Goal: Task Accomplishment & Management: Use online tool/utility

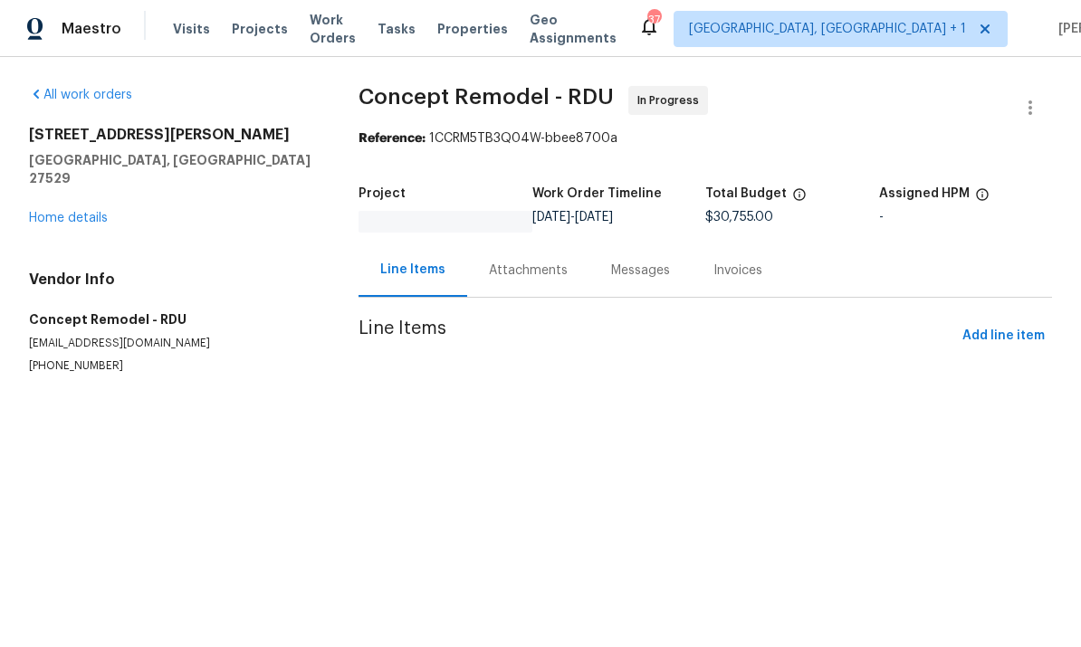
click at [74, 212] on link "Home details" at bounding box center [68, 218] width 79 height 13
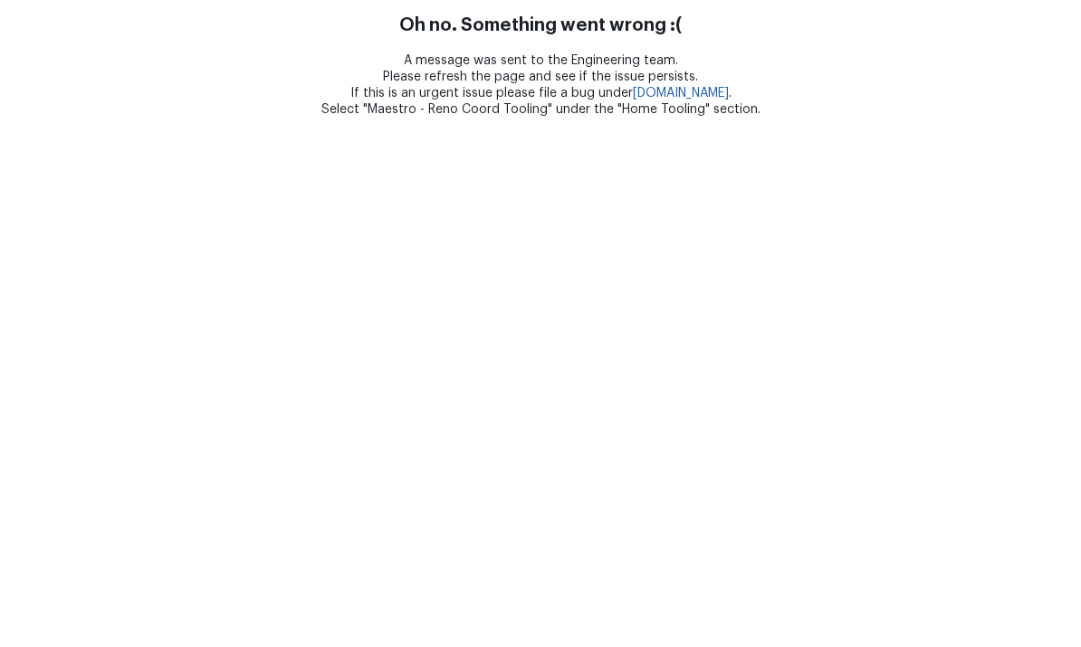
click at [902, 118] on html "Oh no. Something went wrong :( A message was sent to the Engineering team. Plea…" at bounding box center [540, 59] width 1081 height 118
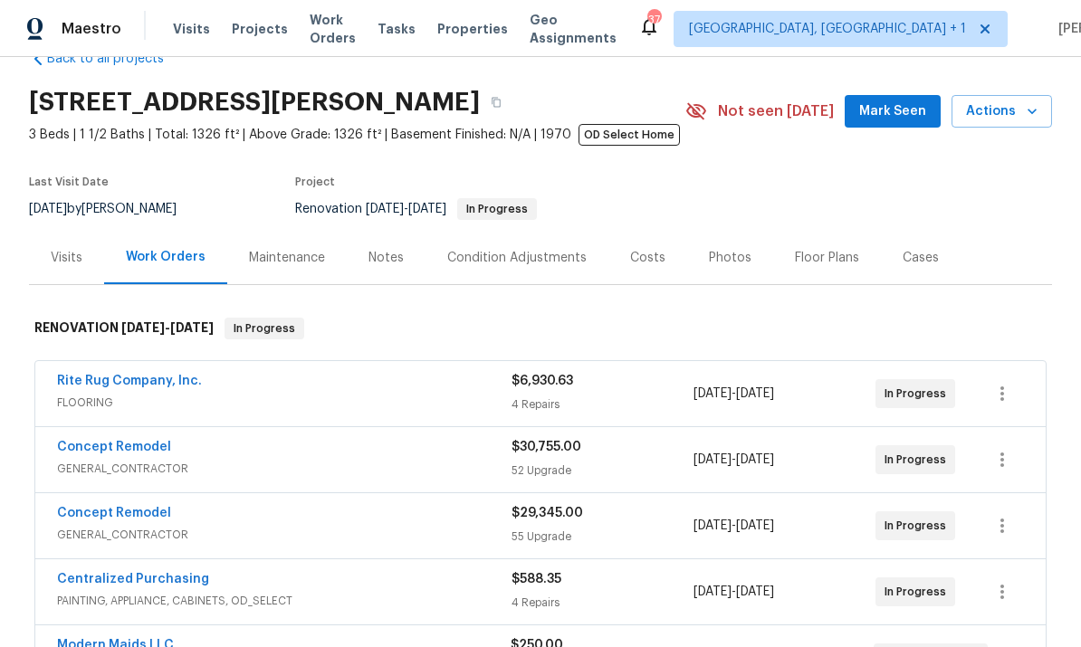
scroll to position [47, 0]
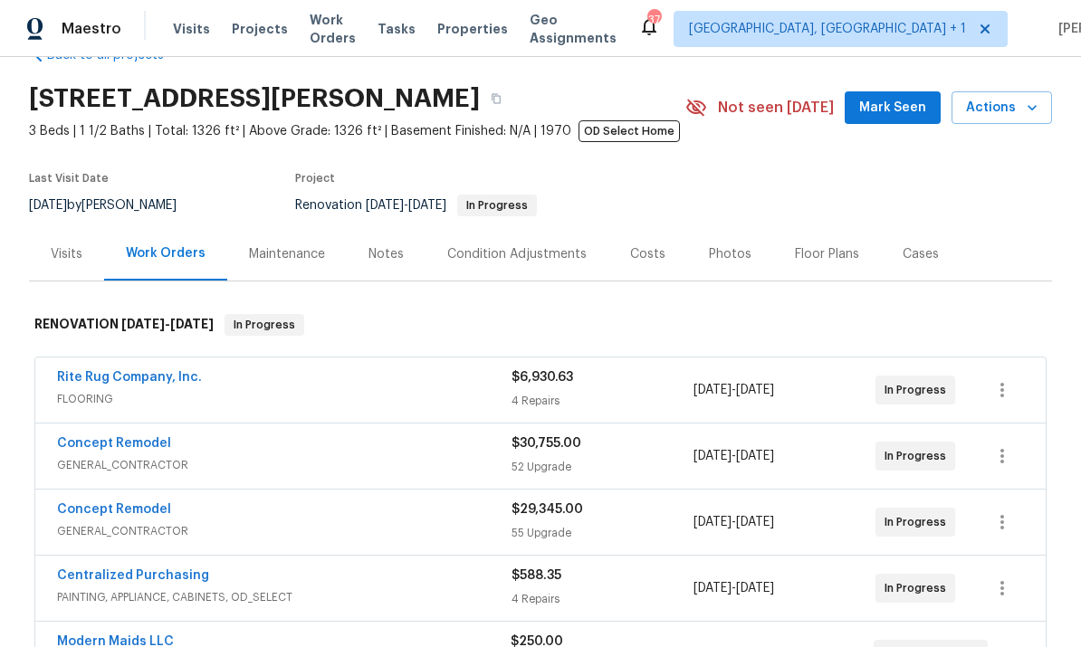
click at [119, 441] on link "Concept Remodel" at bounding box center [114, 443] width 114 height 13
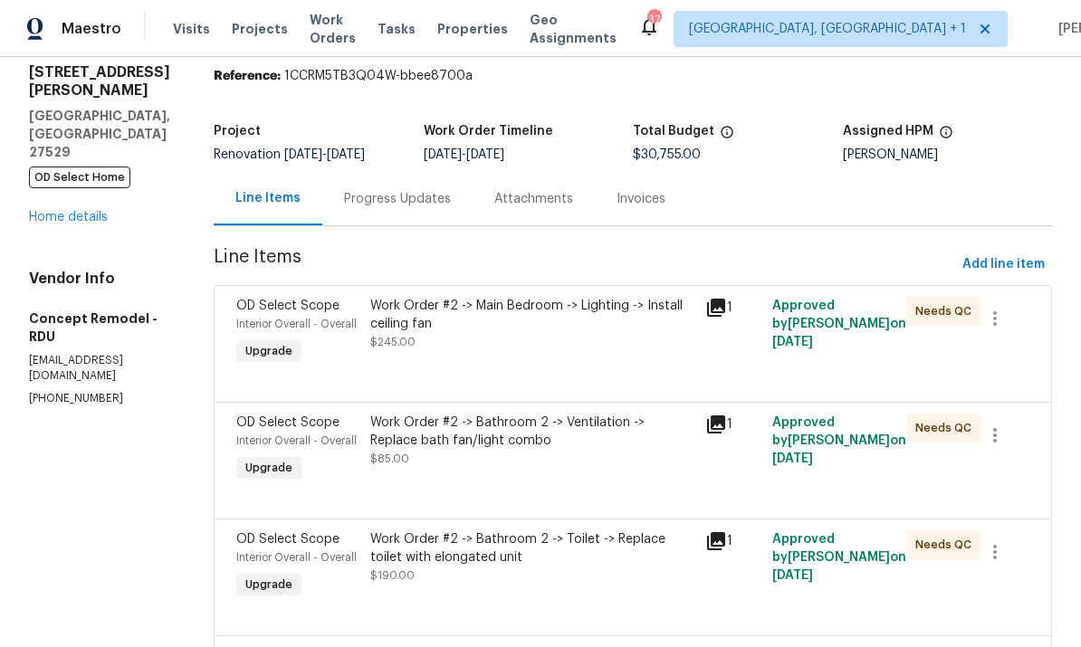
scroll to position [63, 0]
click at [382, 312] on div "Work Order #2 -> Main Bedroom -> Lighting -> Install ceiling fan" at bounding box center [532, 314] width 324 height 36
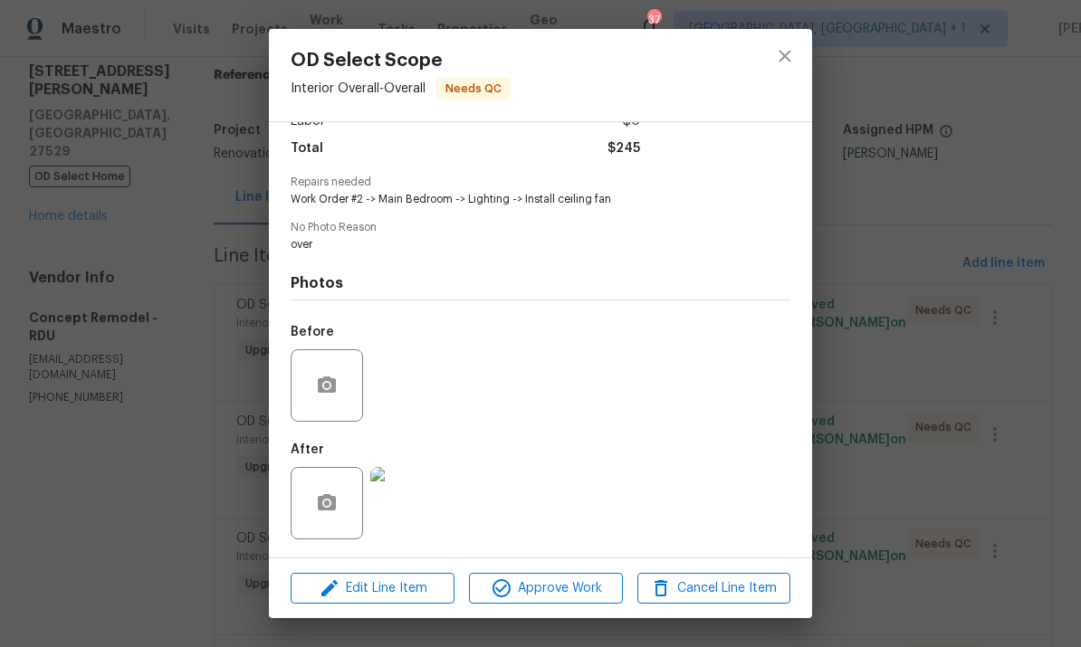
scroll to position [146, 0]
click at [535, 586] on span "Approve Work" at bounding box center [545, 589] width 142 height 23
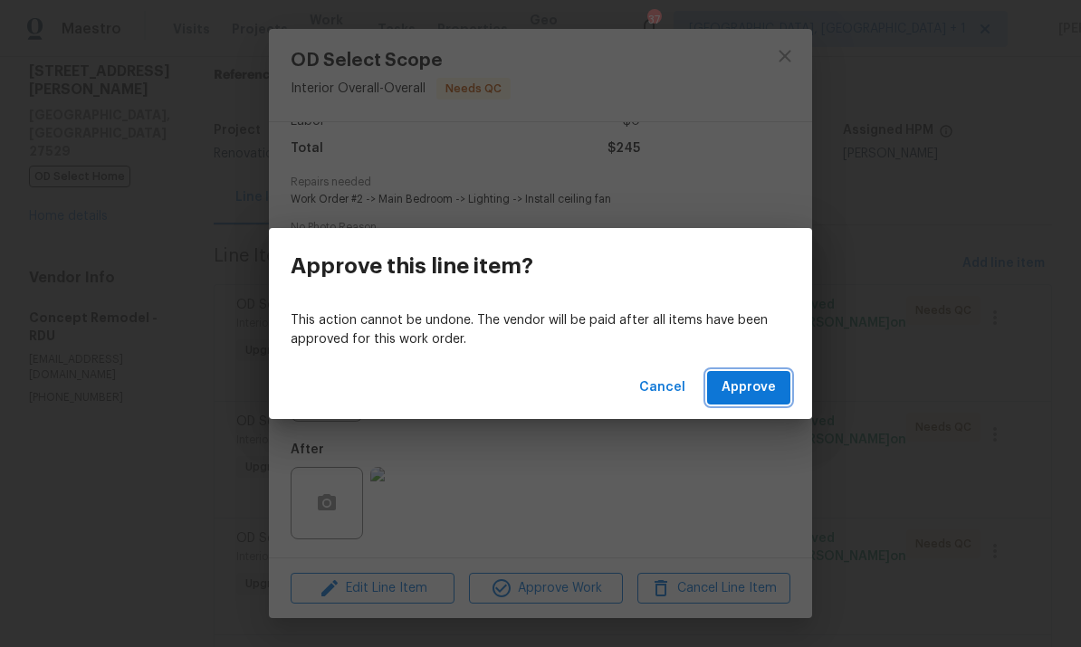
click at [739, 378] on span "Approve" at bounding box center [749, 388] width 54 height 23
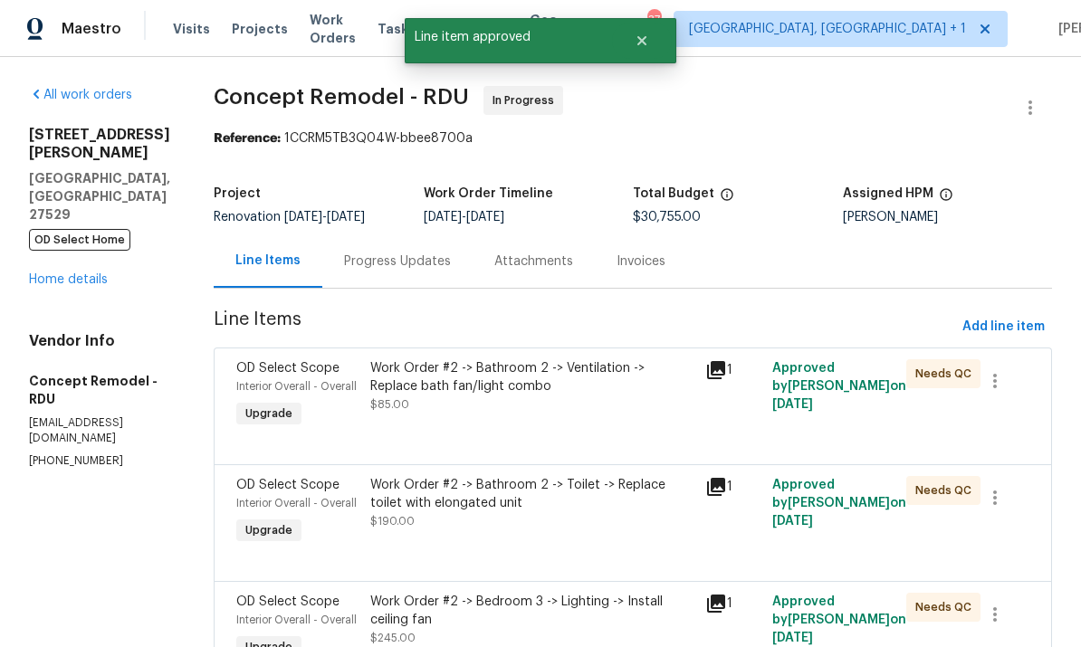
scroll to position [54, 0]
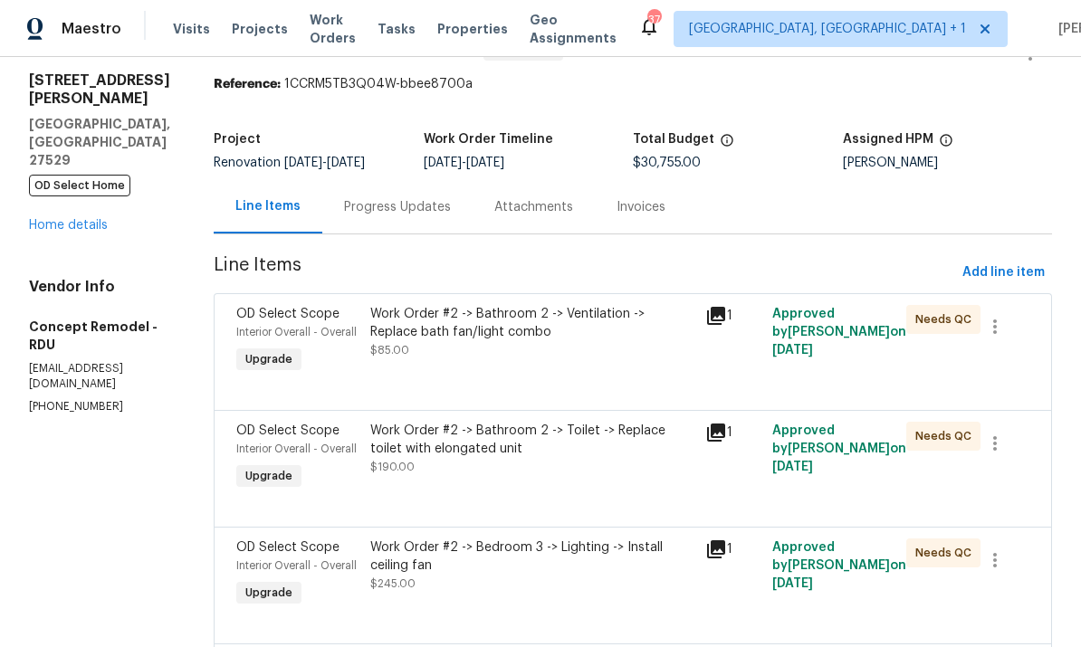
click at [441, 325] on div "Work Order #2 -> Bathroom 2 -> Ventilation -> Replace bath fan/light combo" at bounding box center [532, 323] width 324 height 36
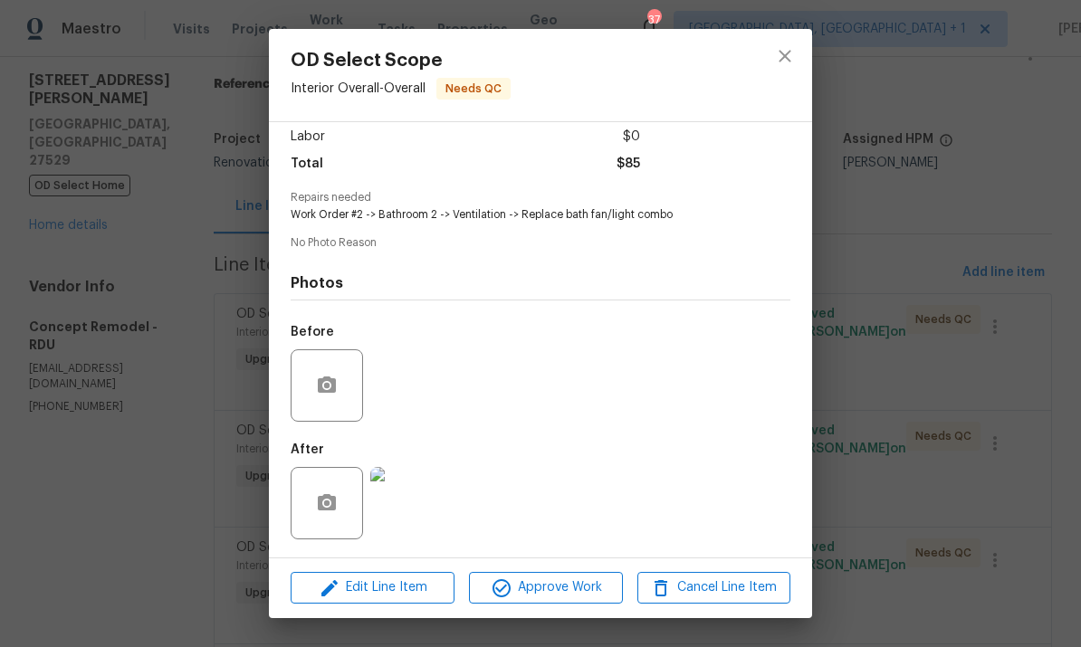
scroll to position [132, 0]
click at [413, 499] on img at bounding box center [406, 503] width 72 height 72
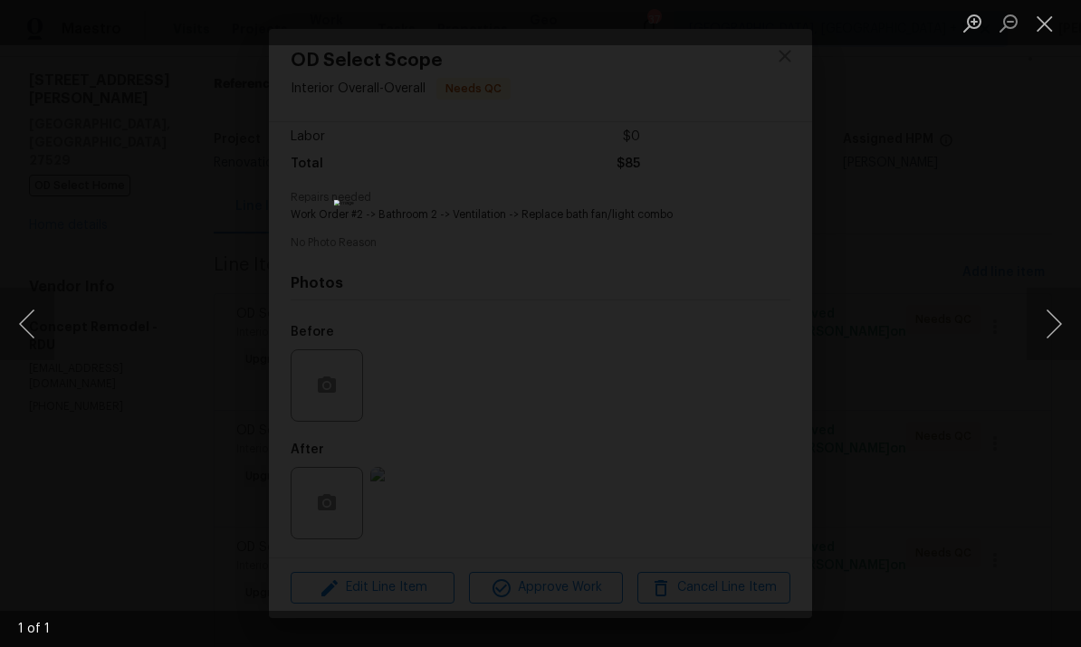
click at [1071, 150] on div "Lightbox" at bounding box center [540, 323] width 1081 height 647
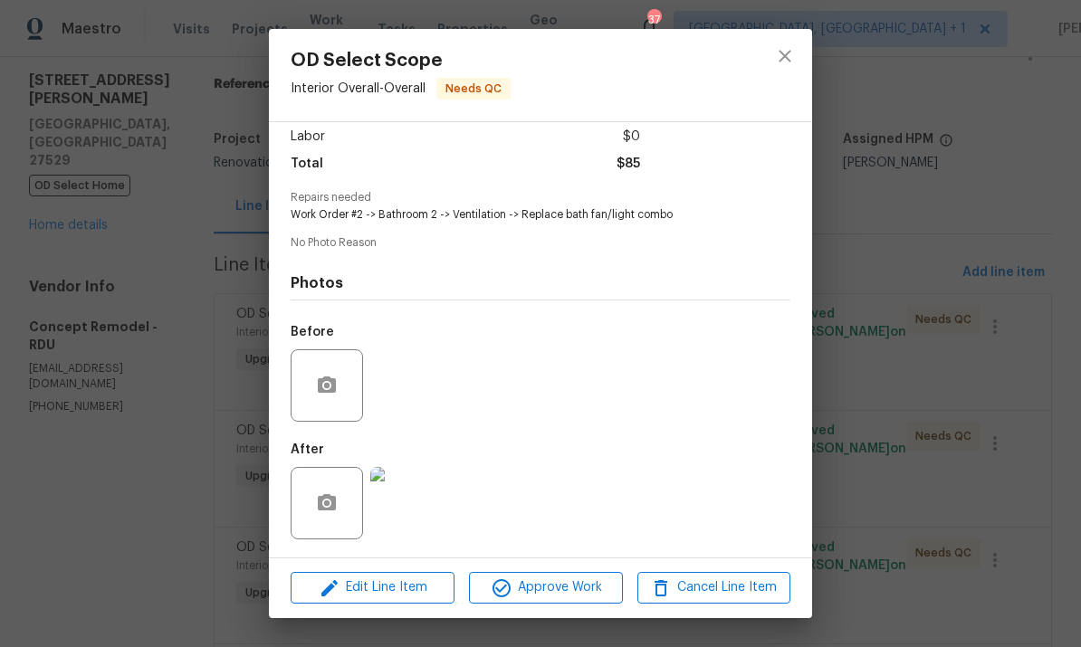
click at [413, 510] on img at bounding box center [406, 503] width 72 height 72
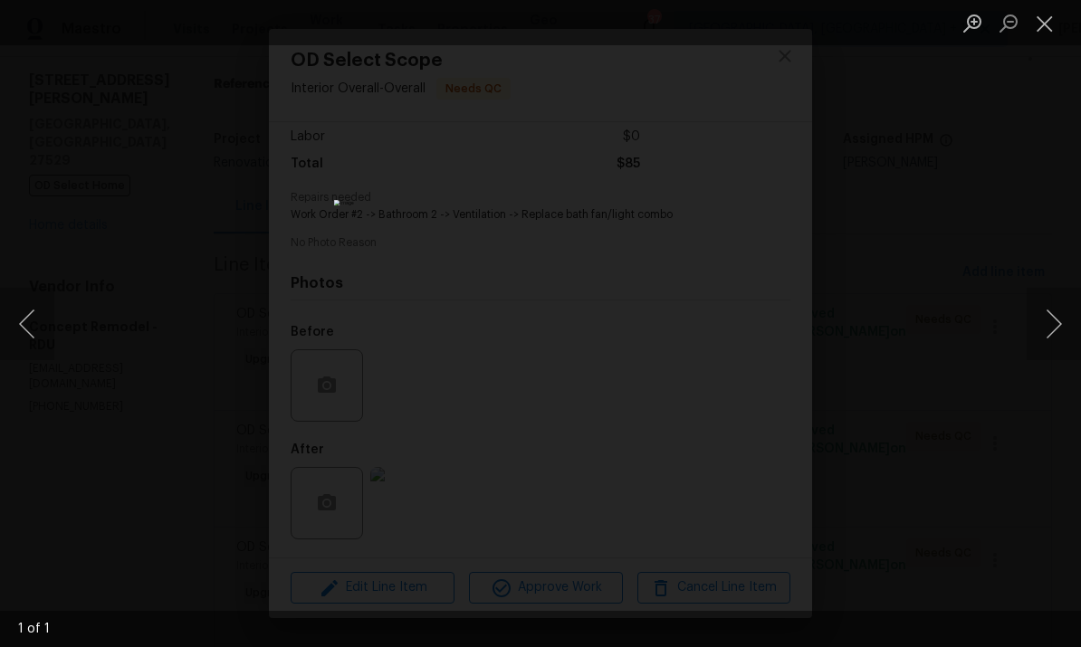
click at [1030, 227] on div "Lightbox" at bounding box center [540, 323] width 1081 height 647
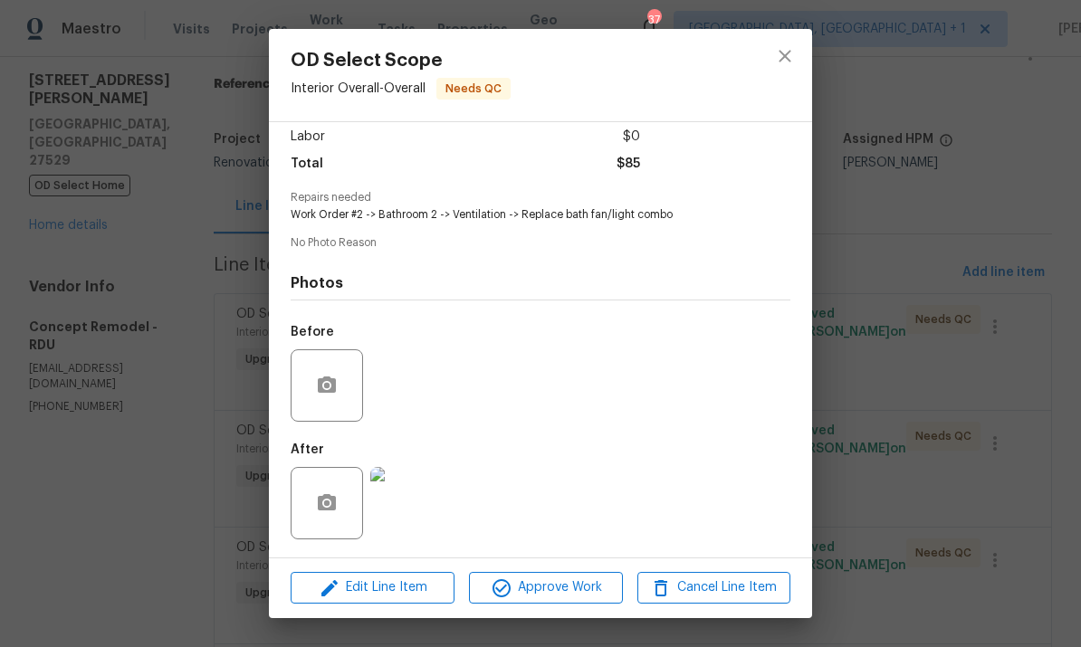
click at [966, 338] on div "OD Select Scope Interior Overall - Overall Needs QC Vendor Concept Remodel Acco…" at bounding box center [540, 323] width 1081 height 647
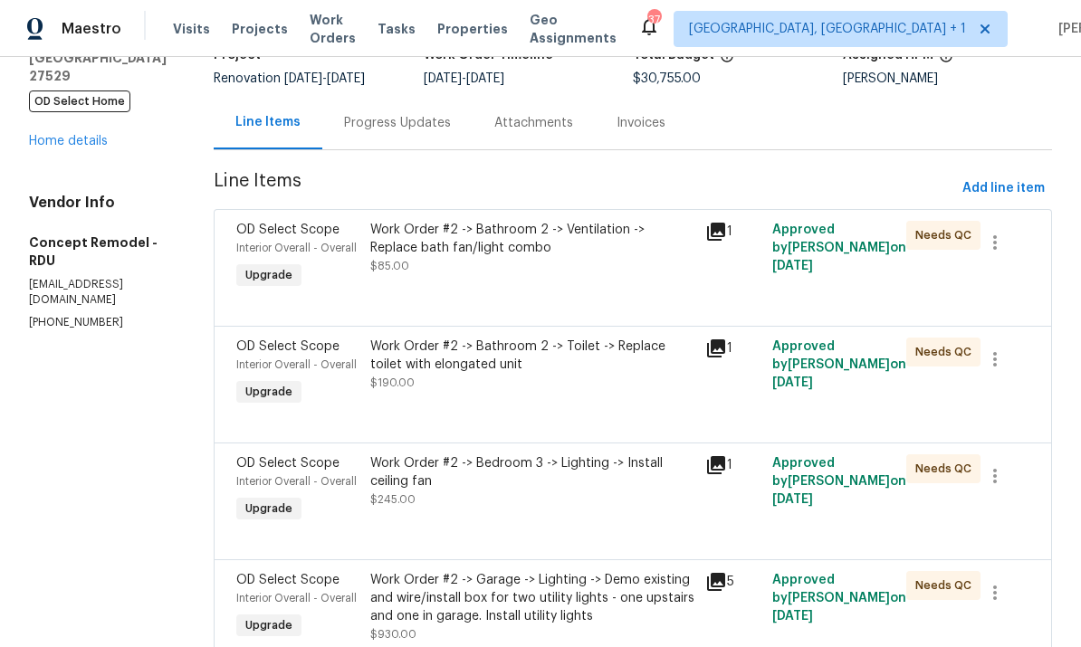
scroll to position [139, 0]
click at [502, 349] on div "Work Order #2 -> Bathroom 2 -> Toilet -> Replace toilet with elongated unit" at bounding box center [532, 355] width 324 height 36
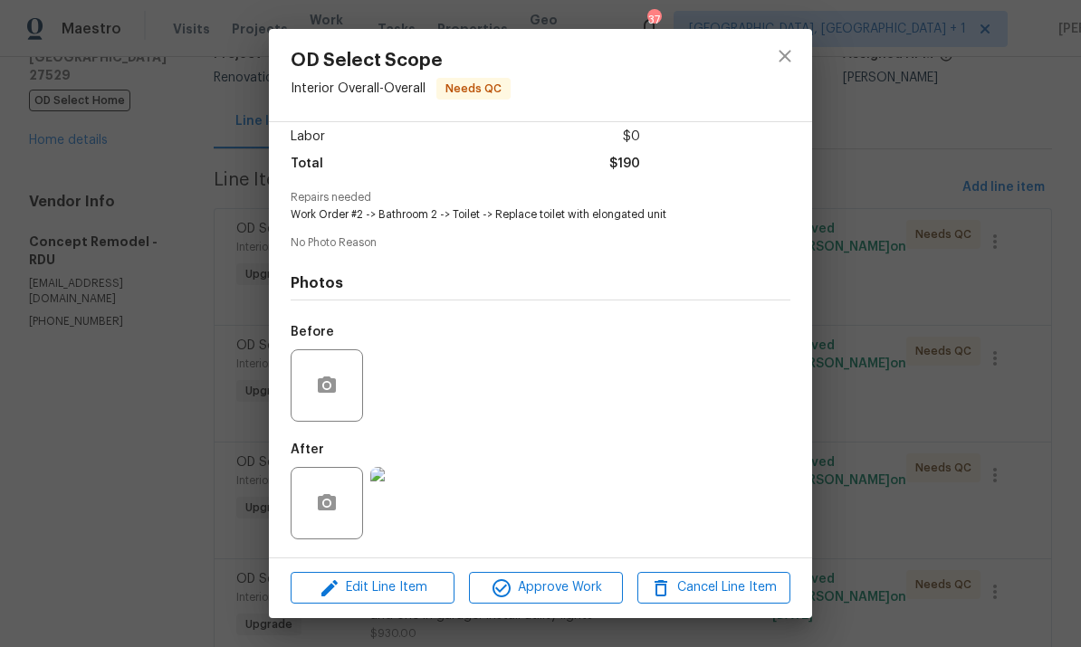
scroll to position [132, 0]
click at [419, 512] on img at bounding box center [406, 503] width 72 height 72
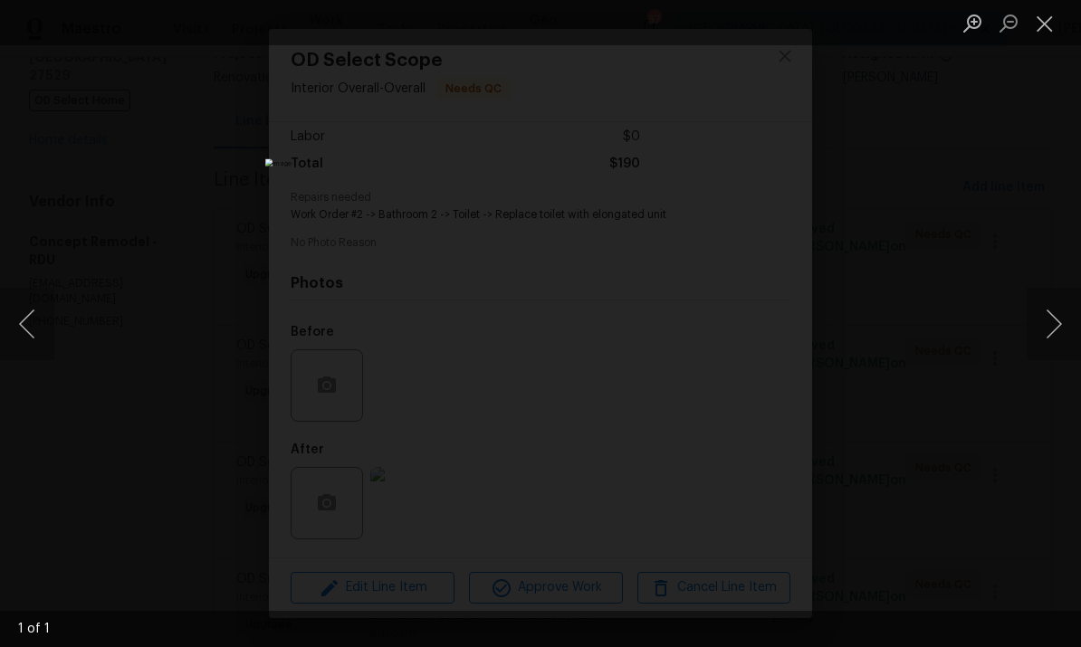
click at [1033, 218] on div "Lightbox" at bounding box center [540, 323] width 1081 height 647
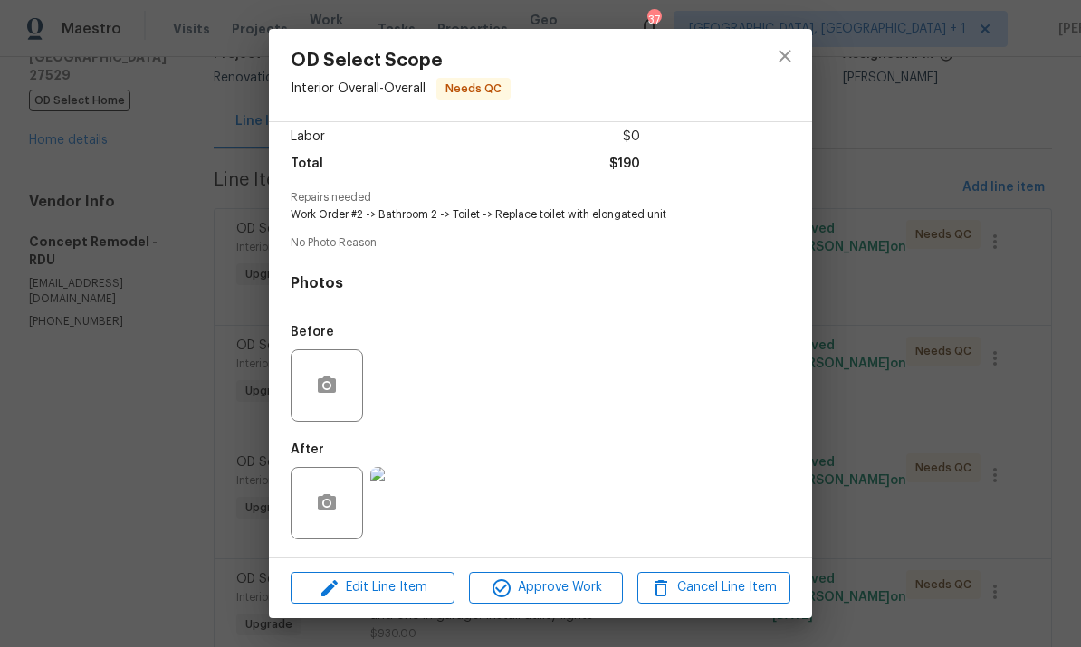
click at [426, 503] on img at bounding box center [406, 503] width 72 height 72
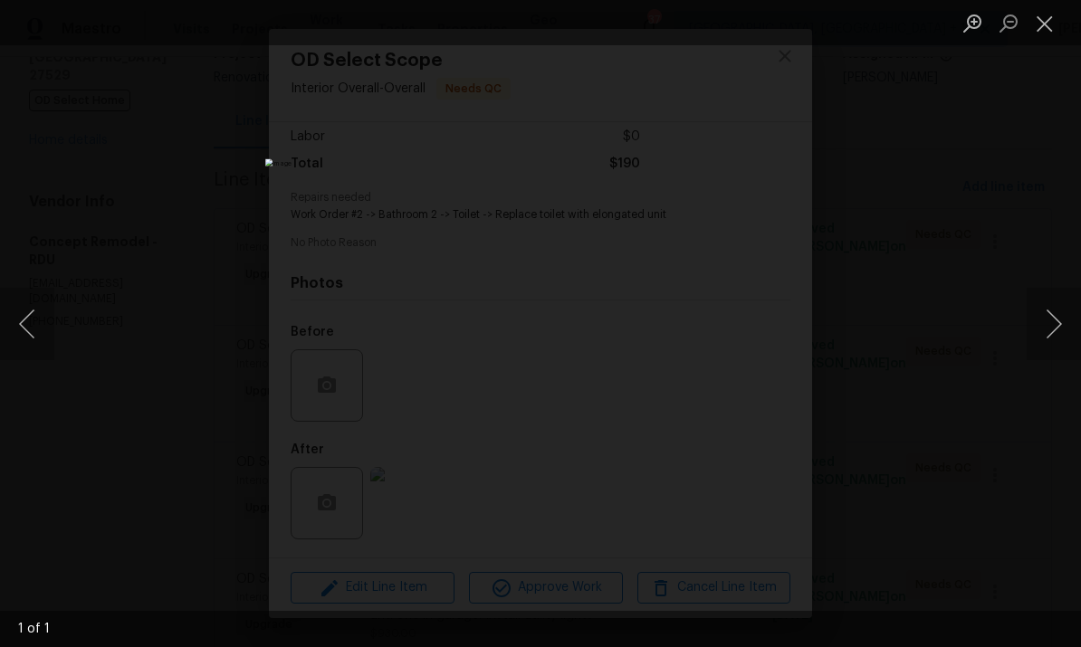
click at [936, 375] on div "Lightbox" at bounding box center [540, 323] width 1081 height 647
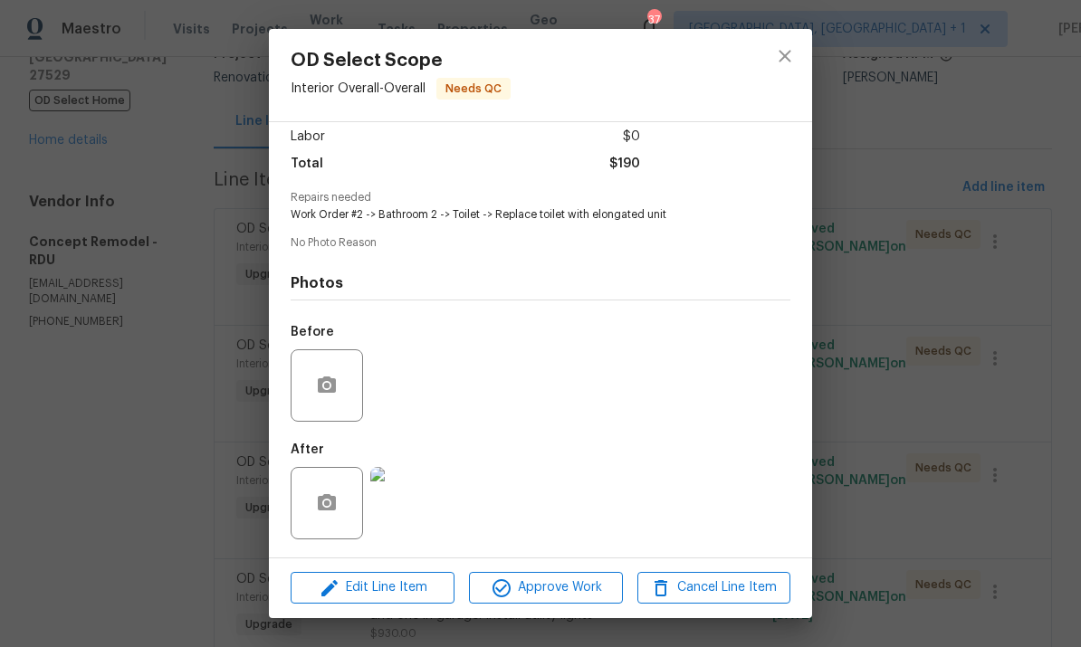
click at [878, 419] on div "OD Select Scope Interior Overall - Overall Needs QC Vendor Concept Remodel Acco…" at bounding box center [540, 323] width 1081 height 647
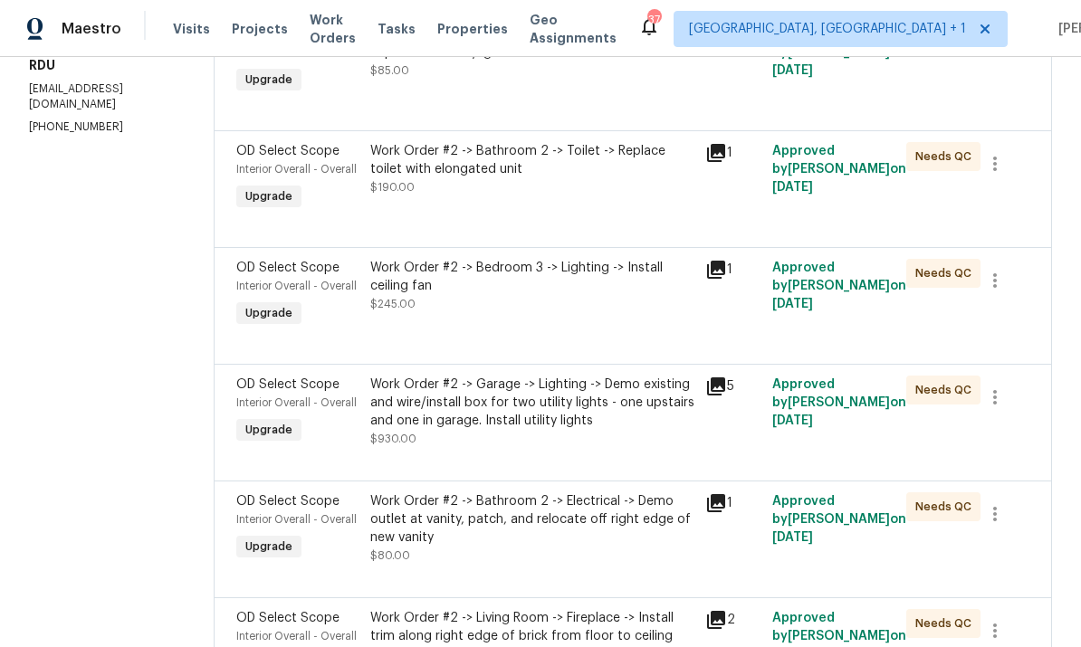
scroll to position [336, 0]
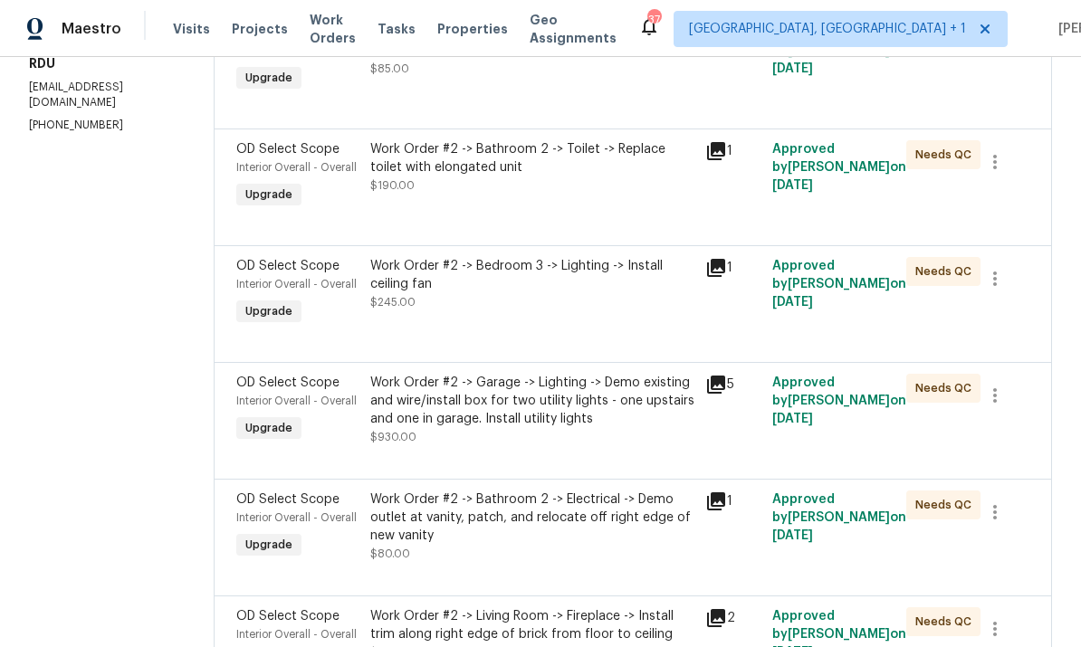
click at [528, 273] on div "Work Order #2 -> Bedroom 3 -> Lighting -> Install ceiling fan" at bounding box center [532, 275] width 324 height 36
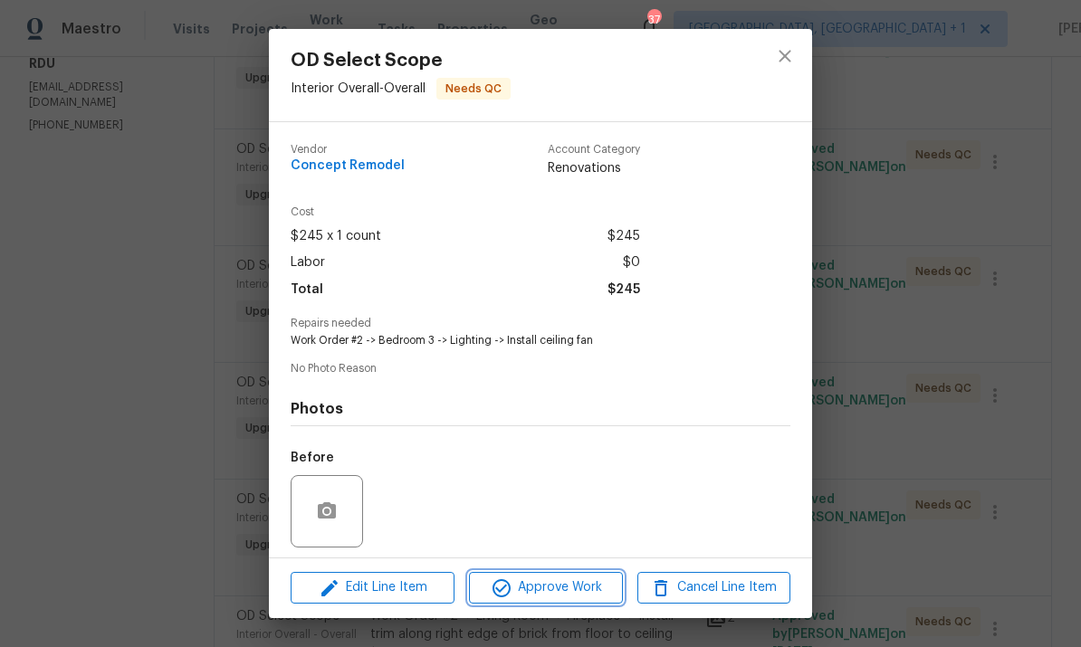
click at [551, 591] on span "Approve Work" at bounding box center [545, 588] width 142 height 23
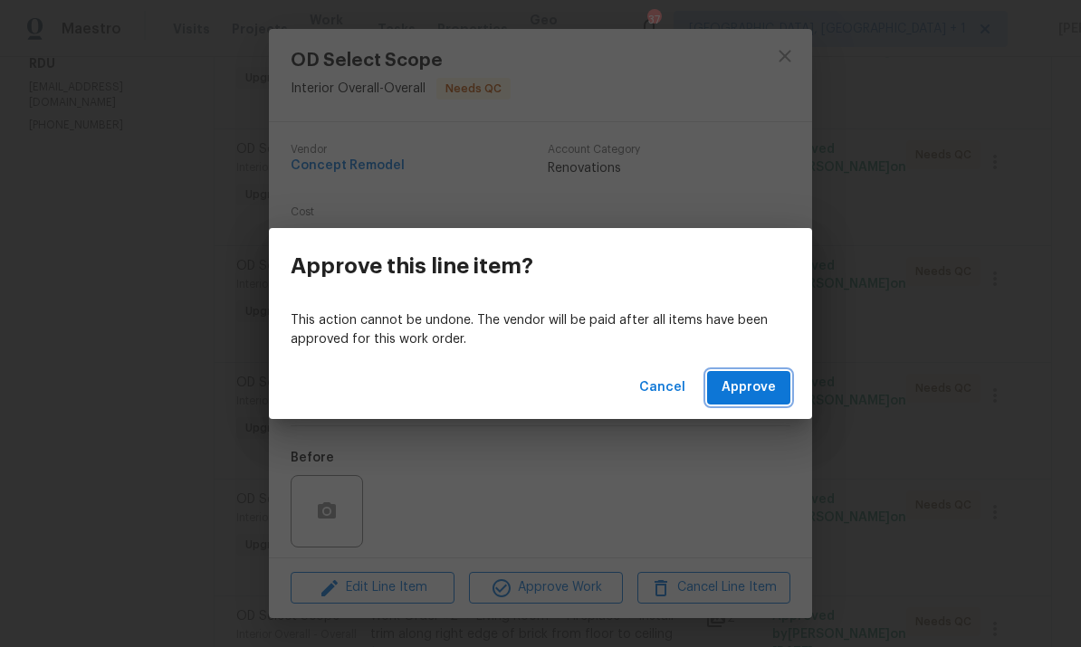
click at [747, 395] on span "Approve" at bounding box center [749, 388] width 54 height 23
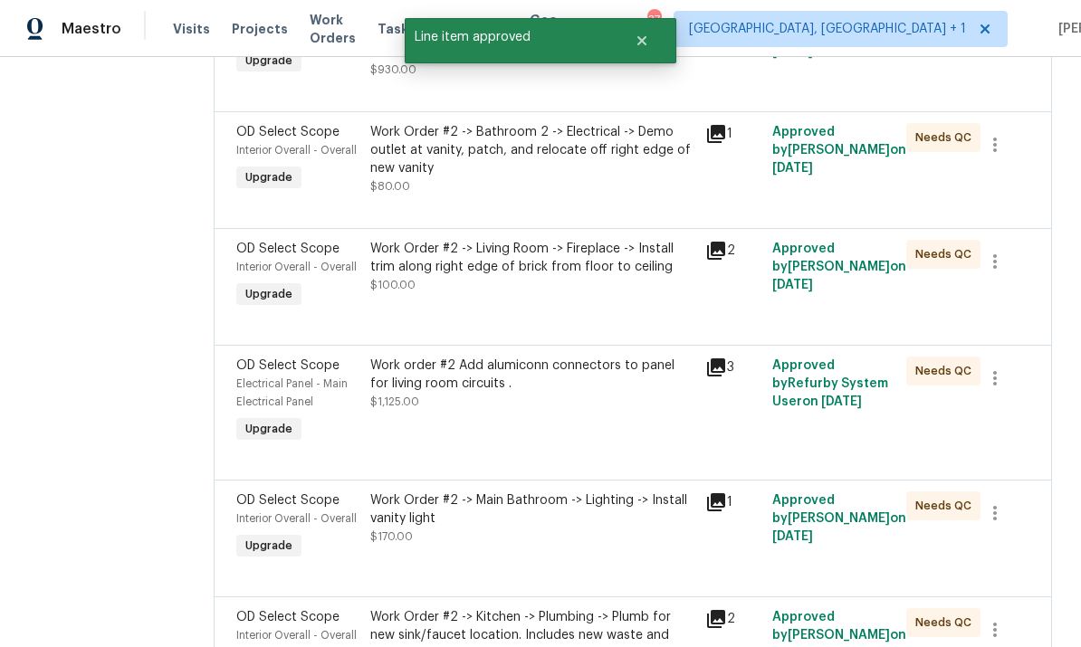
scroll to position [589, 0]
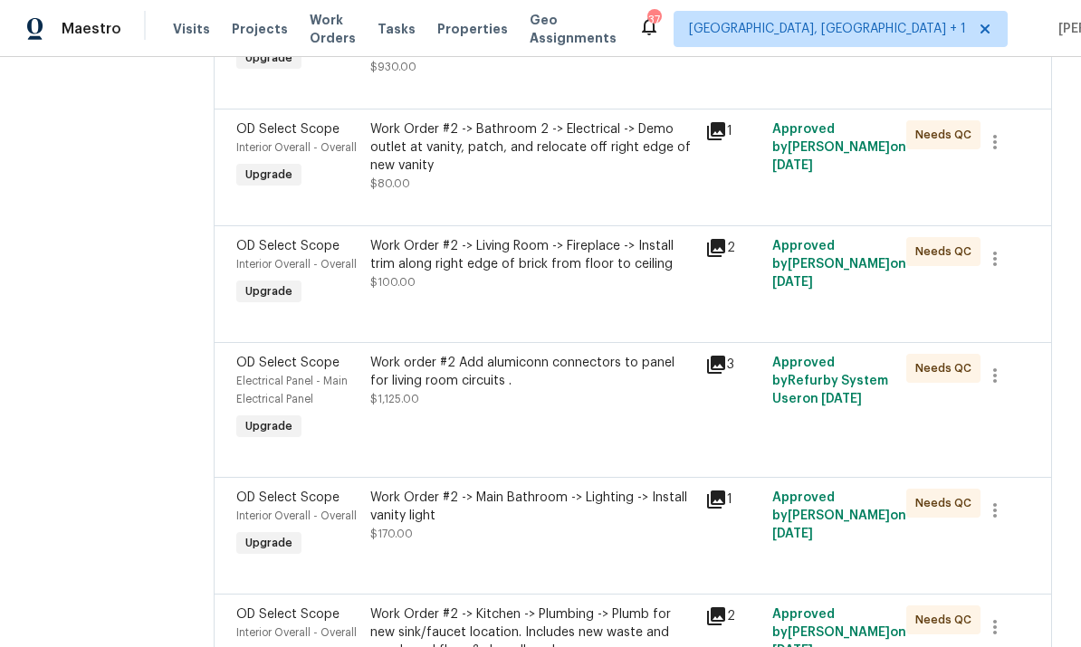
click at [550, 259] on div "Work Order #2 -> Living Room -> Fireplace -> Install trim along right edge of b…" at bounding box center [532, 255] width 324 height 36
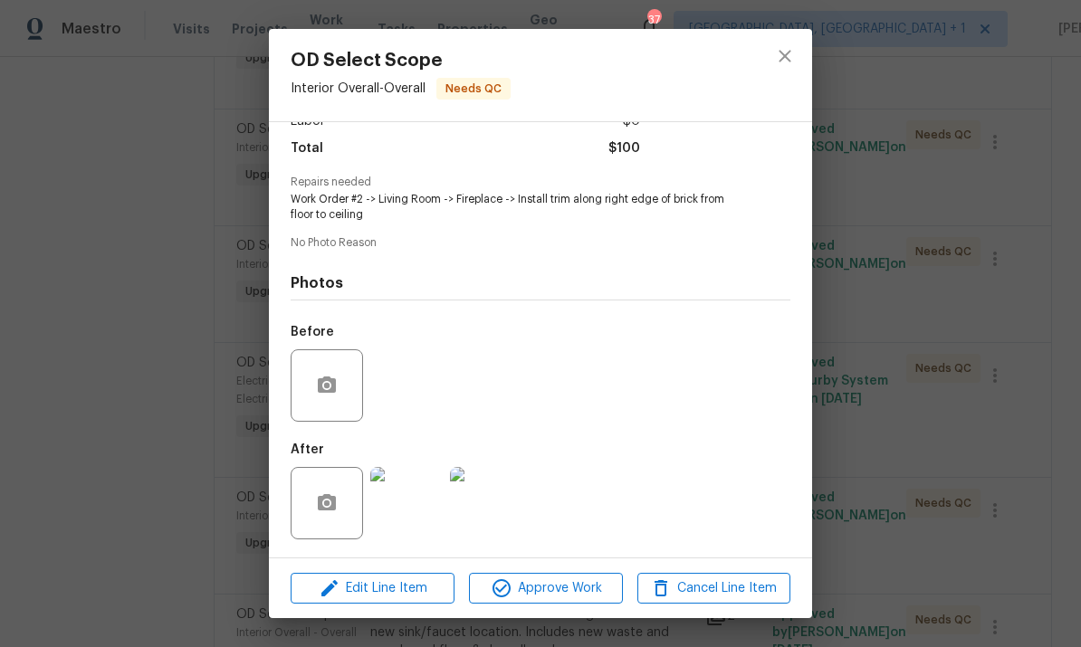
scroll to position [146, 0]
click at [494, 512] on img at bounding box center [486, 503] width 72 height 72
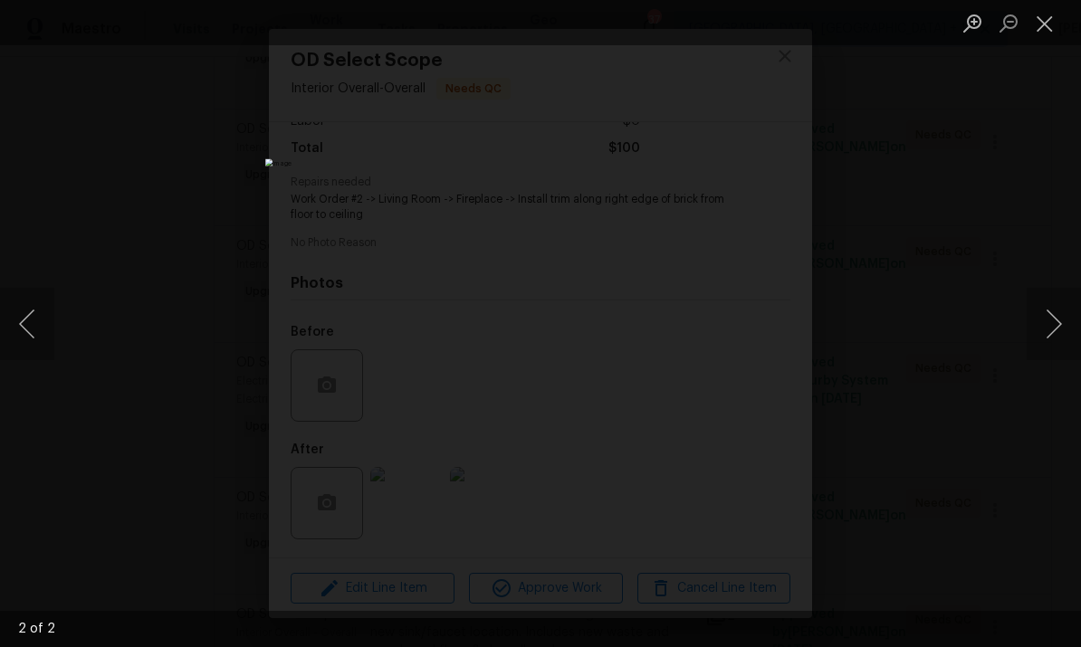
click at [1063, 154] on div "Lightbox" at bounding box center [540, 323] width 1081 height 647
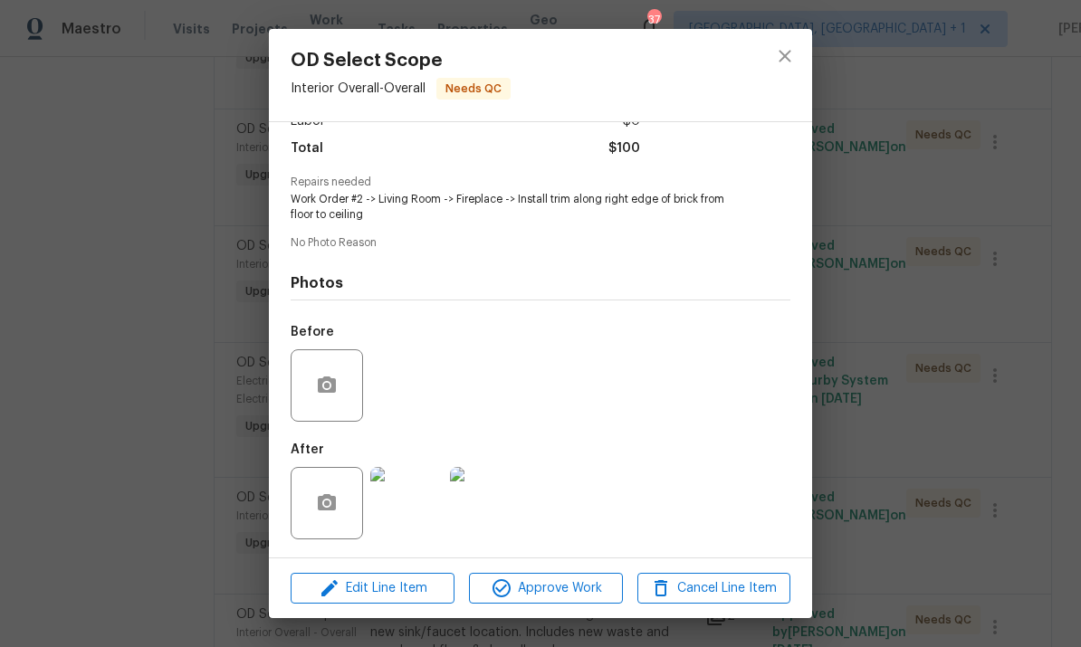
click at [418, 508] on img at bounding box center [406, 503] width 72 height 72
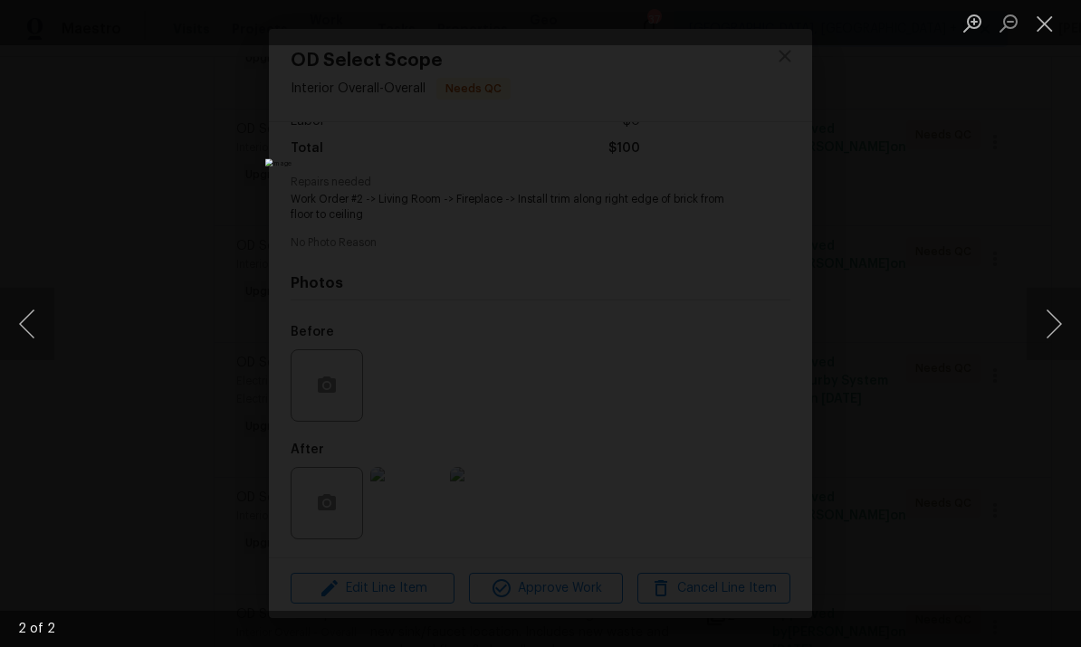
click at [1001, 174] on div "Lightbox" at bounding box center [540, 323] width 1081 height 647
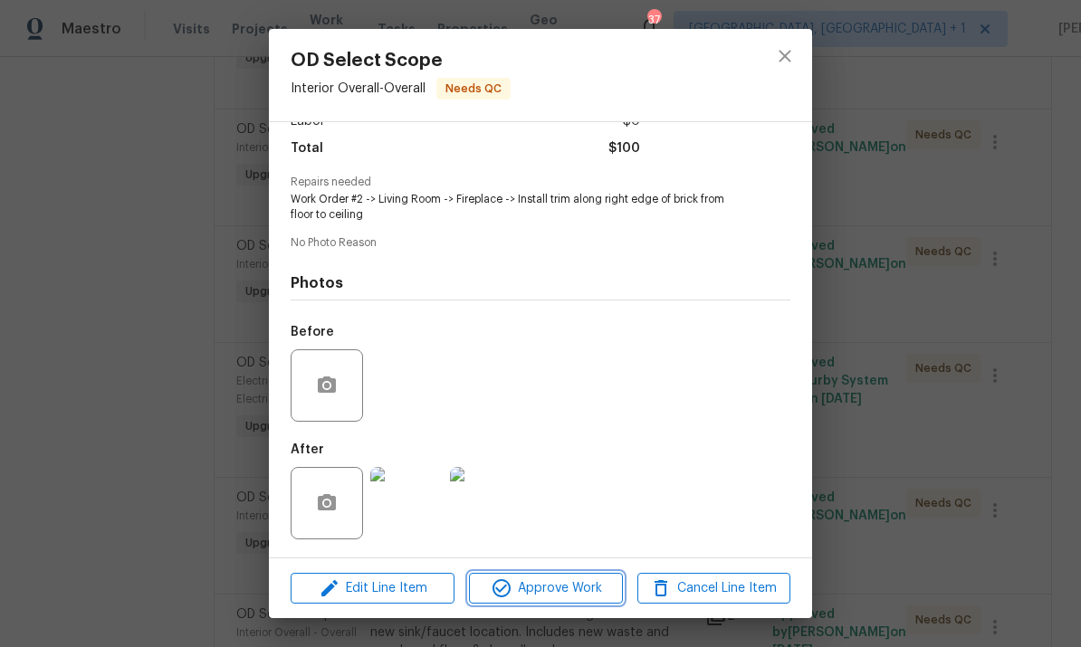
click at [578, 578] on span "Approve Work" at bounding box center [545, 589] width 142 height 23
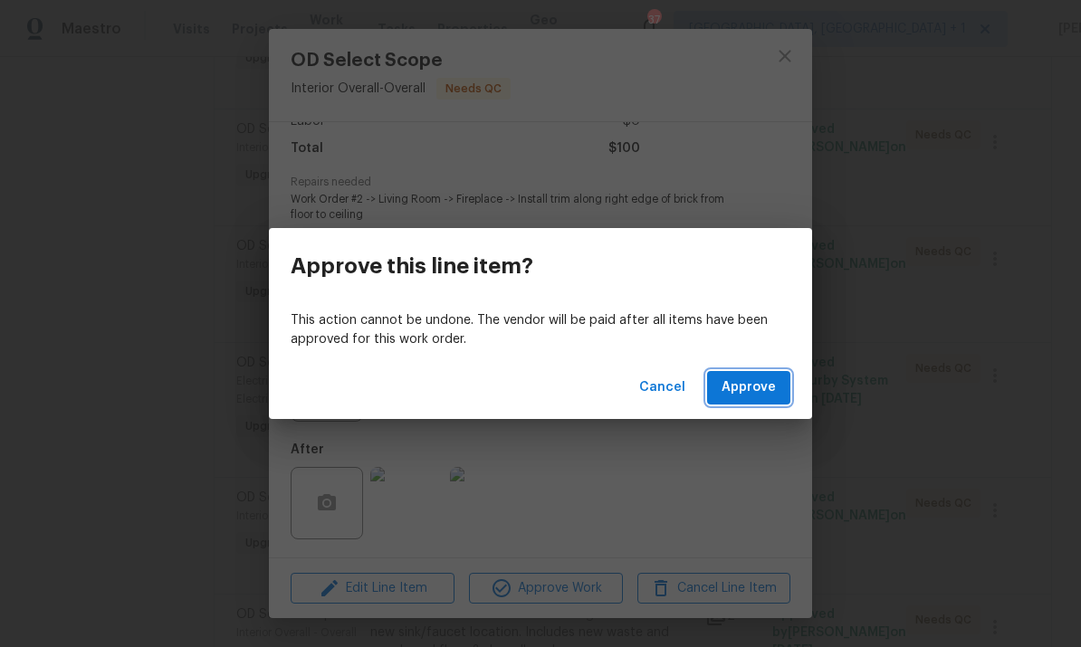
click at [759, 371] on button "Approve" at bounding box center [748, 388] width 83 height 34
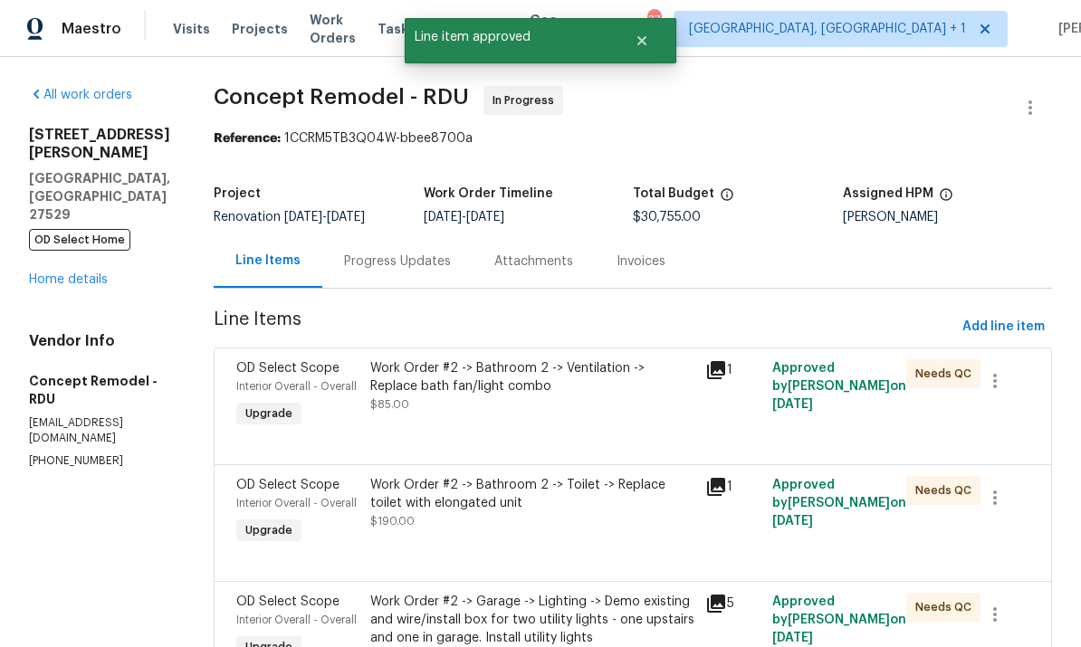
scroll to position [429, 0]
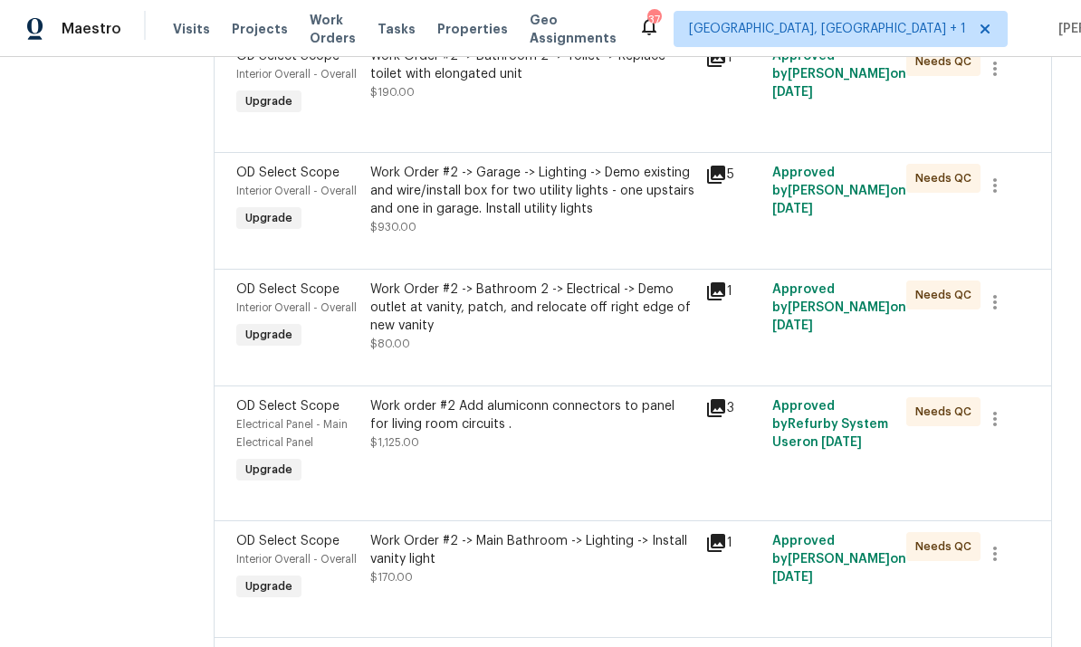
click at [484, 426] on div "Work order #2 Add alumiconn connectors to panel for living room circuits ." at bounding box center [532, 415] width 324 height 36
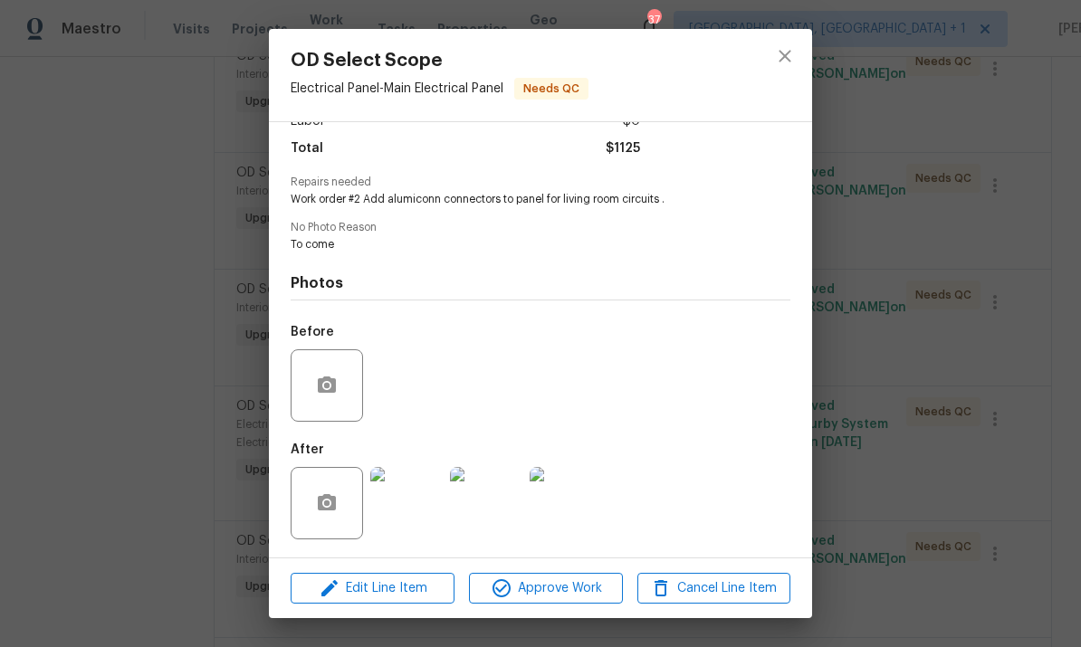
scroll to position [146, 0]
click at [571, 497] on img at bounding box center [566, 503] width 72 height 72
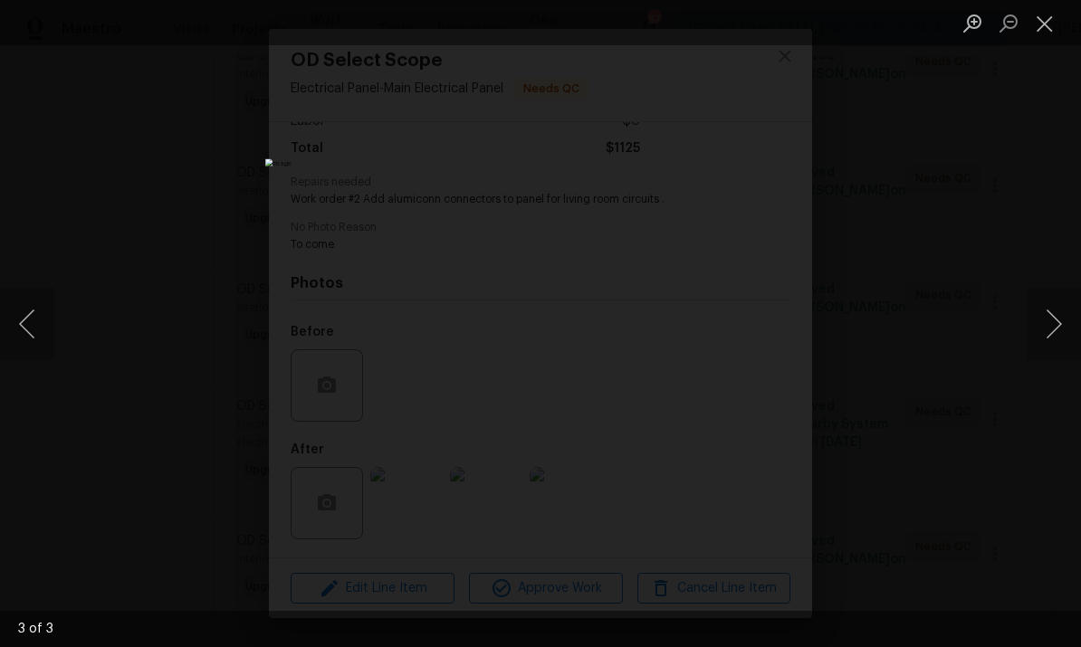
click at [1070, 206] on div "Lightbox" at bounding box center [540, 323] width 1081 height 647
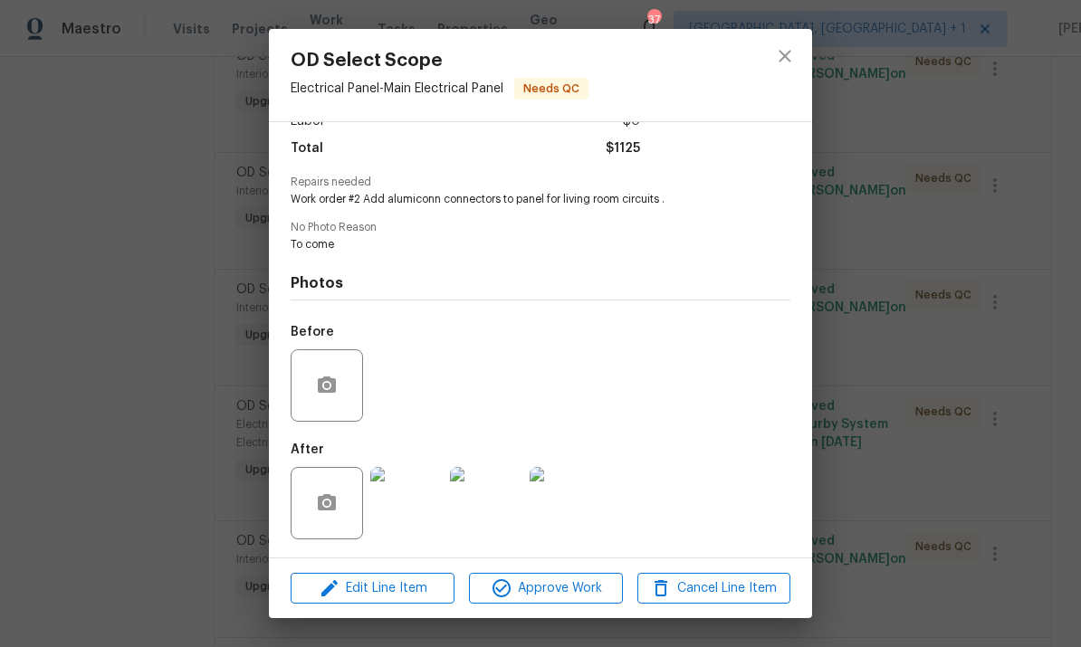
click at [943, 307] on div "OD Select Scope Electrical Panel - Main Electrical Panel Needs QC Vendor Concep…" at bounding box center [540, 323] width 1081 height 647
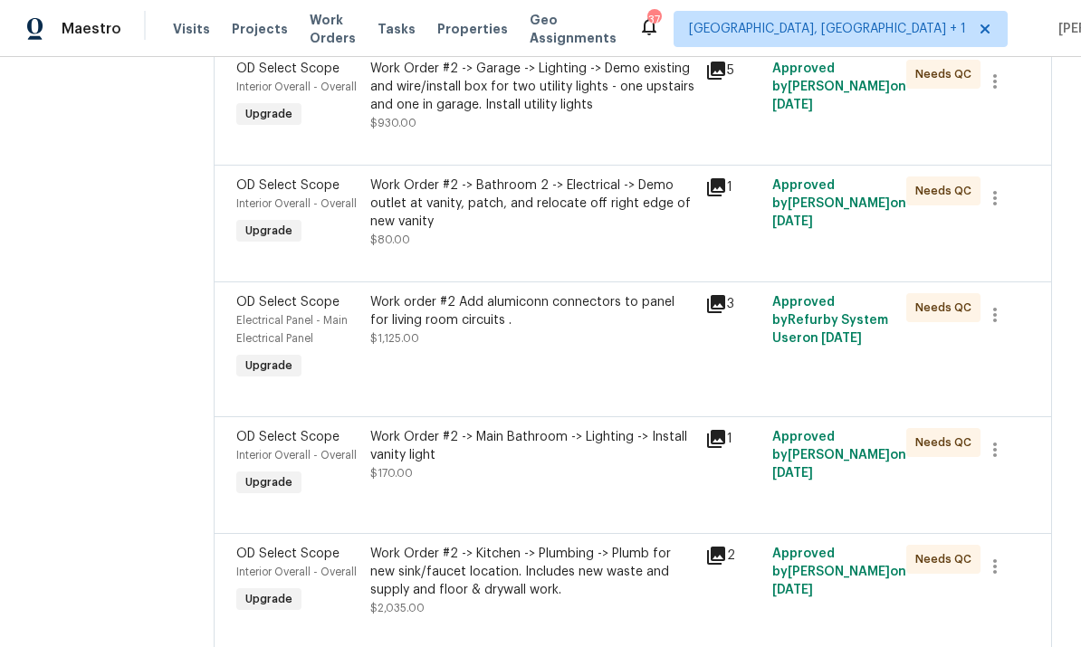
scroll to position [536, 0]
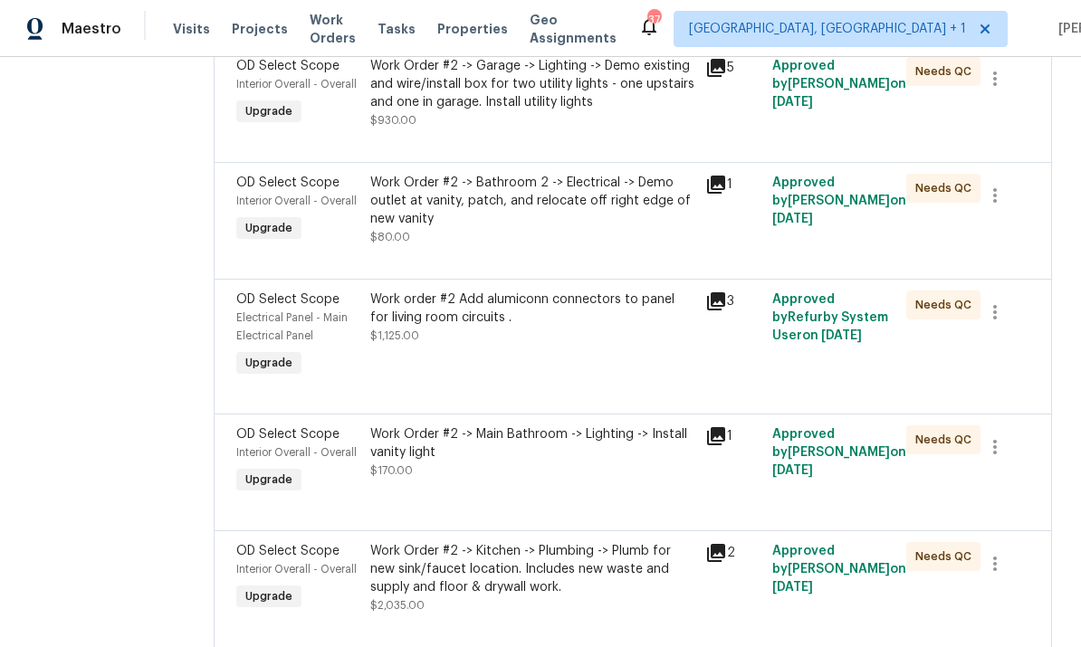
click at [540, 447] on div "Work Order #2 -> Main Bathroom -> Lighting -> Install vanity light" at bounding box center [532, 444] width 324 height 36
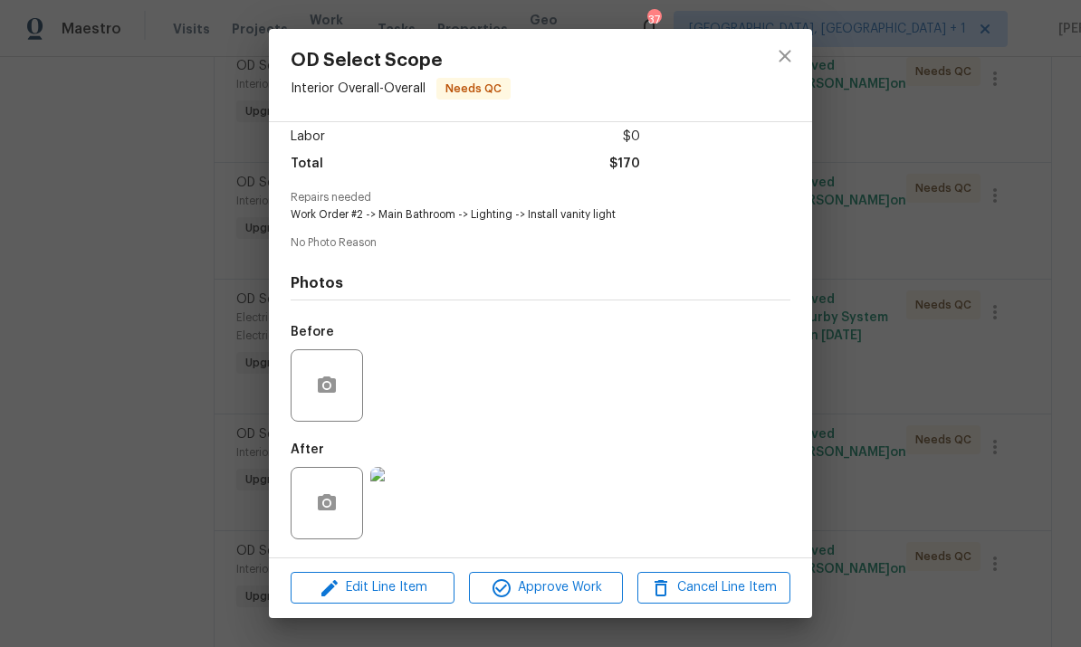
scroll to position [132, 0]
click at [419, 507] on img at bounding box center [406, 503] width 72 height 72
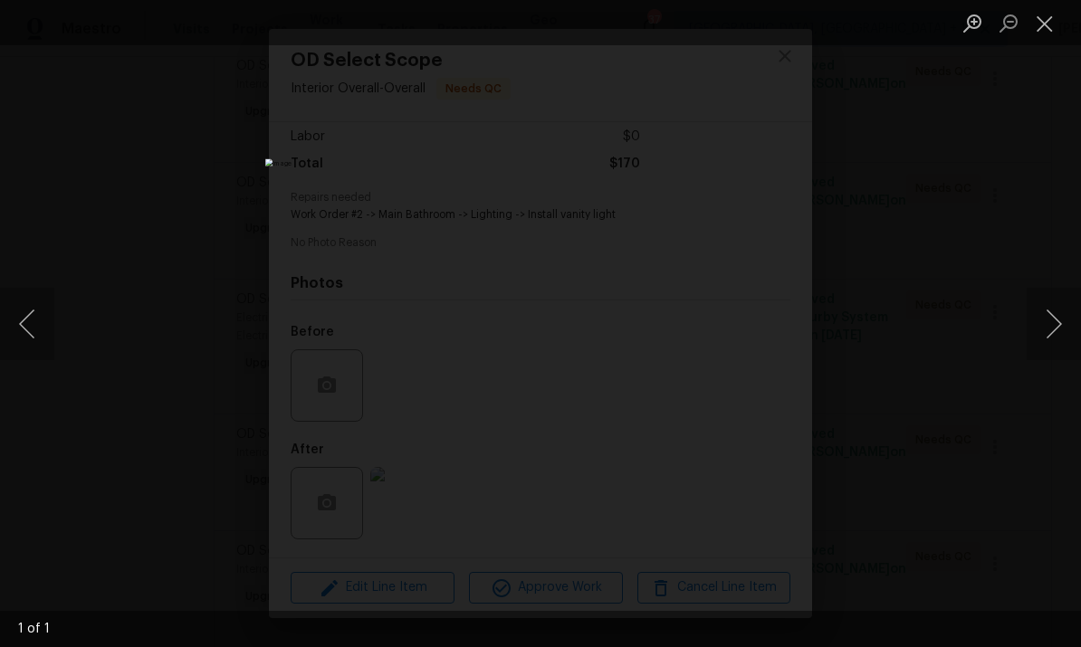
click at [1047, 244] on div "Lightbox" at bounding box center [540, 323] width 1081 height 647
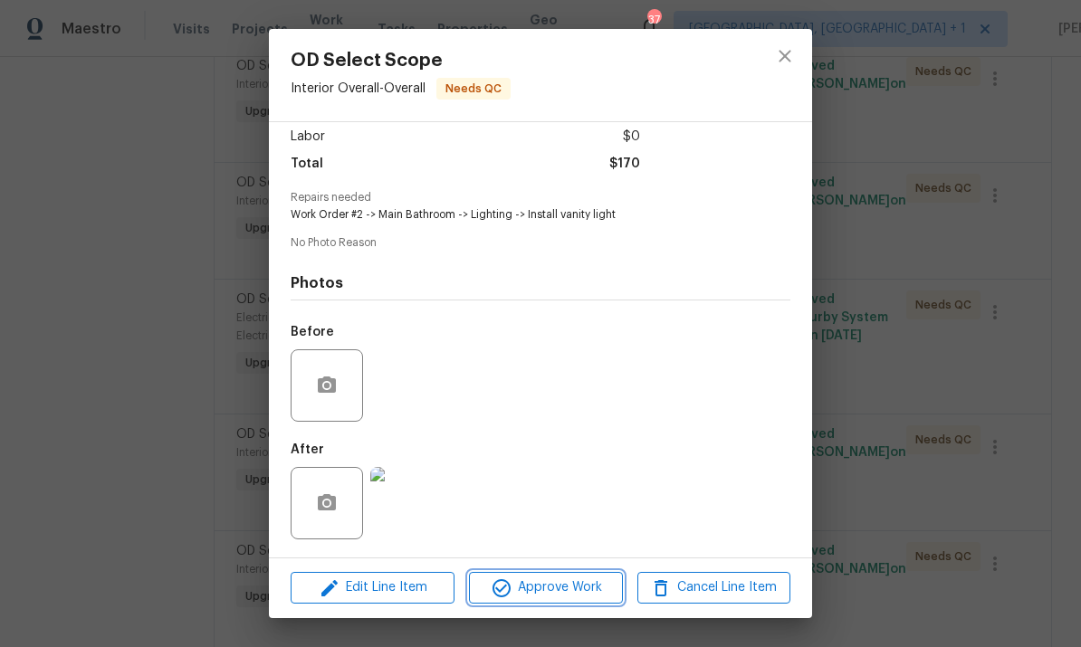
click at [579, 594] on span "Approve Work" at bounding box center [545, 588] width 142 height 23
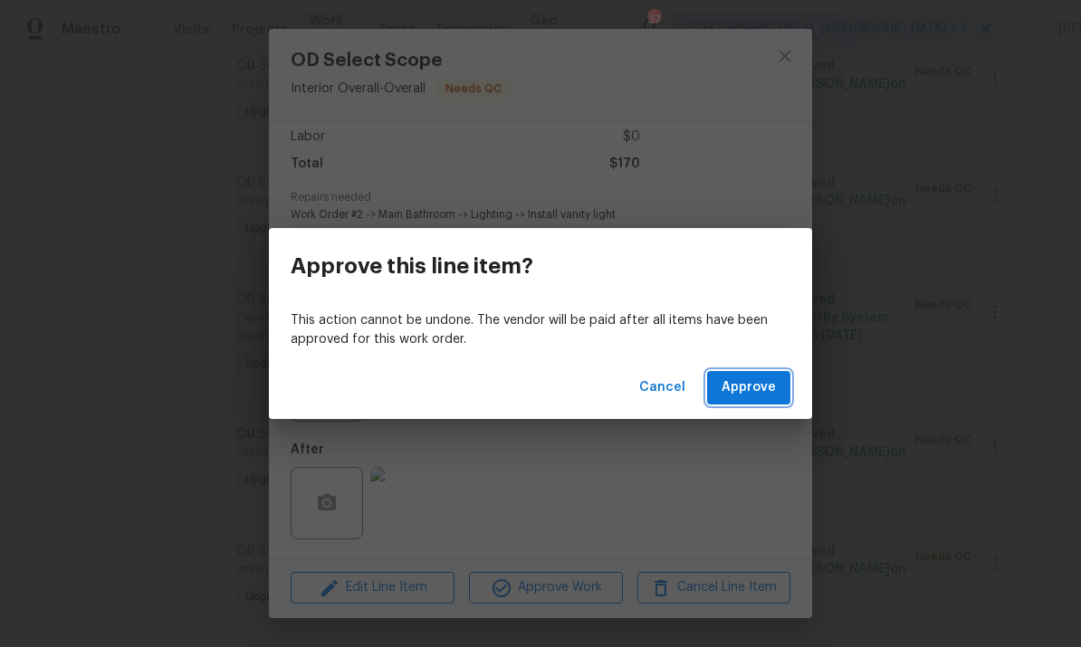
click at [765, 382] on span "Approve" at bounding box center [749, 388] width 54 height 23
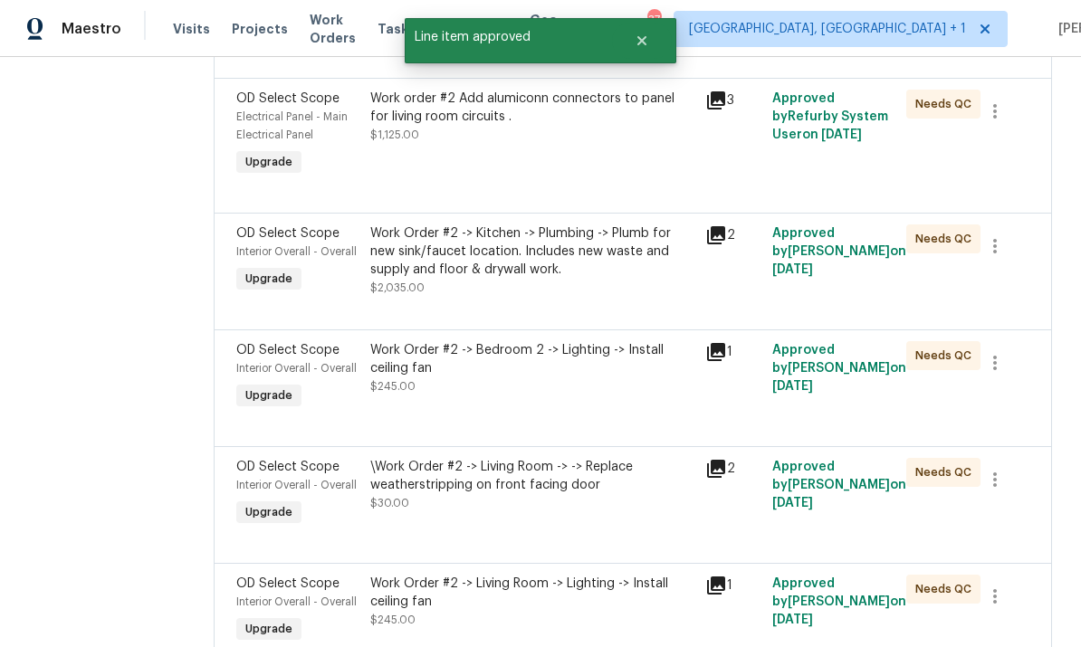
scroll to position [739, 0]
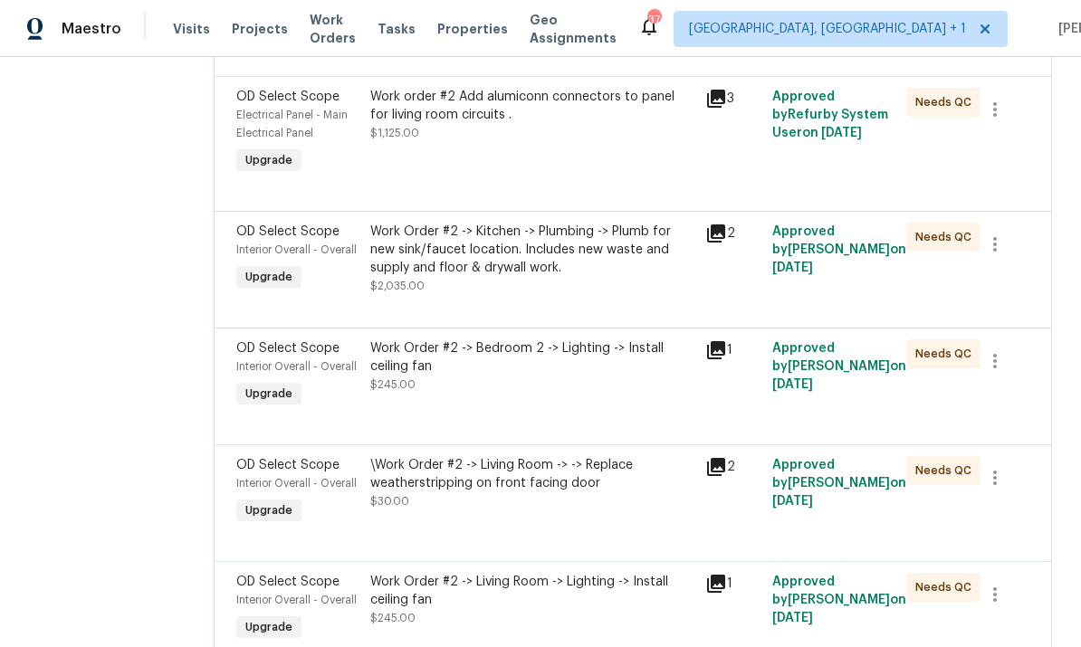
click at [584, 245] on div "Work Order #2 -> Kitchen -> Plumbing -> Plumb for new sink/faucet location. Inc…" at bounding box center [532, 250] width 324 height 54
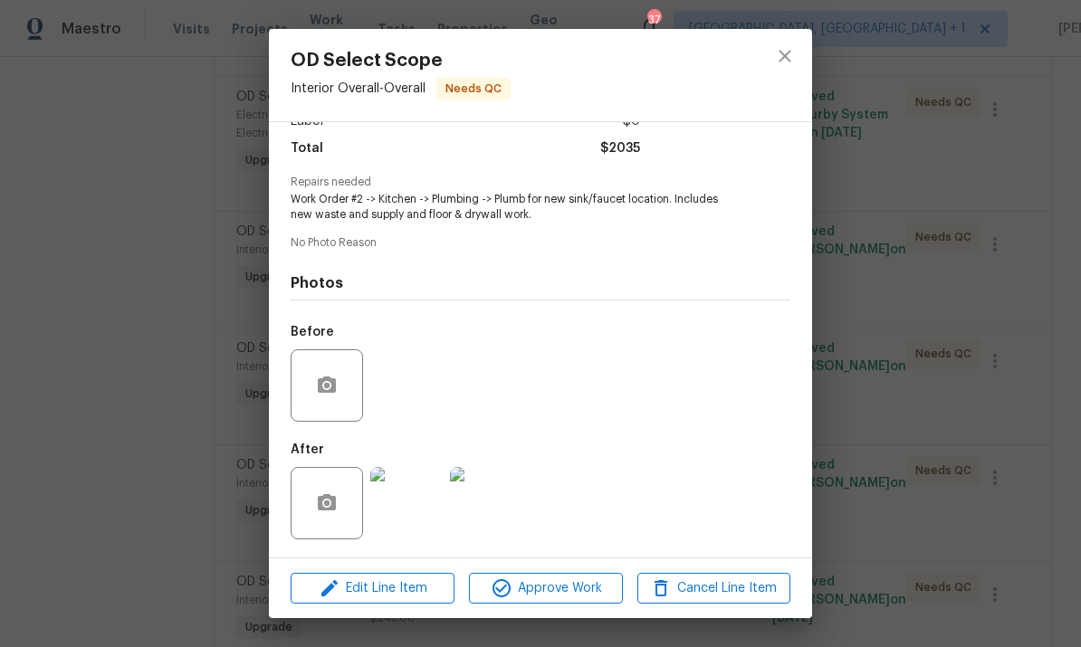
scroll to position [146, 0]
click at [418, 509] on img at bounding box center [406, 503] width 72 height 72
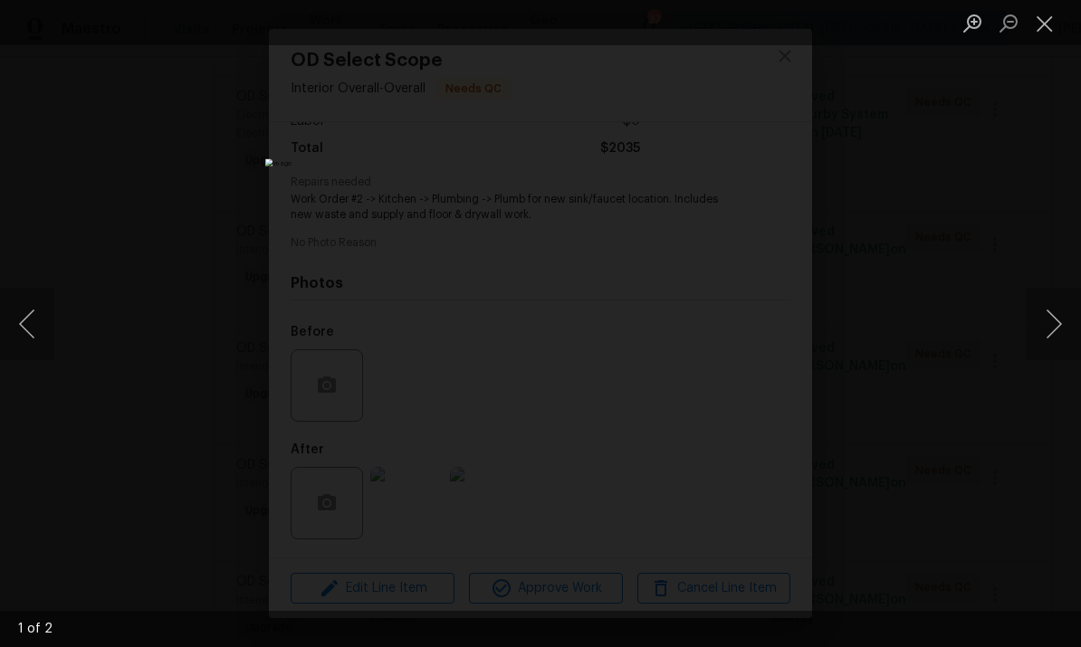
click at [1060, 313] on button "Next image" at bounding box center [1054, 324] width 54 height 72
click at [1060, 329] on button "Next image" at bounding box center [1054, 324] width 54 height 72
click at [1070, 233] on div "Lightbox" at bounding box center [540, 323] width 1081 height 647
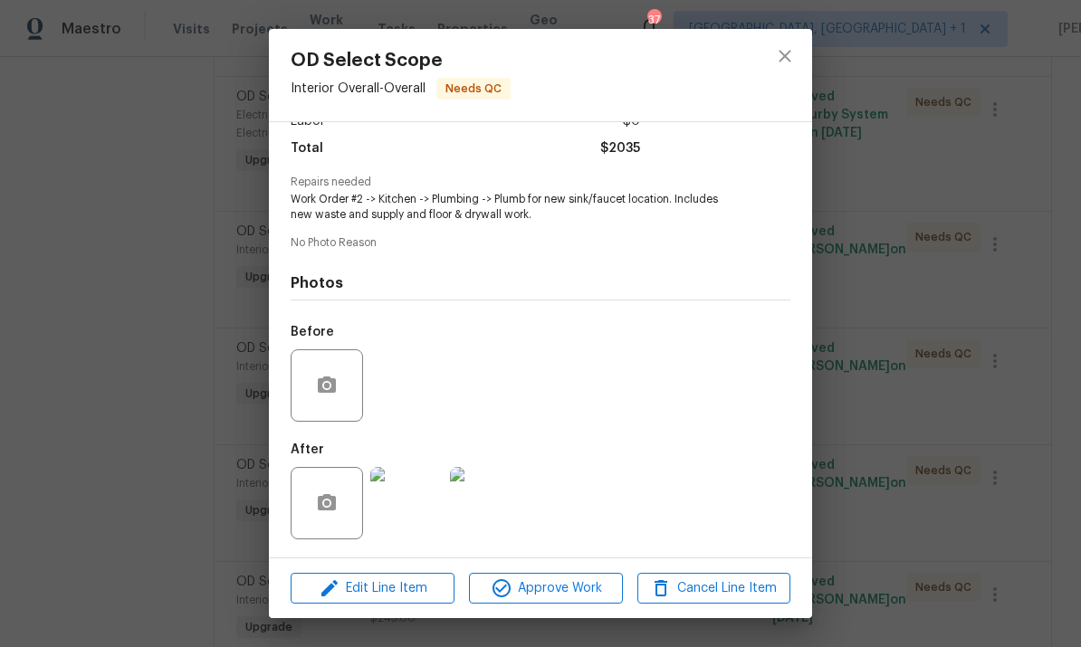
click at [488, 500] on img at bounding box center [486, 503] width 72 height 72
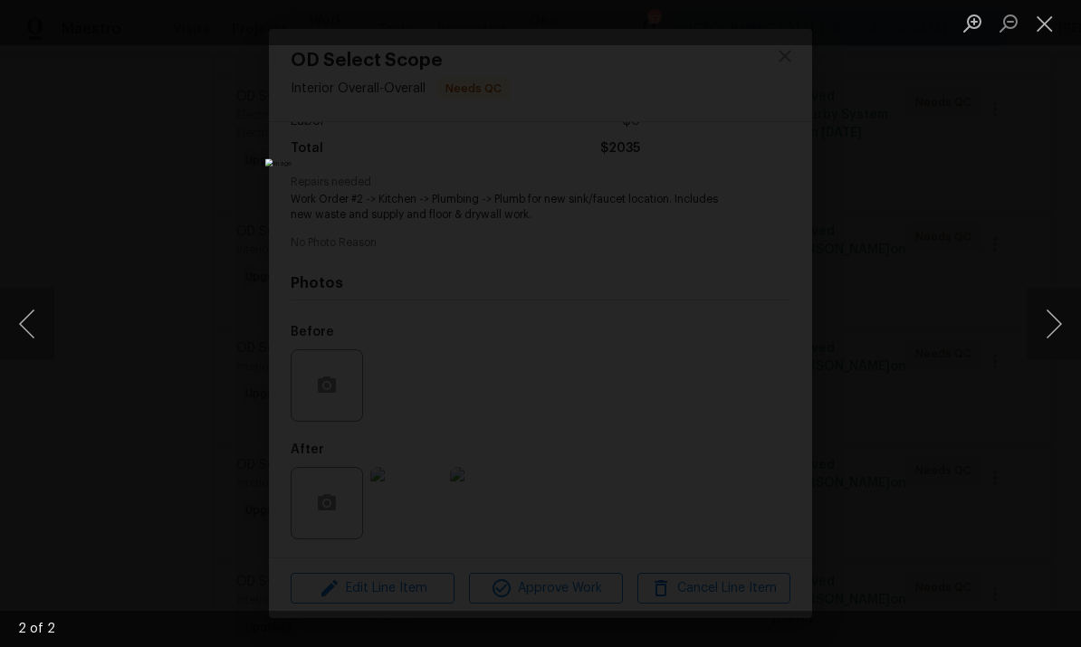
click at [1043, 200] on div "Lightbox" at bounding box center [540, 323] width 1081 height 647
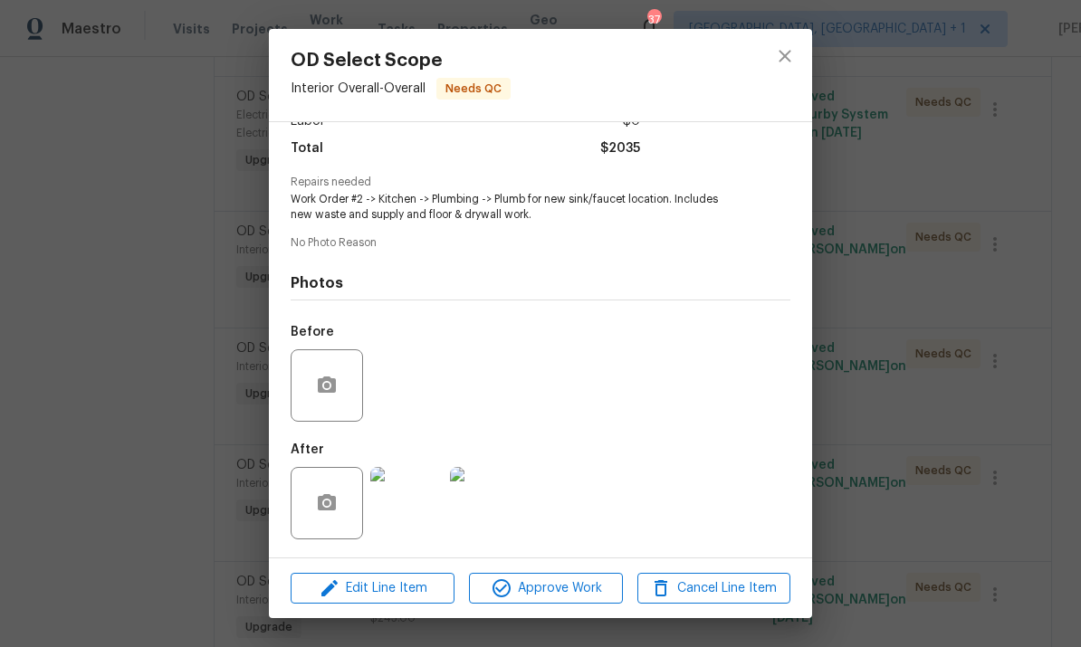
click at [1015, 254] on div "OD Select Scope Interior Overall - Overall Needs QC Vendor Concept Remodel Acco…" at bounding box center [540, 323] width 1081 height 647
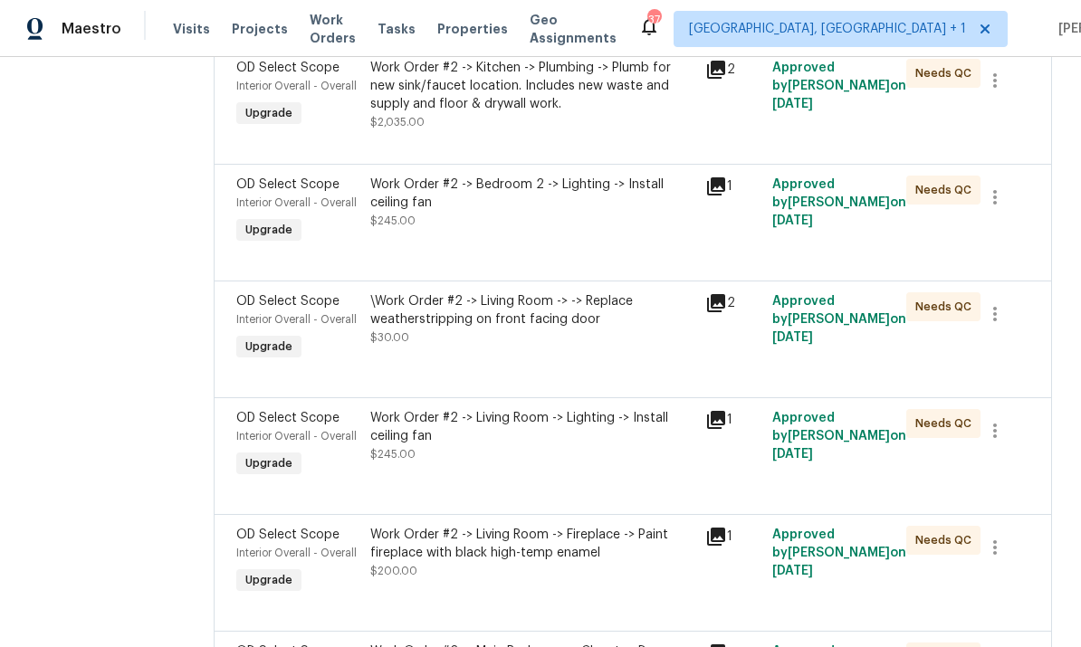
scroll to position [924, 0]
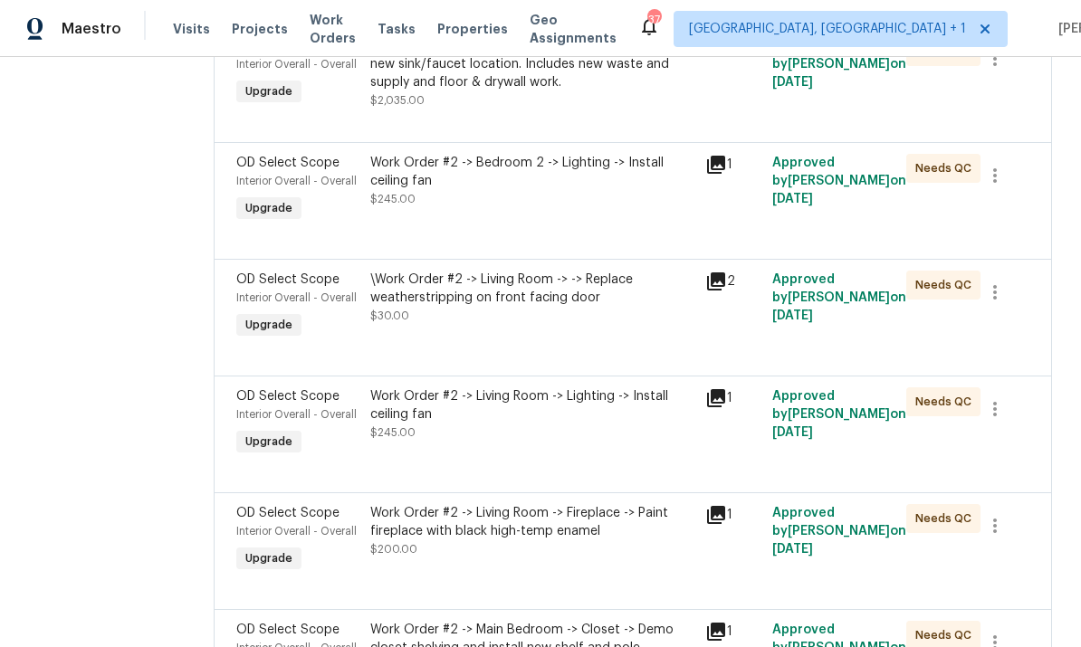
click at [511, 292] on div "\Work Order #2 -> Living Room -> -> Replace weatherstripping on front facing do…" at bounding box center [532, 289] width 324 height 36
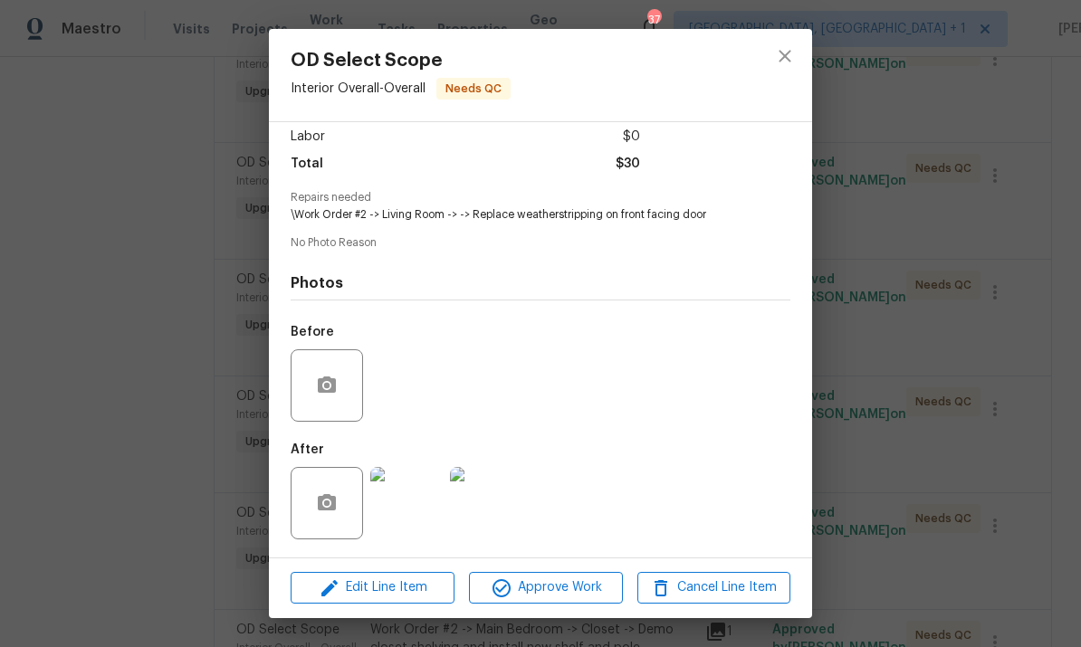
scroll to position [132, 0]
click at [405, 504] on img at bounding box center [406, 503] width 72 height 72
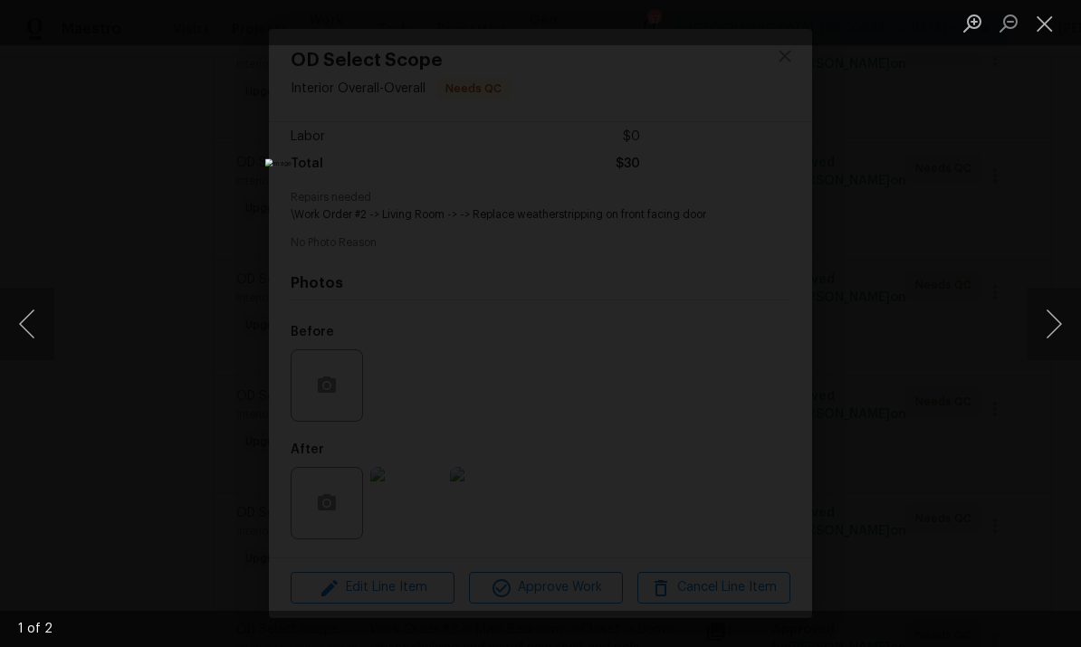
click at [1048, 318] on button "Next image" at bounding box center [1054, 324] width 54 height 72
click at [1051, 244] on div "Lightbox" at bounding box center [540, 323] width 1081 height 647
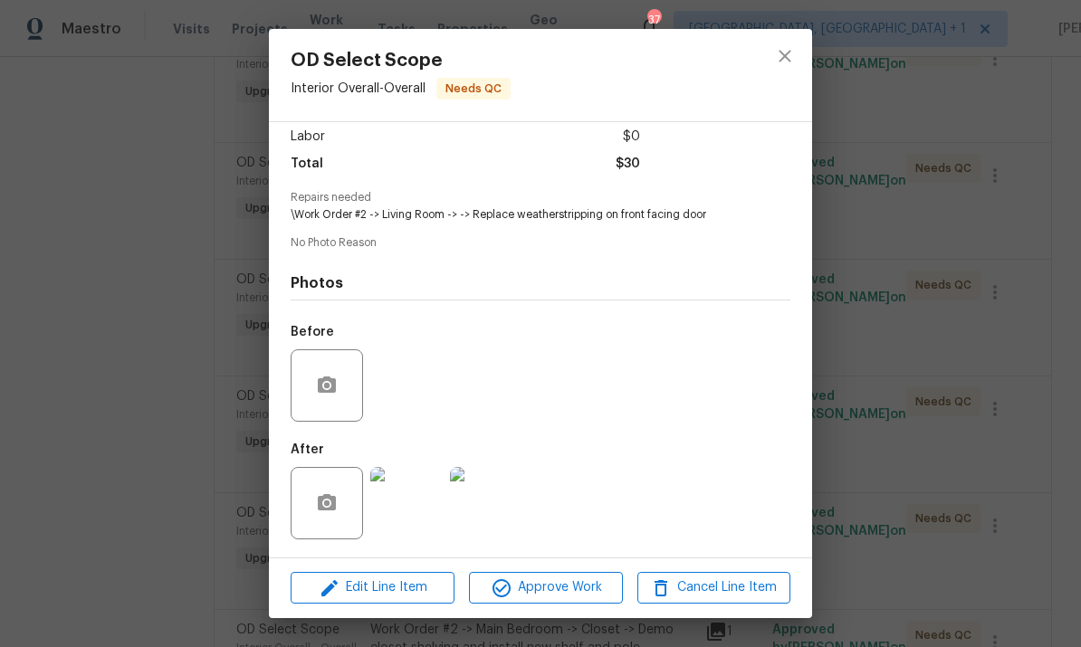
click at [982, 328] on div "OD Select Scope Interior Overall - Overall Needs QC Vendor Concept Remodel Acco…" at bounding box center [540, 323] width 1081 height 647
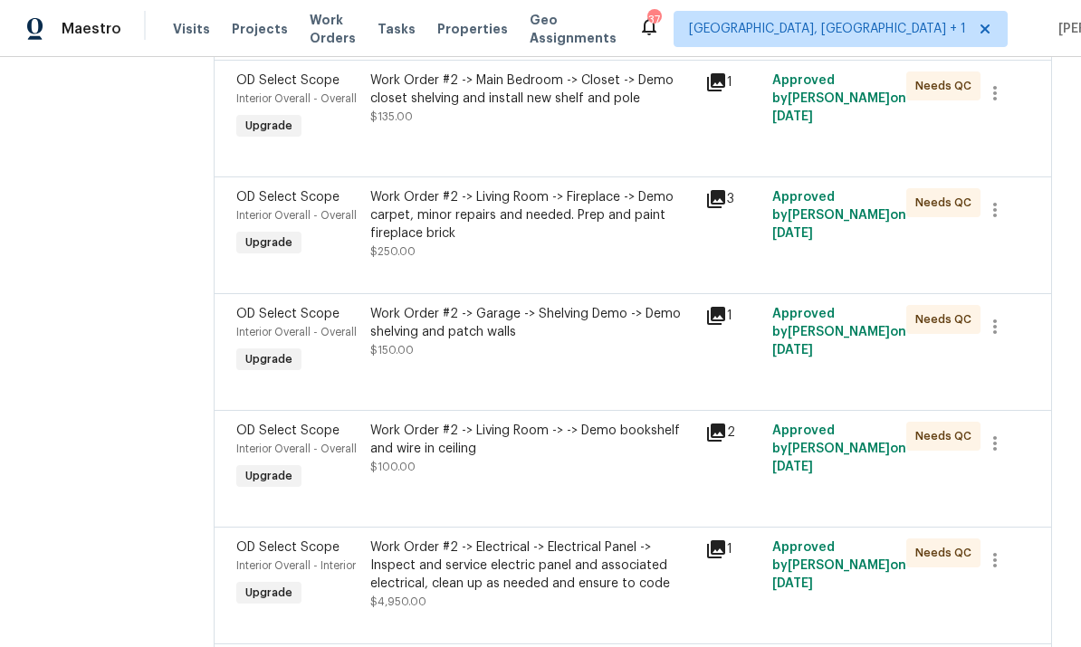
scroll to position [1480, 0]
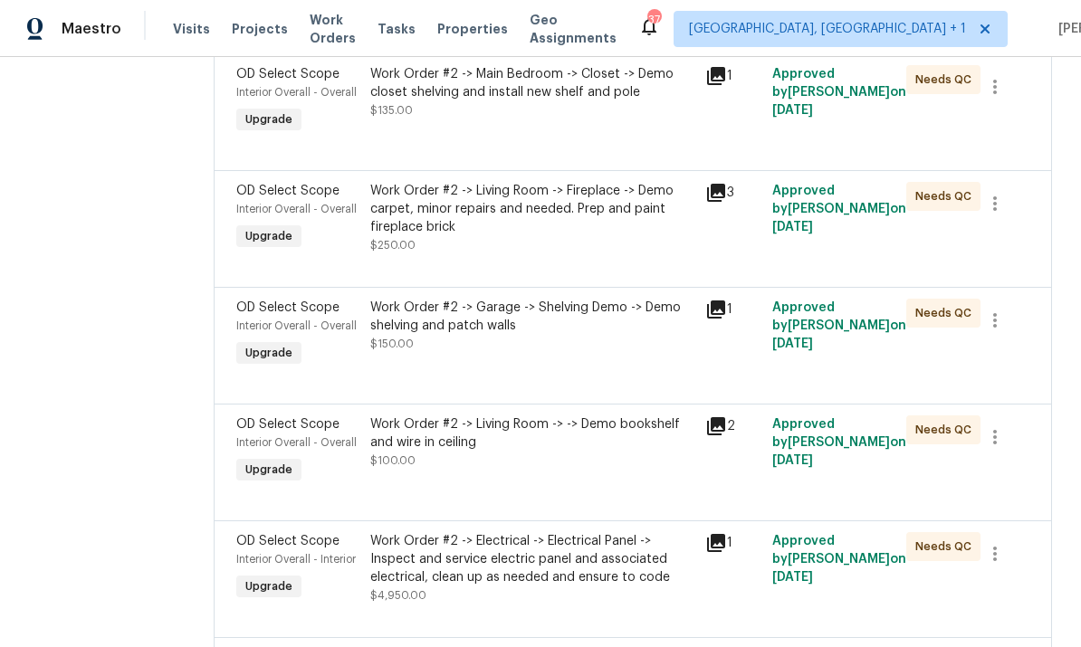
click at [464, 332] on div "Work Order #2 -> Garage -> Shelving Demo -> Demo shelving and patch walls" at bounding box center [532, 317] width 324 height 36
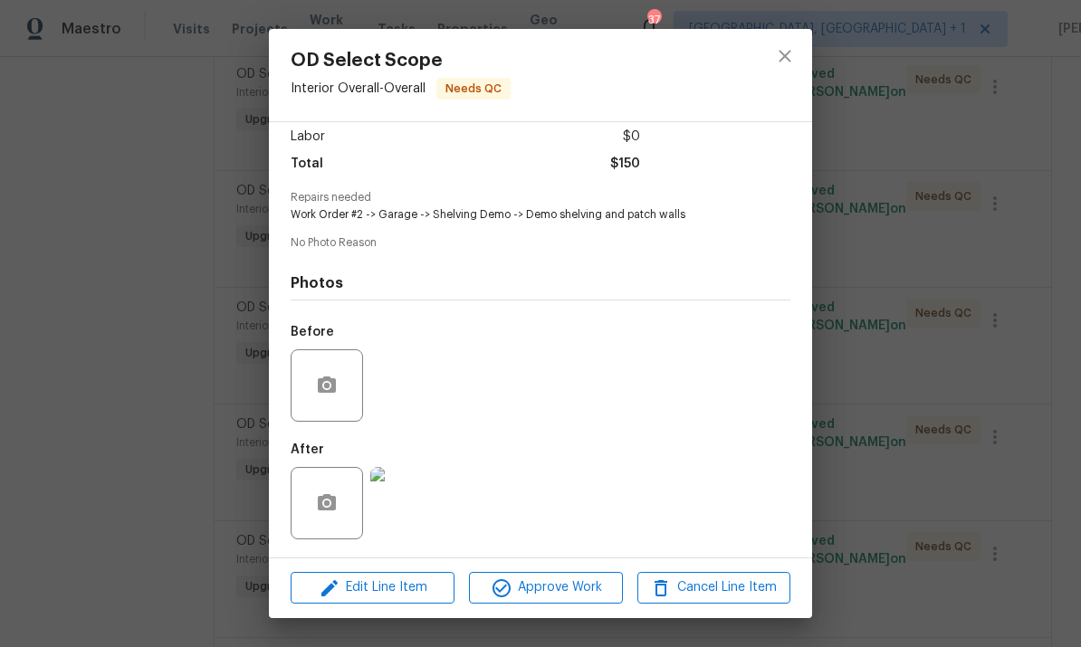
scroll to position [132, 0]
click at [426, 485] on img at bounding box center [406, 503] width 72 height 72
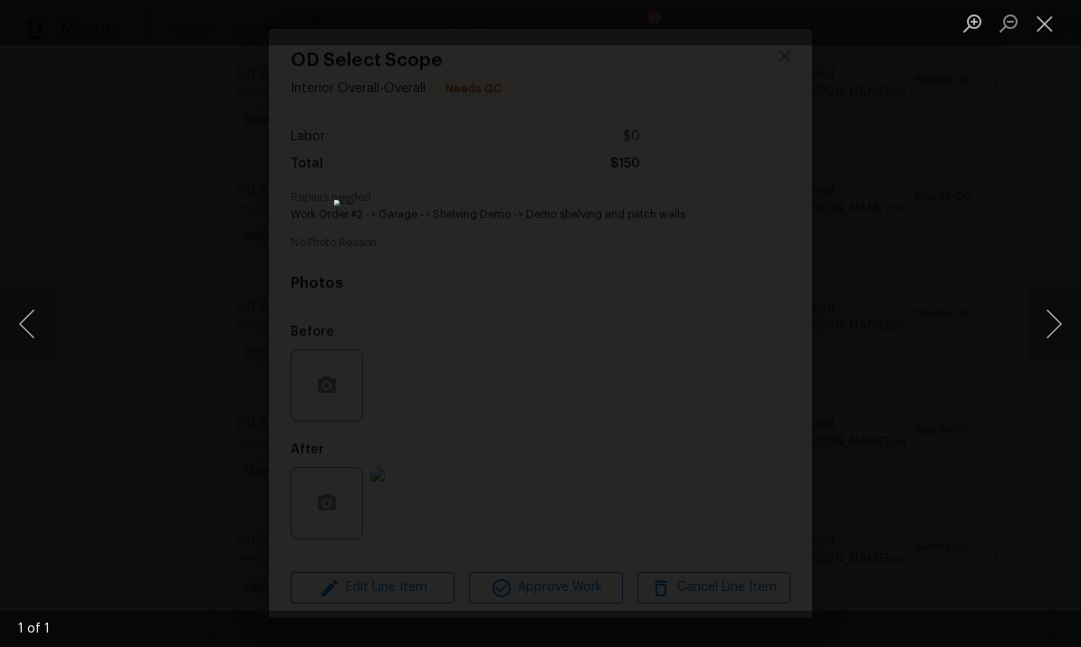
click at [1056, 298] on button "Next image" at bounding box center [1054, 324] width 54 height 72
click at [1052, 321] on button "Next image" at bounding box center [1054, 324] width 54 height 72
click at [1061, 248] on div "Lightbox" at bounding box center [540, 323] width 1081 height 647
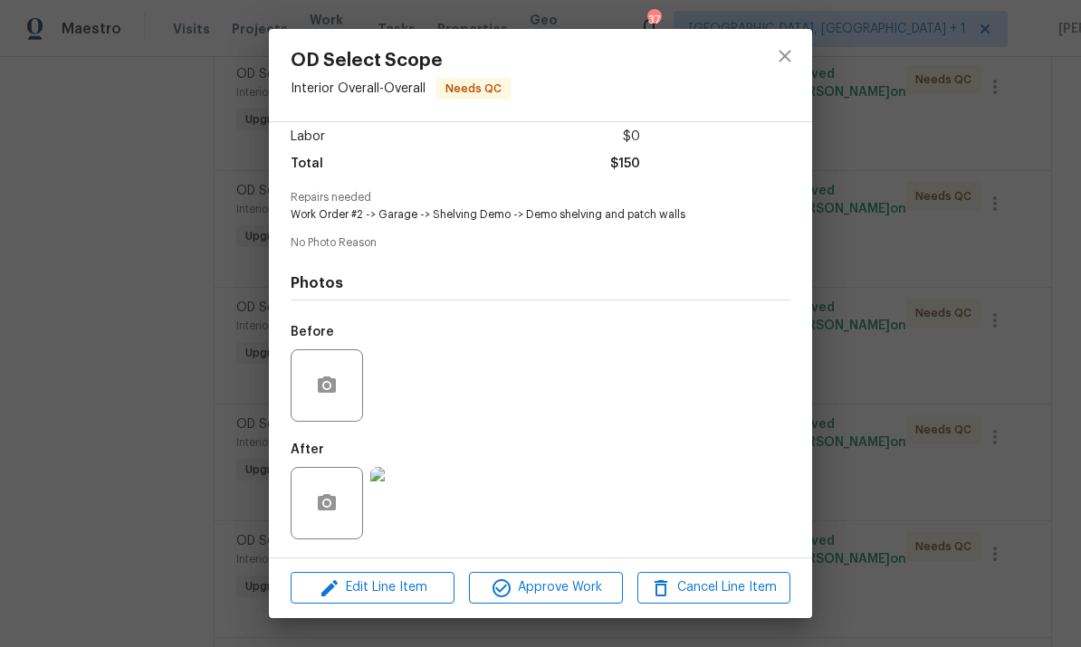
click at [1012, 421] on div "OD Select Scope Interior Overall - Overall Needs QC Vendor Concept Remodel Acco…" at bounding box center [540, 323] width 1081 height 647
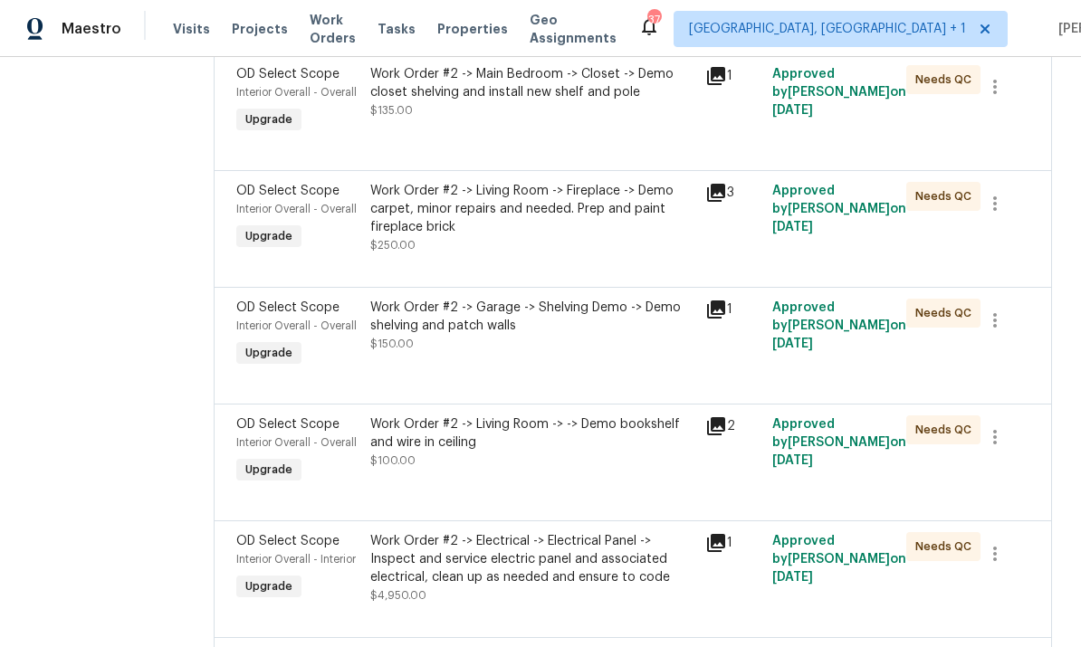
click at [485, 335] on div "Work Order #2 -> Garage -> Shelving Demo -> Demo shelving and patch walls" at bounding box center [532, 317] width 324 height 36
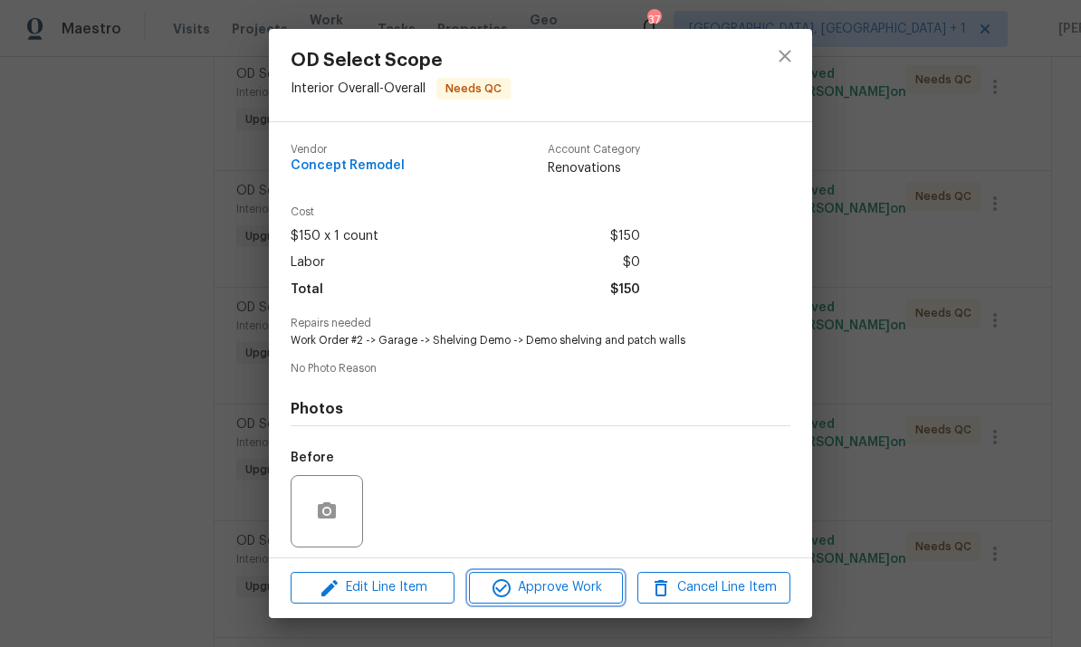
click at [549, 600] on button "Approve Work" at bounding box center [545, 588] width 153 height 32
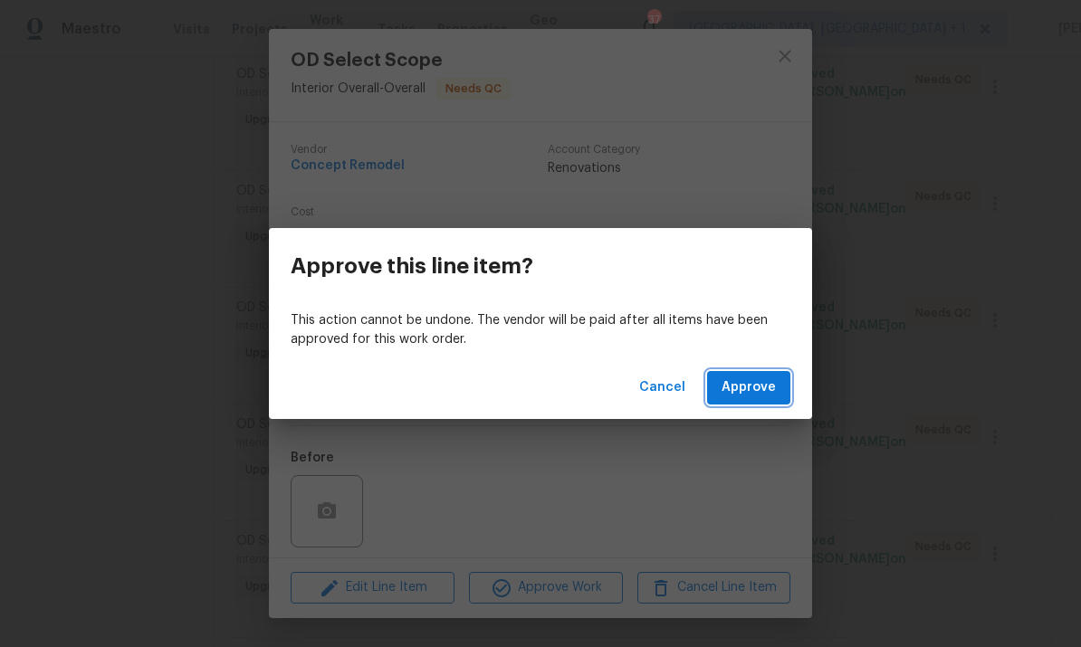
click at [759, 404] on button "Approve" at bounding box center [748, 388] width 83 height 34
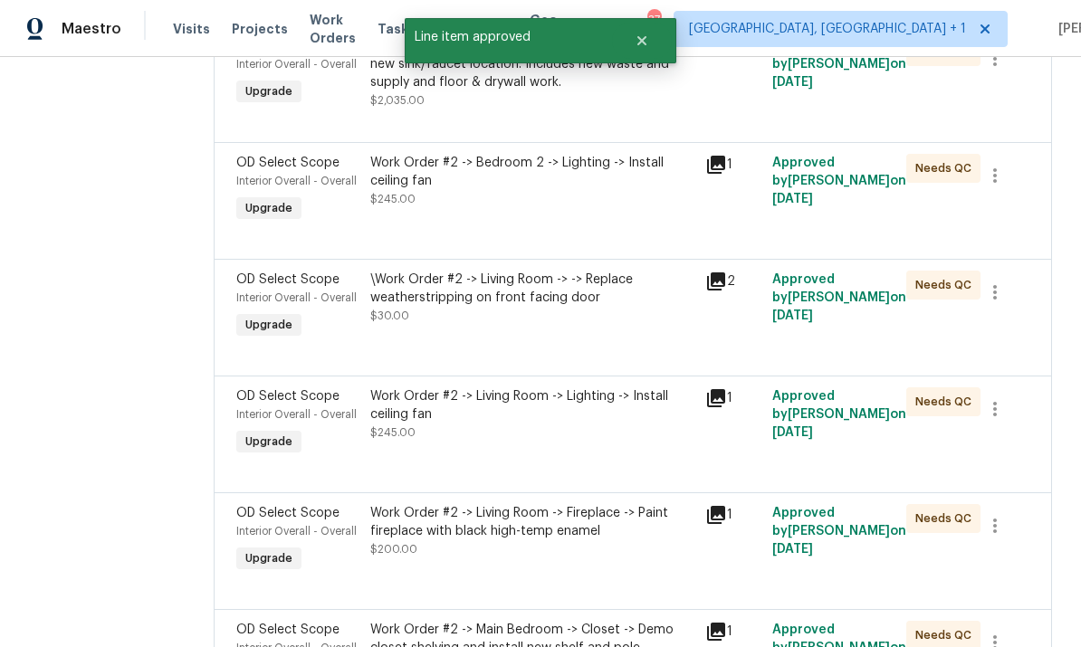
scroll to position [1032, 0]
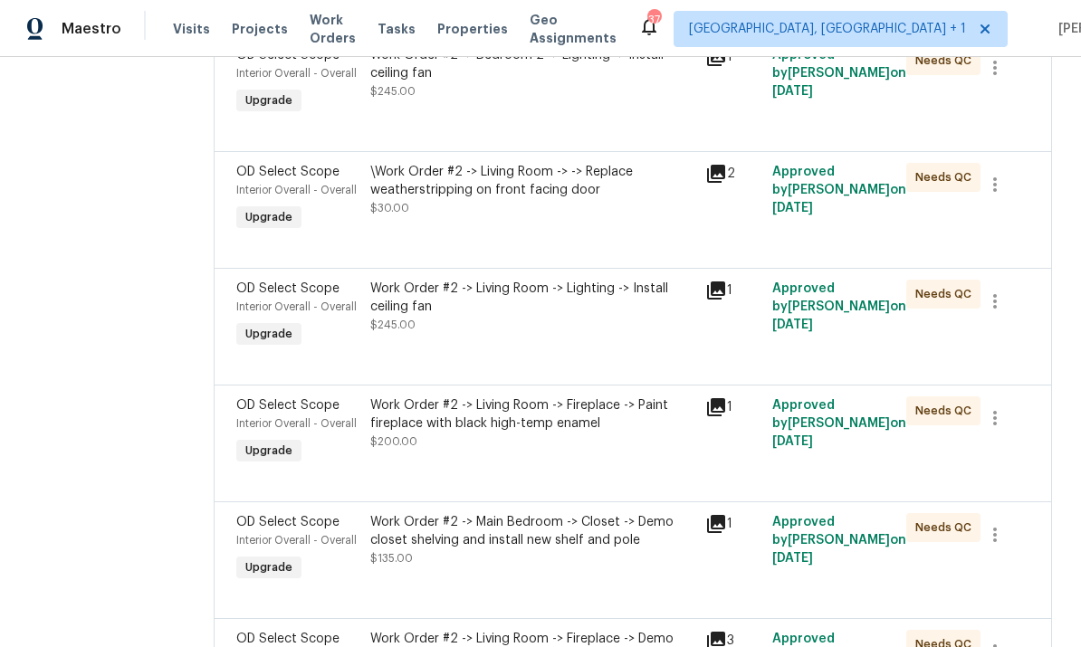
click at [519, 421] on div "Work Order #2 -> Living Room -> Fireplace -> Paint fireplace with black high-te…" at bounding box center [532, 415] width 324 height 36
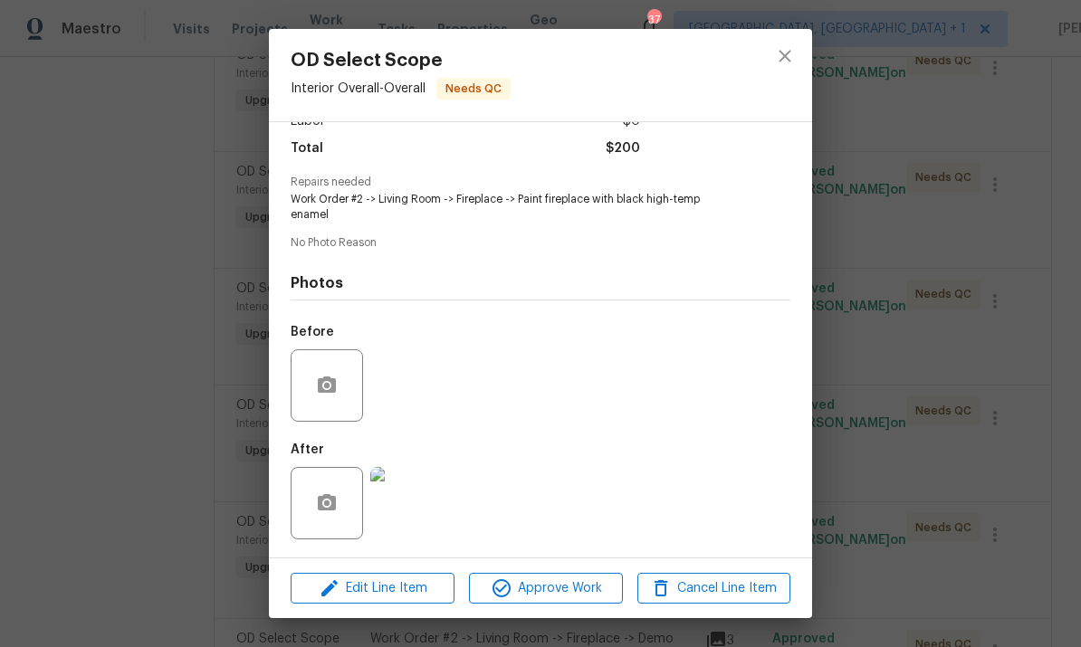
scroll to position [146, 0]
click at [408, 506] on img at bounding box center [406, 503] width 72 height 72
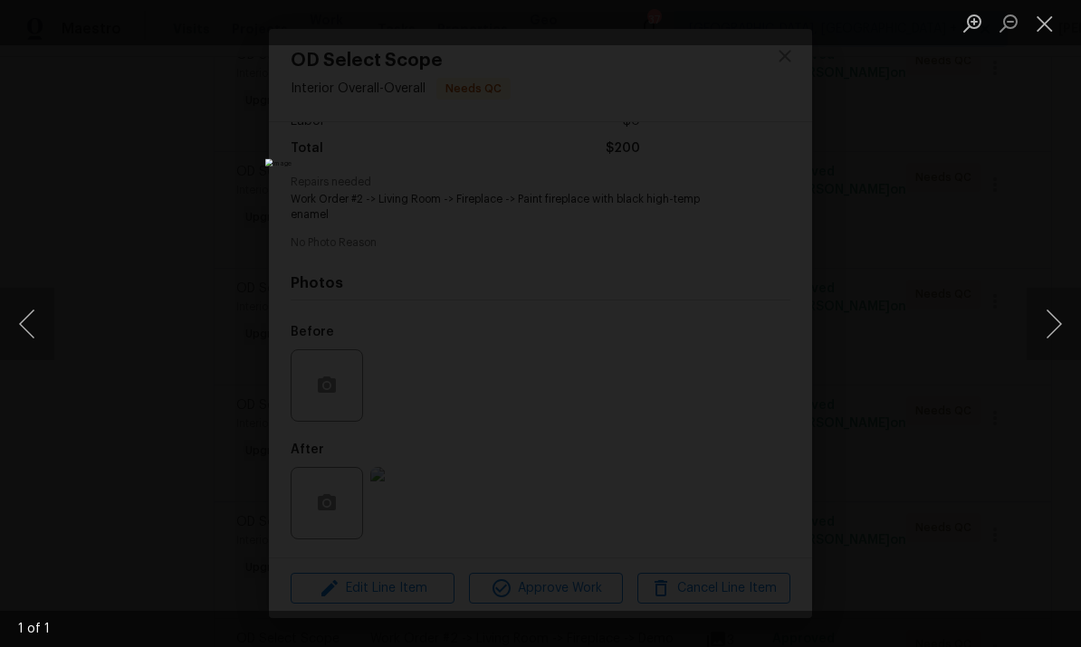
click at [1055, 220] on div "Lightbox" at bounding box center [540, 323] width 1081 height 647
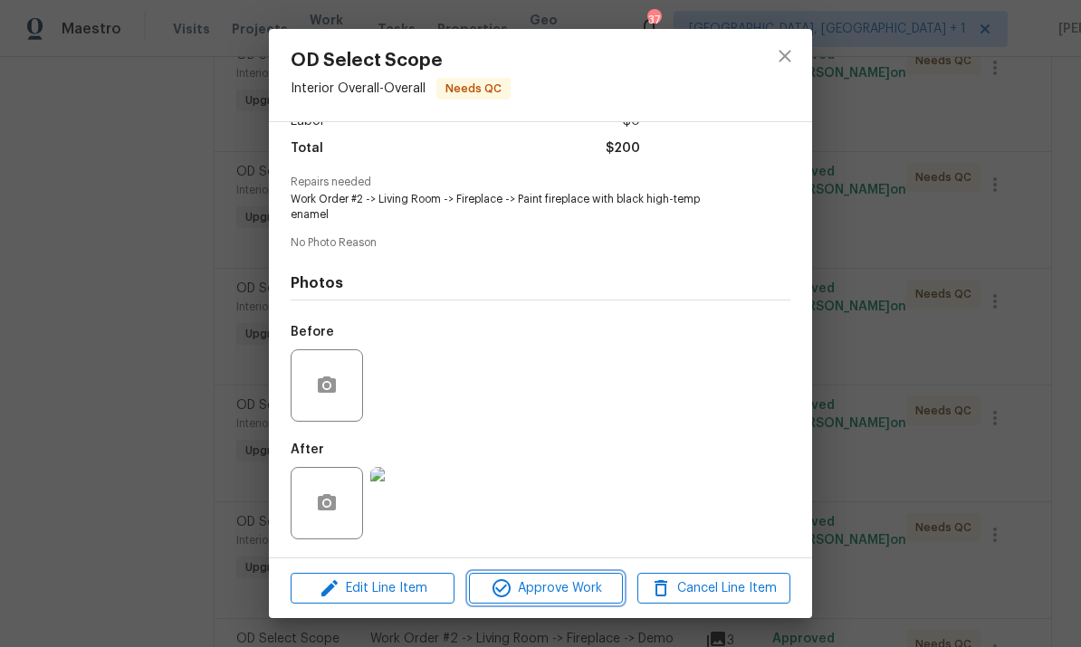
click at [560, 576] on button "Approve Work" at bounding box center [545, 589] width 153 height 32
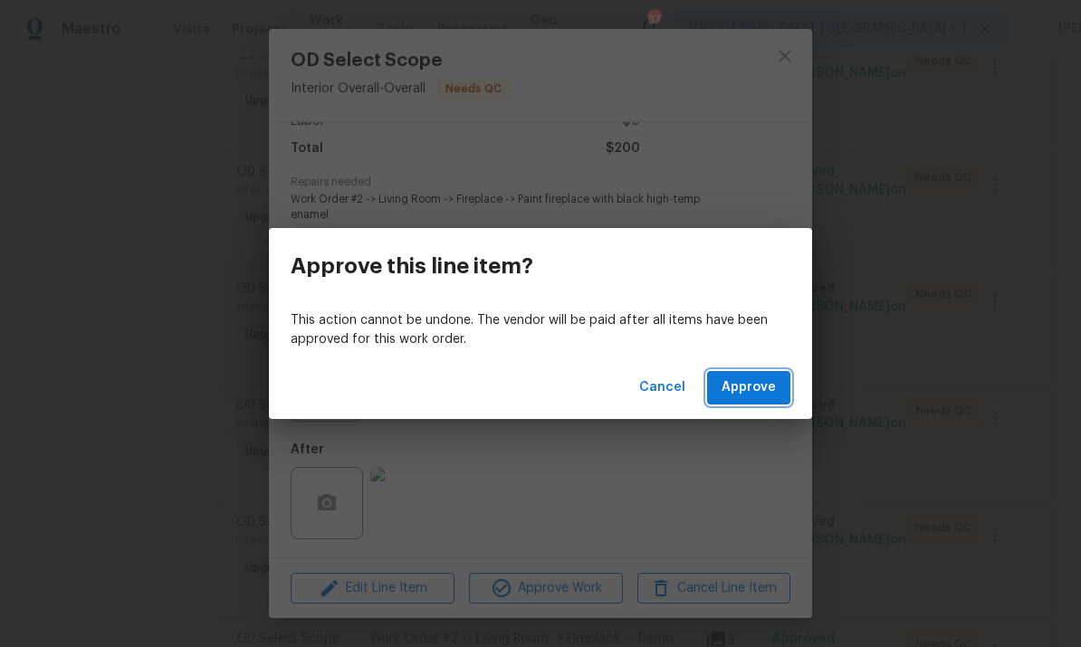
click at [748, 392] on span "Approve" at bounding box center [749, 388] width 54 height 23
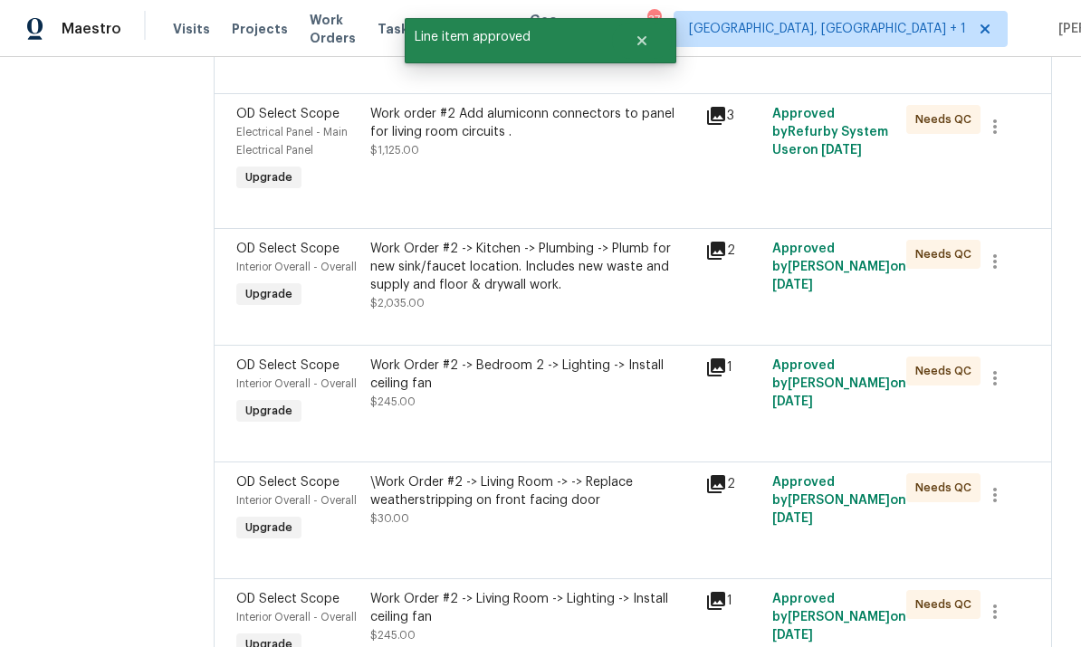
scroll to position [749, 0]
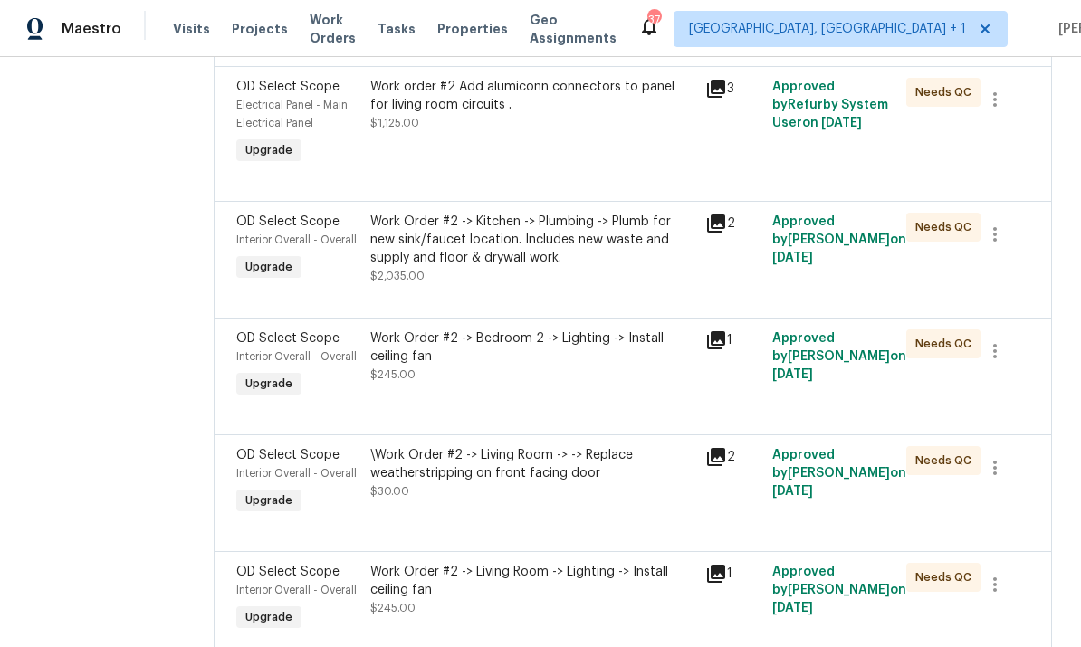
click at [508, 344] on div "Work Order #2 -> Bedroom 2 -> Lighting -> Install ceiling fan" at bounding box center [532, 348] width 324 height 36
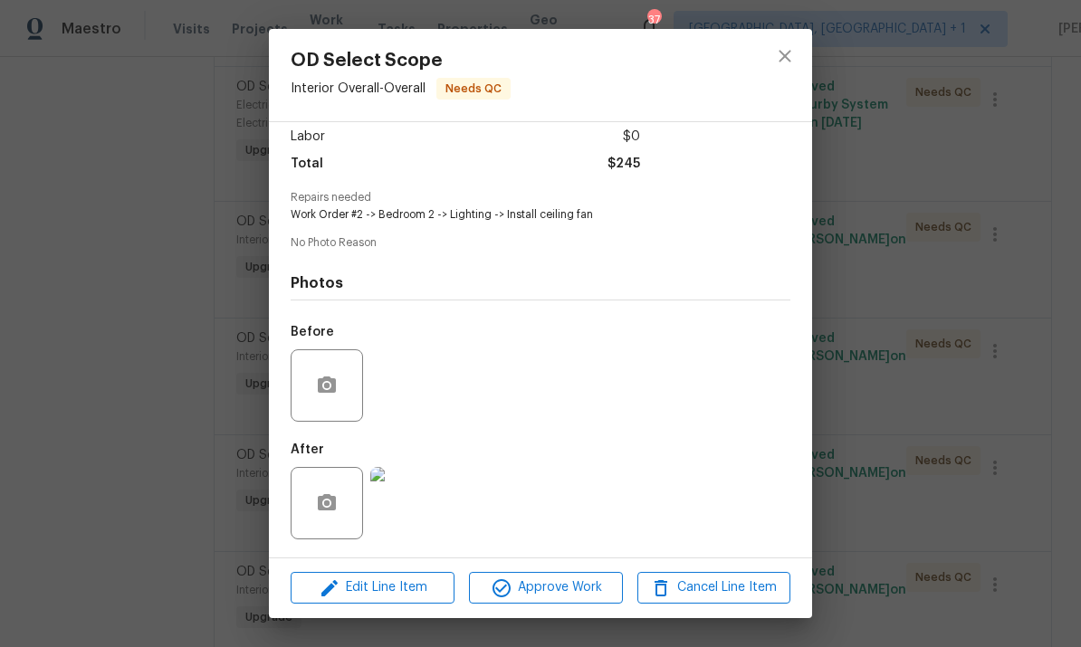
scroll to position [132, 0]
click at [558, 585] on span "Approve Work" at bounding box center [545, 588] width 142 height 23
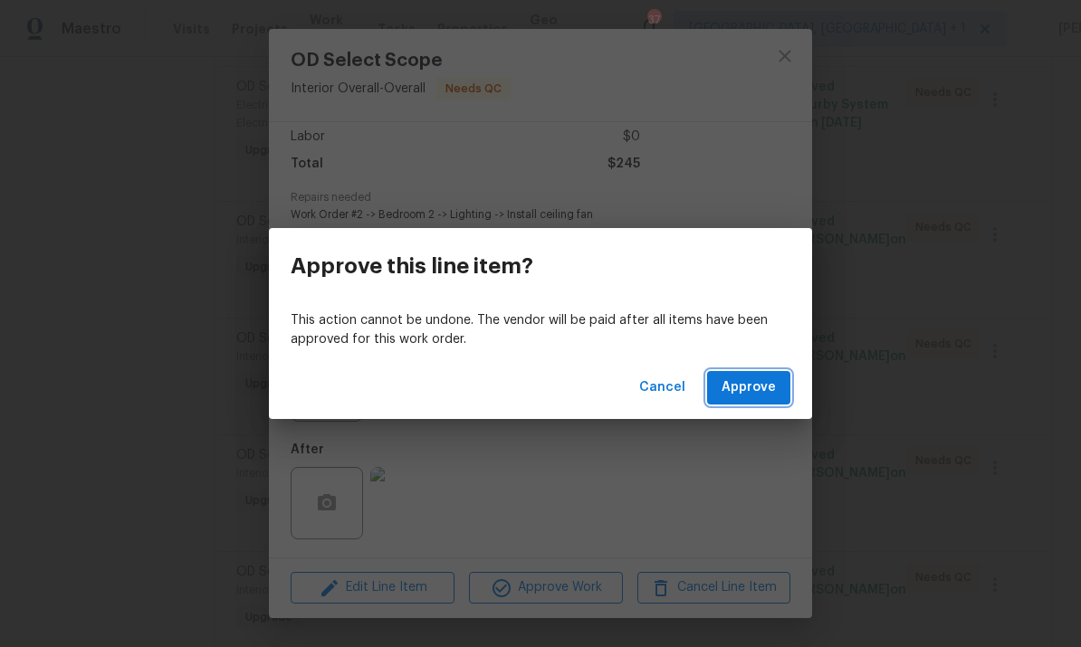
click at [752, 378] on span "Approve" at bounding box center [749, 388] width 54 height 23
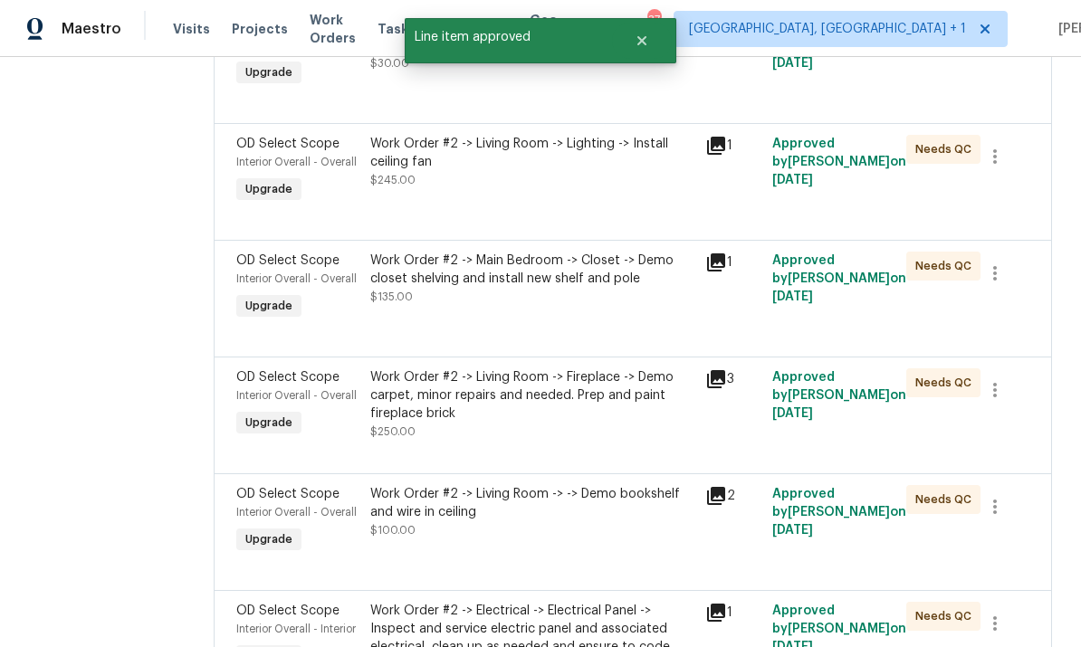
scroll to position [1061, 0]
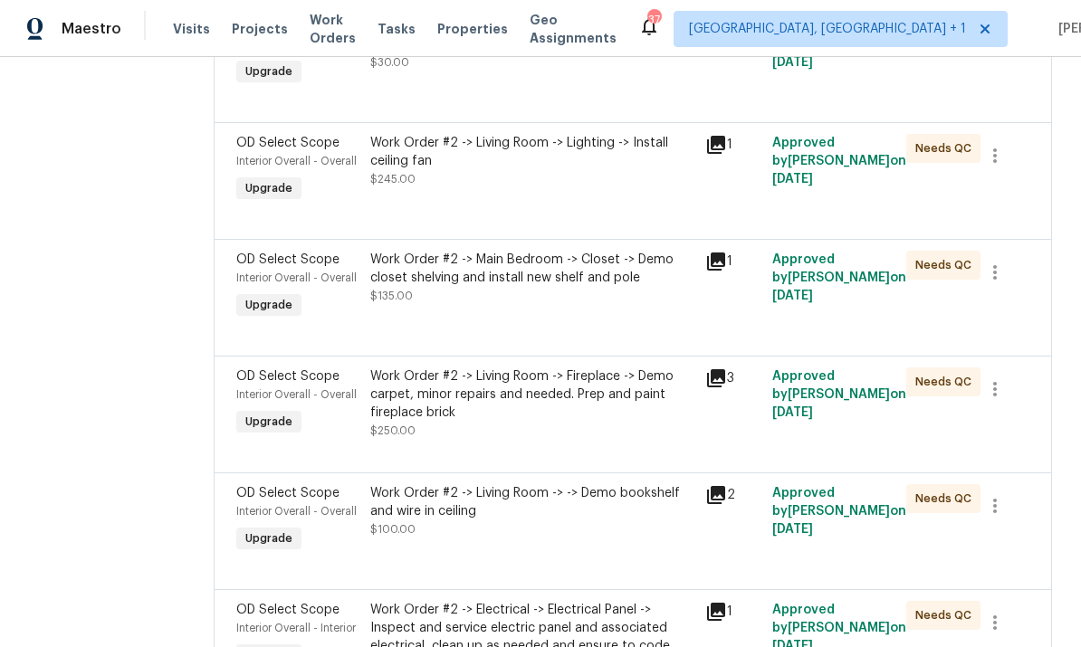
click at [527, 275] on div "Work Order #2 -> Main Bedroom -> Closet -> Demo closet shelving and install new…" at bounding box center [532, 269] width 324 height 36
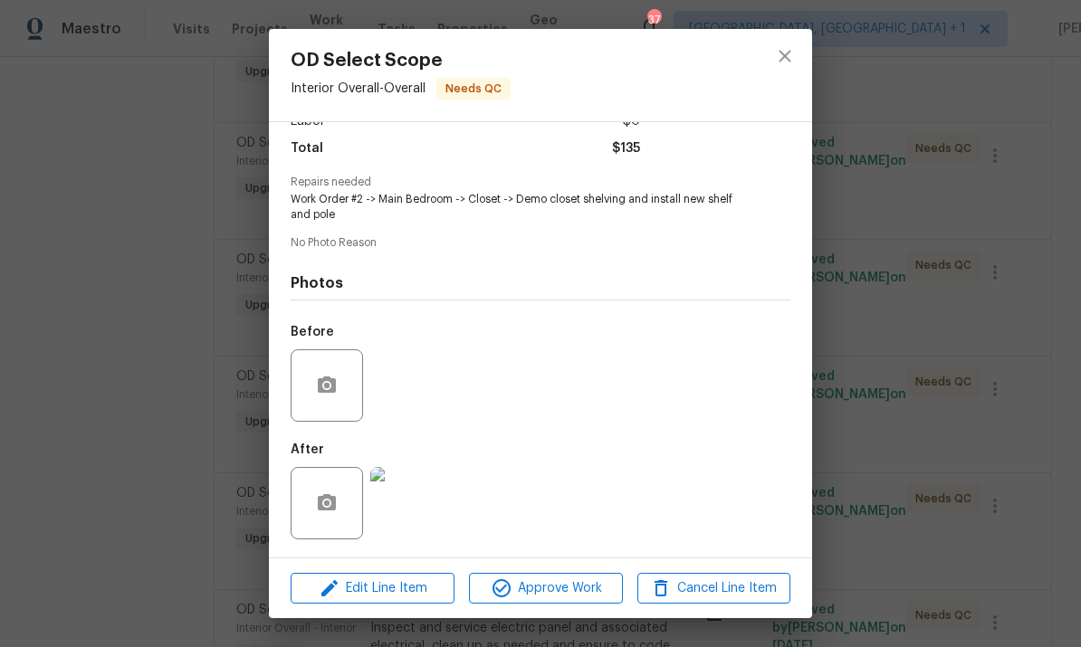
scroll to position [146, 0]
click at [418, 487] on img at bounding box center [406, 503] width 72 height 72
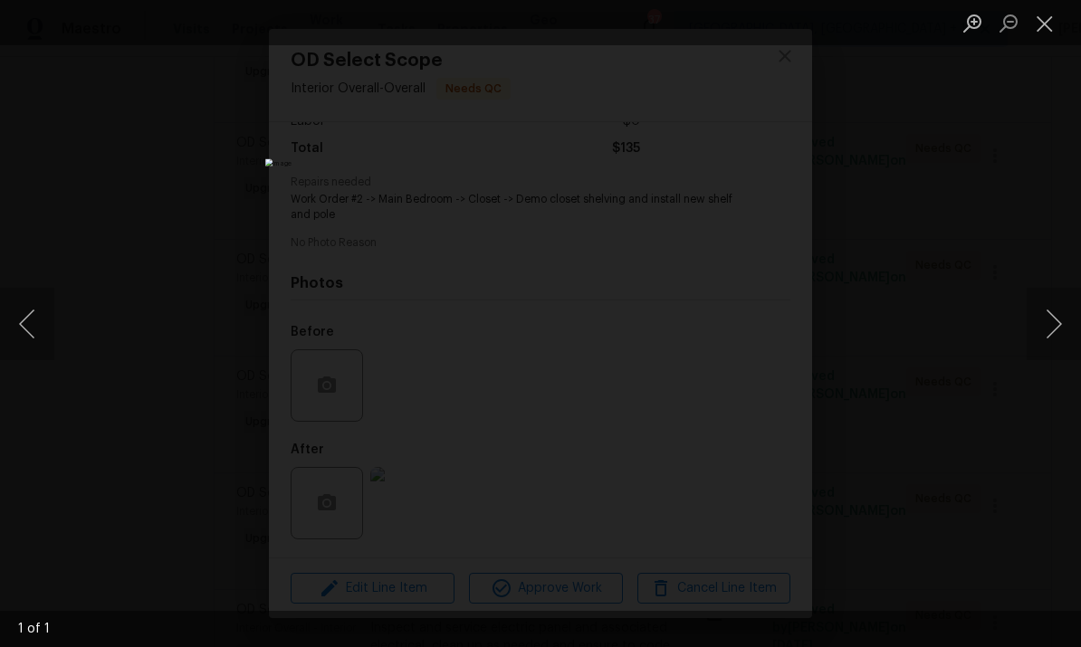
click at [1058, 189] on div "Lightbox" at bounding box center [540, 323] width 1081 height 647
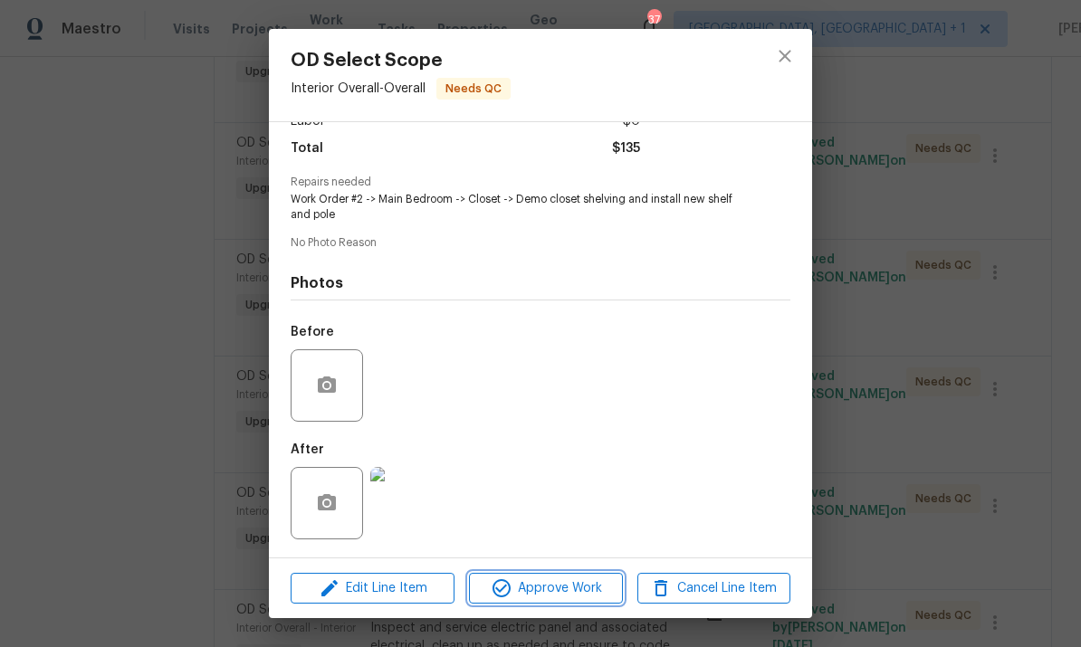
click at [578, 593] on span "Approve Work" at bounding box center [545, 589] width 142 height 23
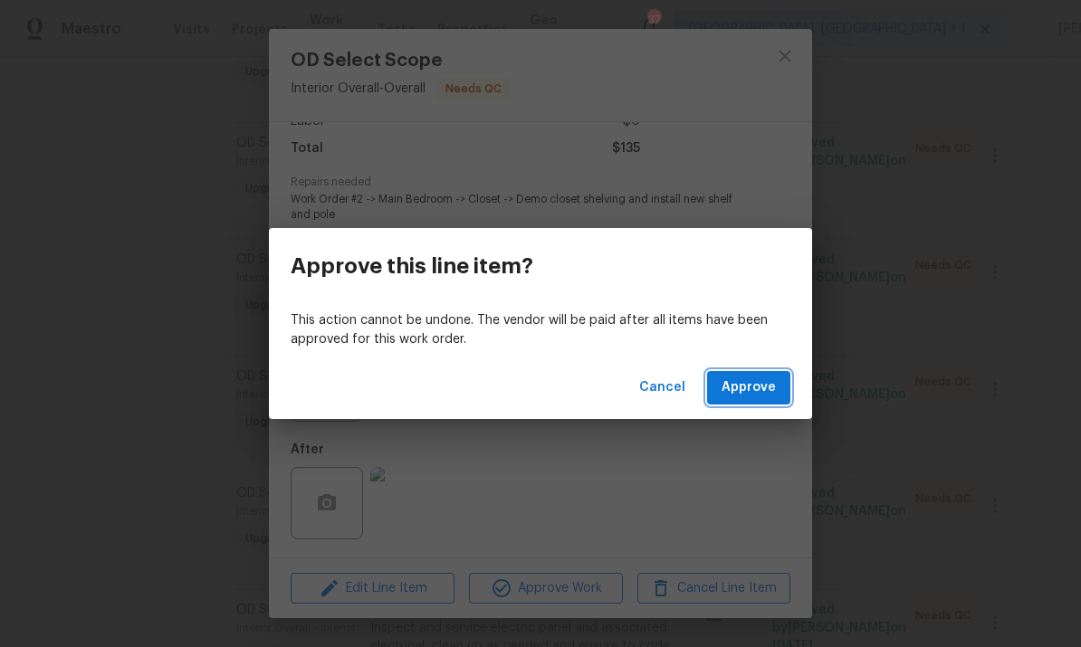
click at [748, 388] on span "Approve" at bounding box center [749, 388] width 54 height 23
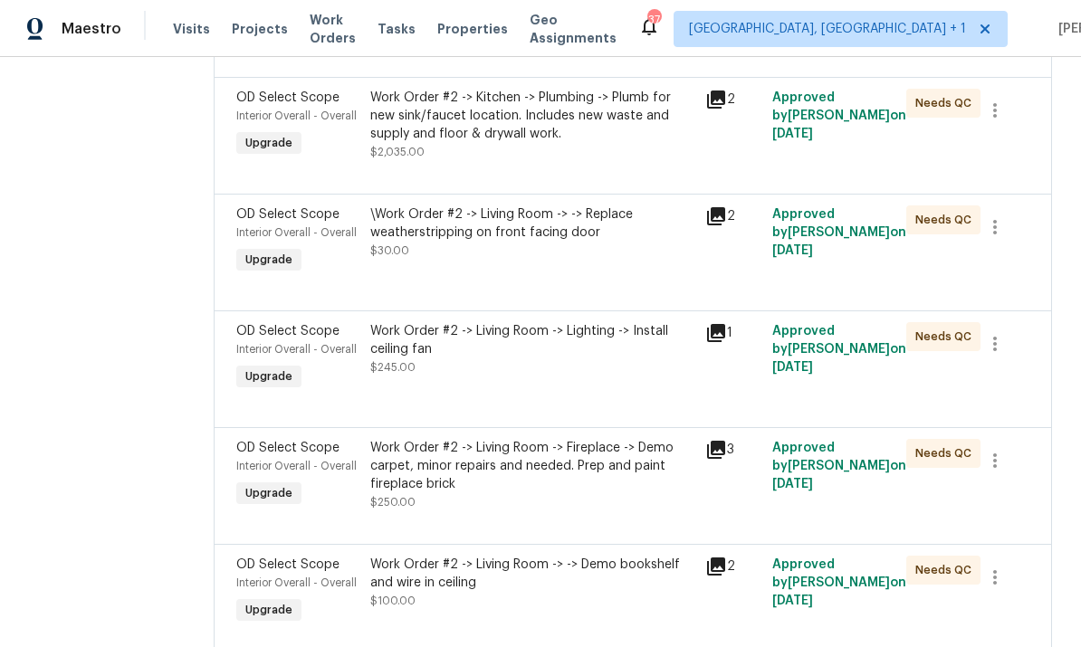
scroll to position [897, 0]
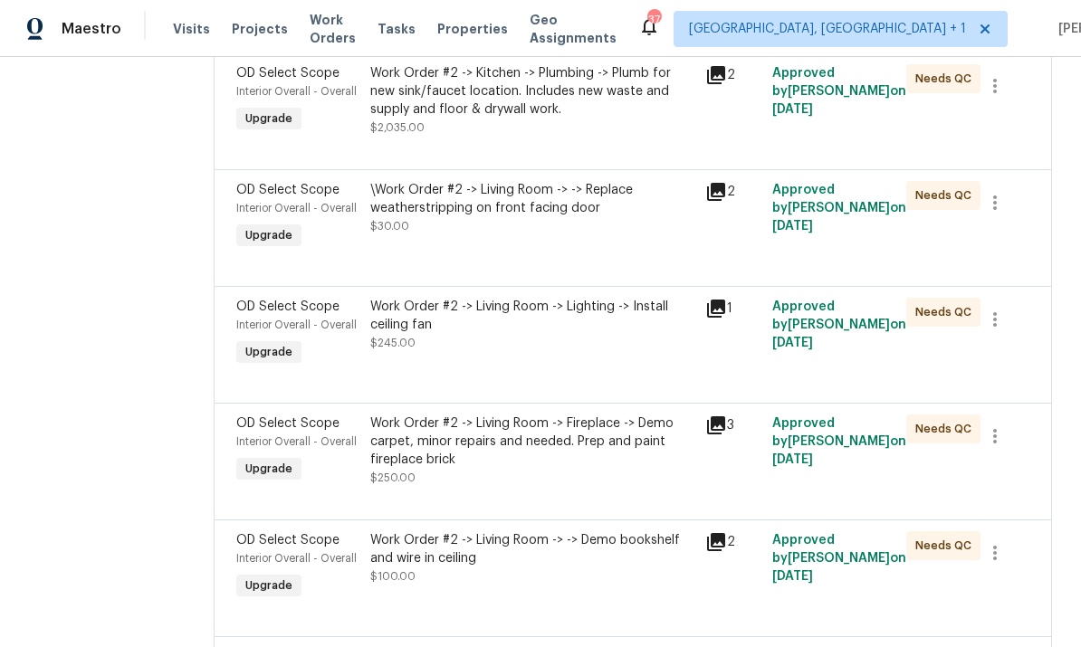
click at [497, 318] on div "Work Order #2 -> Living Room -> Lighting -> Install ceiling fan" at bounding box center [532, 316] width 324 height 36
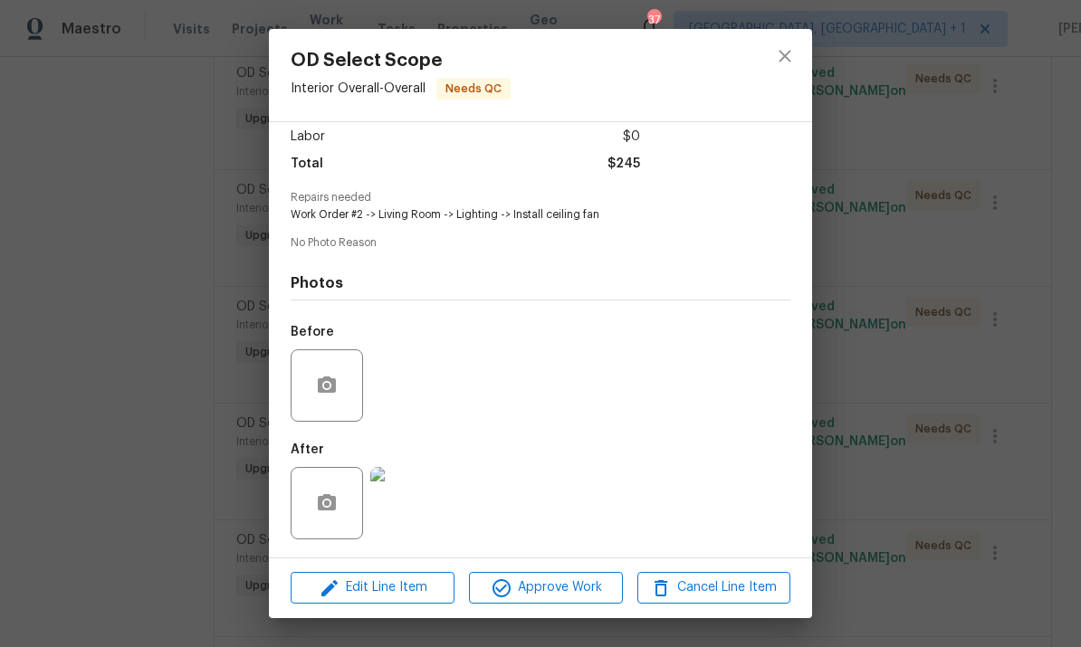
scroll to position [132, 0]
click at [413, 515] on img at bounding box center [406, 503] width 72 height 72
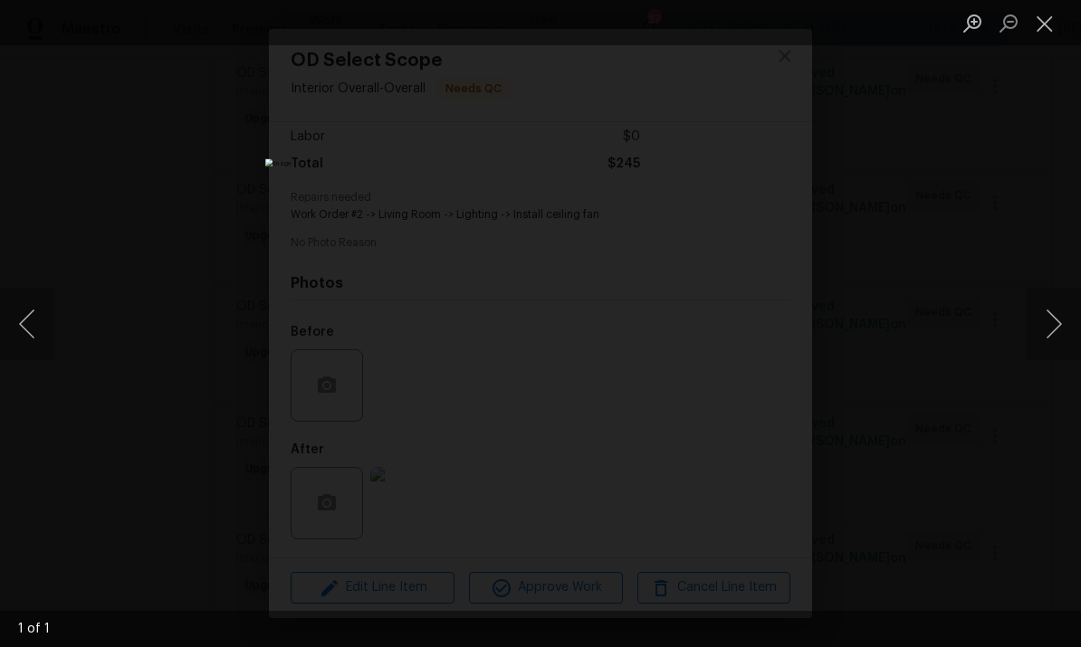
click at [1037, 209] on div "Lightbox" at bounding box center [540, 323] width 1081 height 647
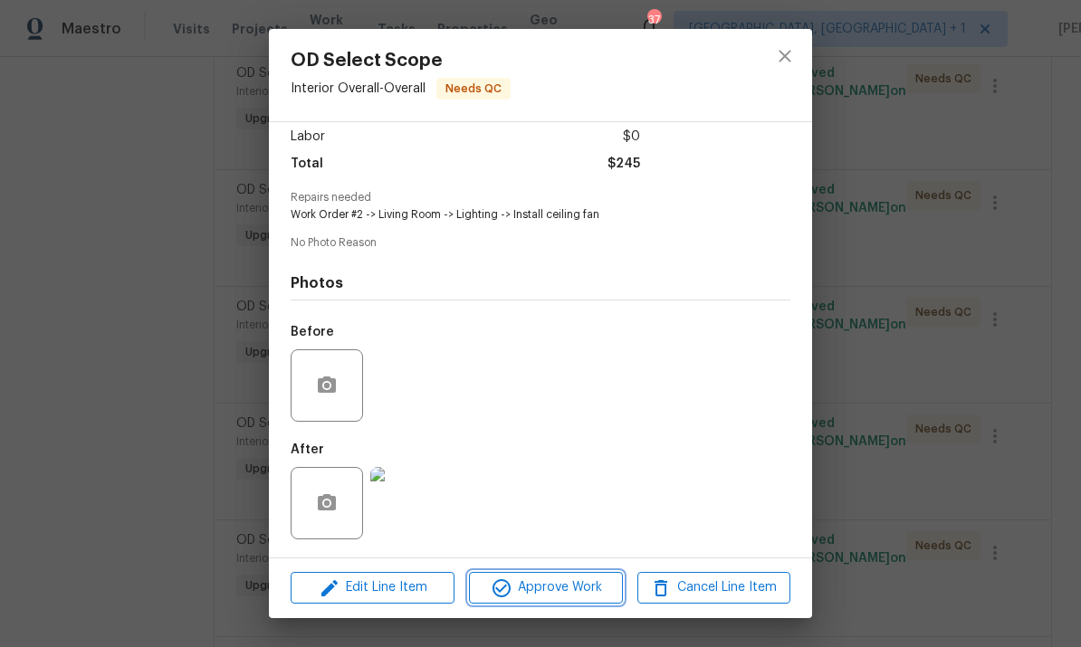
click at [556, 592] on span "Approve Work" at bounding box center [545, 588] width 142 height 23
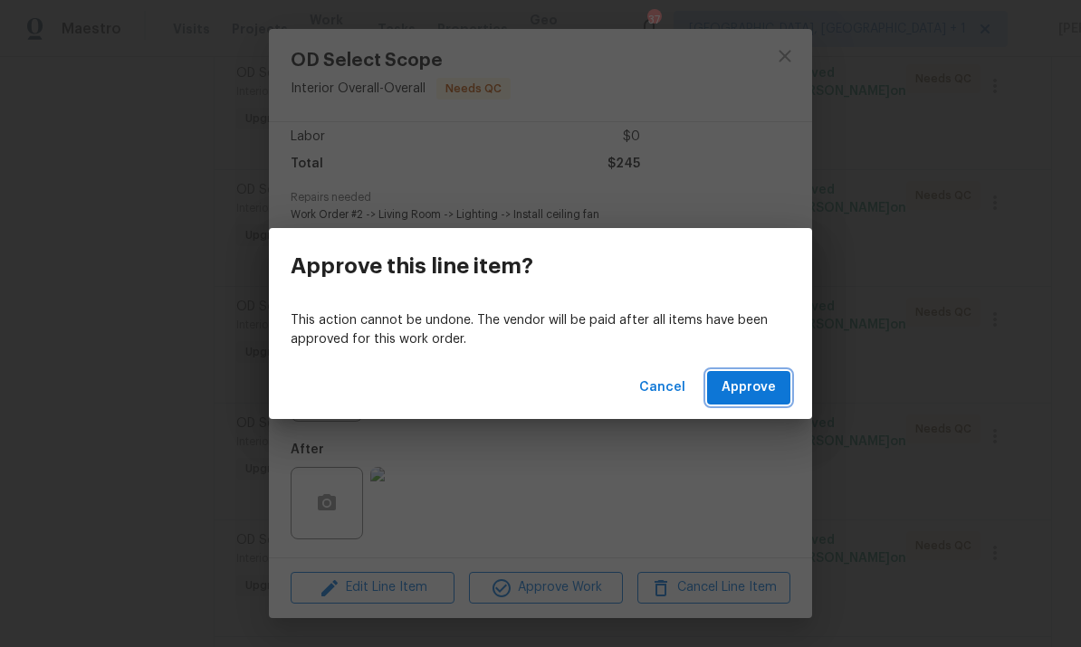
click at [767, 374] on button "Approve" at bounding box center [748, 388] width 83 height 34
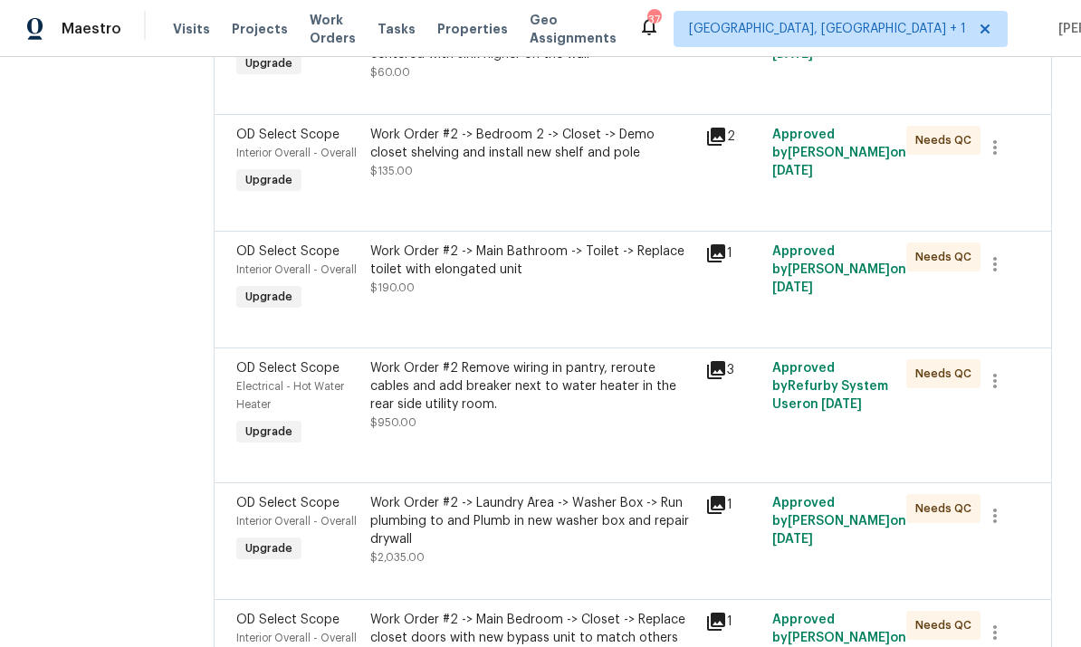
scroll to position [1796, 0]
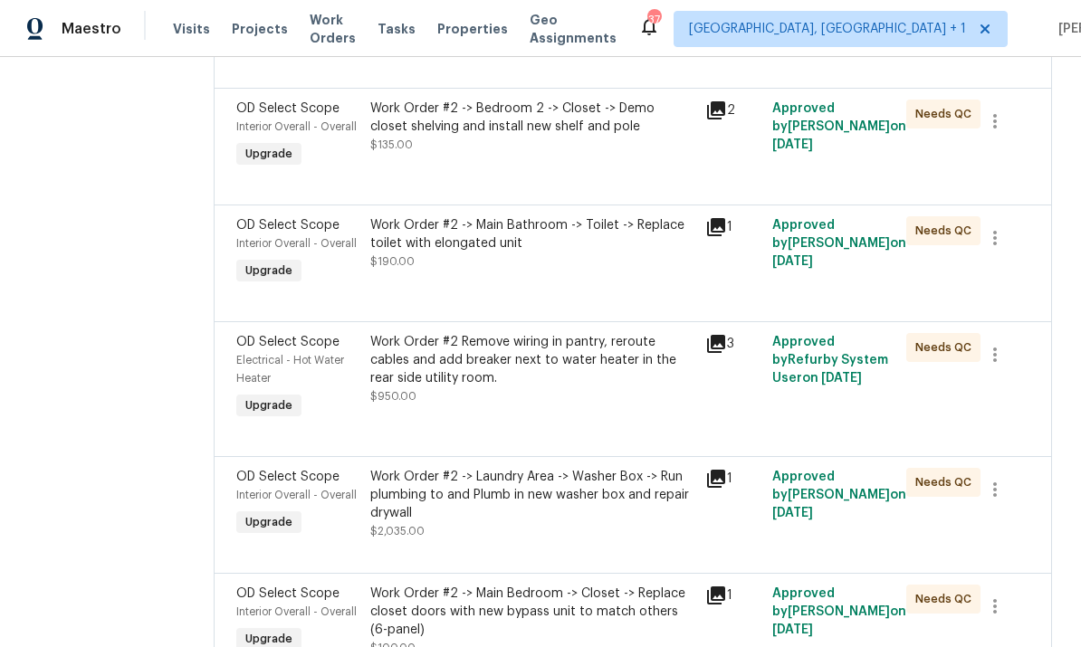
click at [504, 246] on div "Work Order #2 -> Main Bathroom -> Toilet -> Replace toilet with elongated unit" at bounding box center [532, 234] width 324 height 36
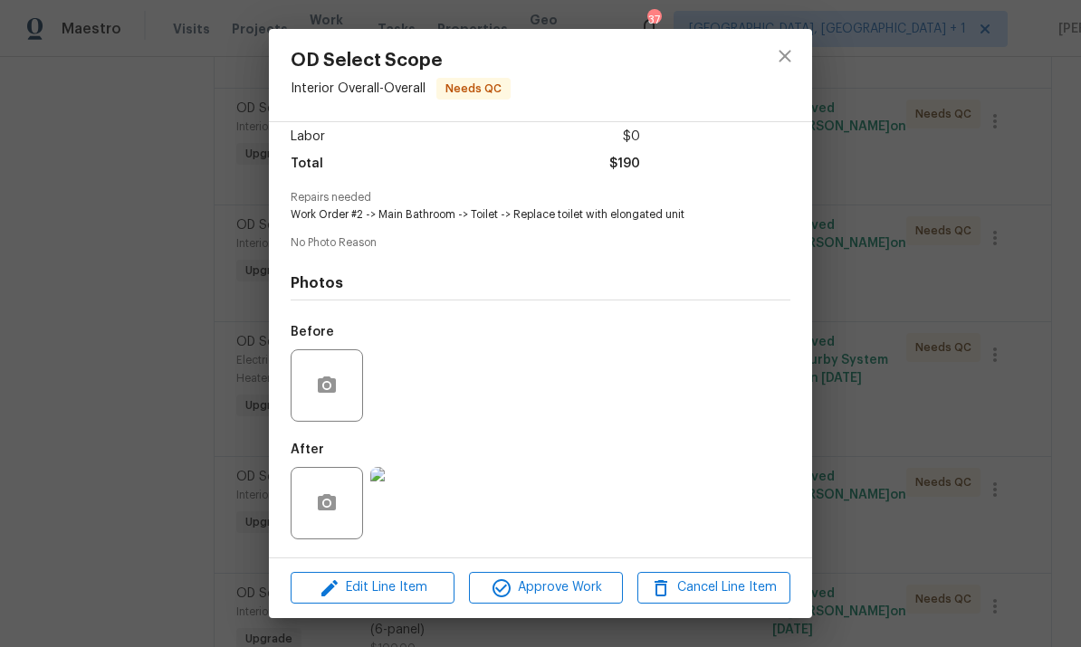
scroll to position [132, 0]
click at [401, 507] on img at bounding box center [406, 503] width 72 height 72
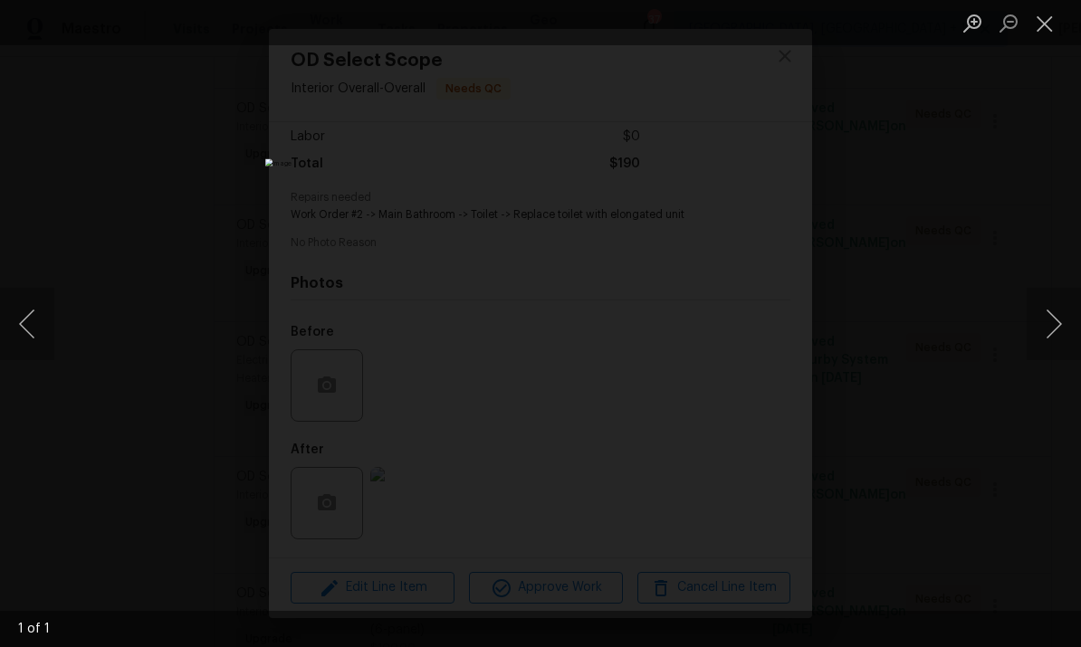
click at [1030, 218] on div "Lightbox" at bounding box center [540, 323] width 1081 height 647
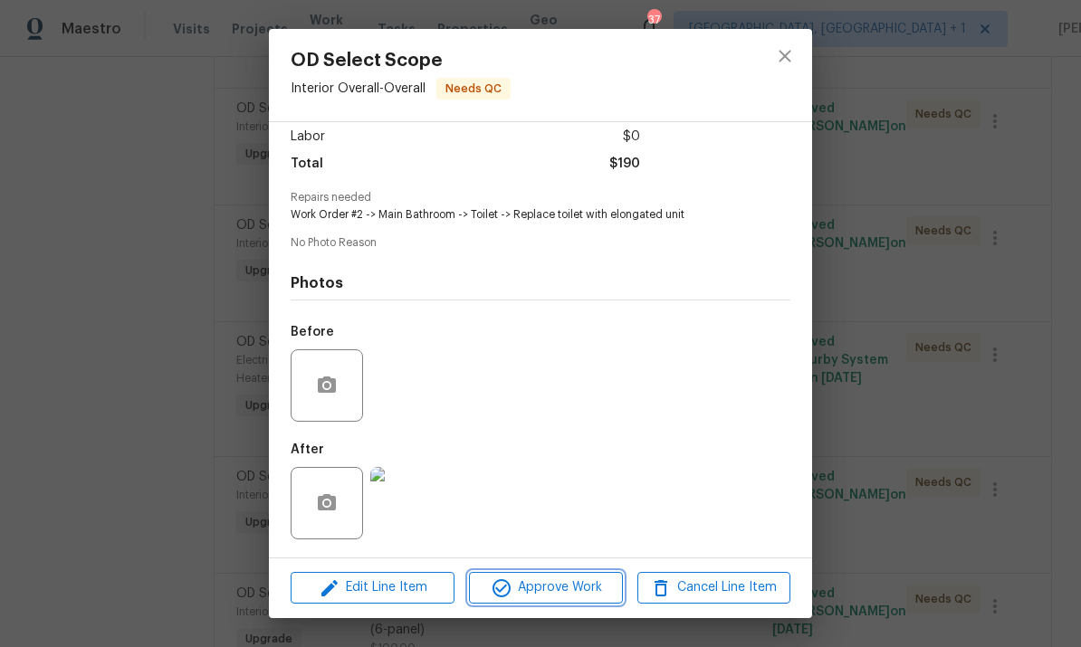
click at [579, 595] on span "Approve Work" at bounding box center [545, 588] width 142 height 23
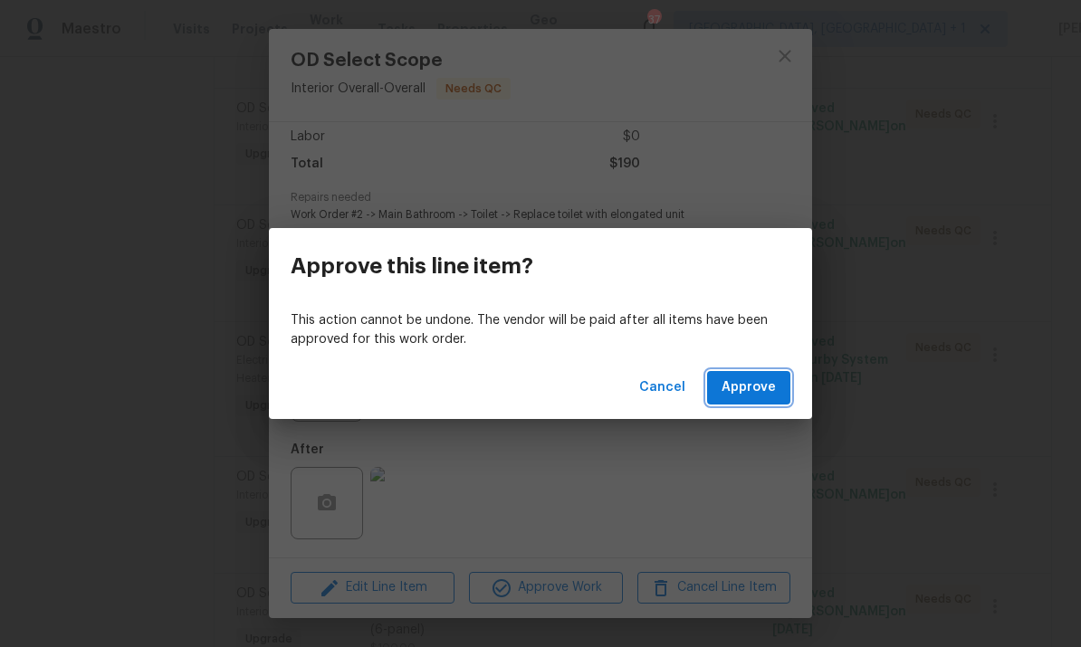
click at [765, 392] on span "Approve" at bounding box center [749, 388] width 54 height 23
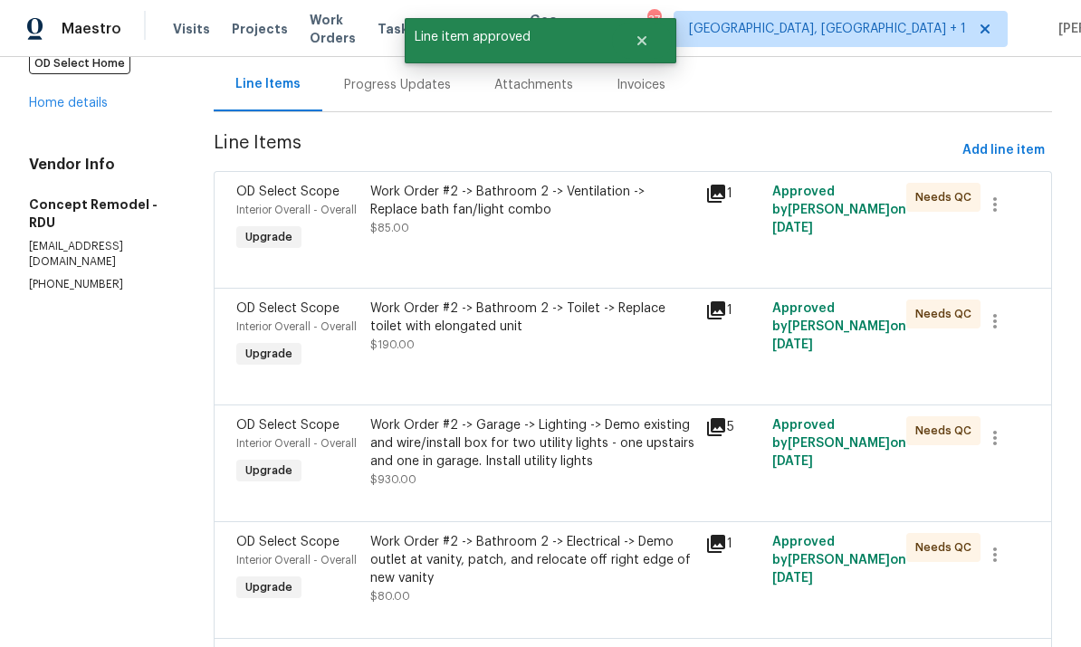
scroll to position [156, 0]
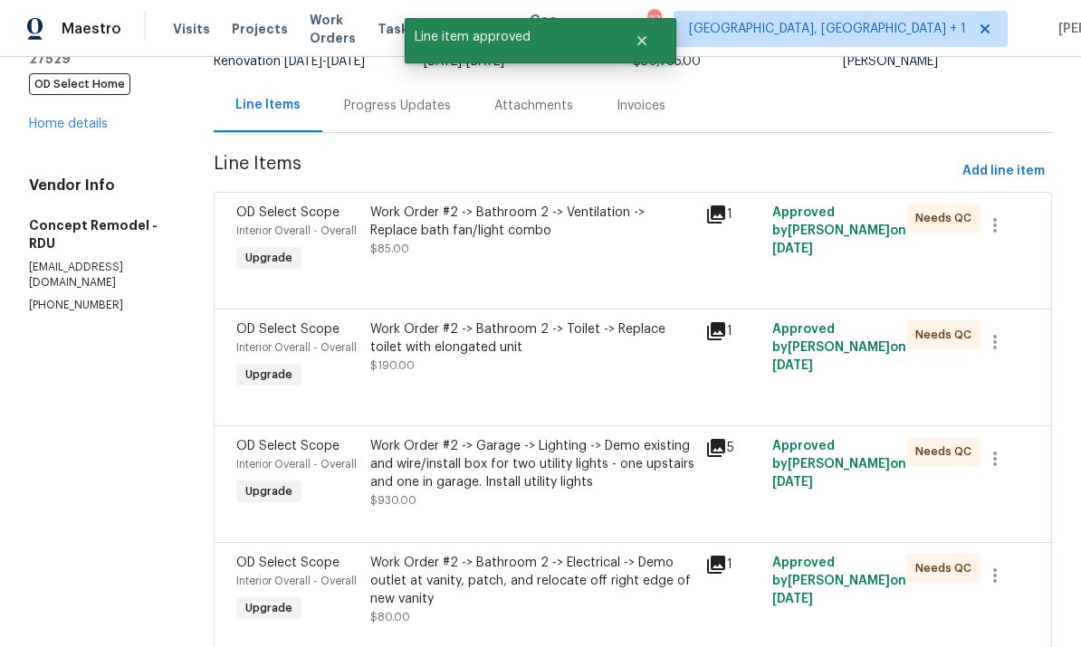
click at [606, 328] on div "Work Order #2 -> Bathroom 2 -> Toilet -> Replace toilet with elongated unit" at bounding box center [532, 339] width 324 height 36
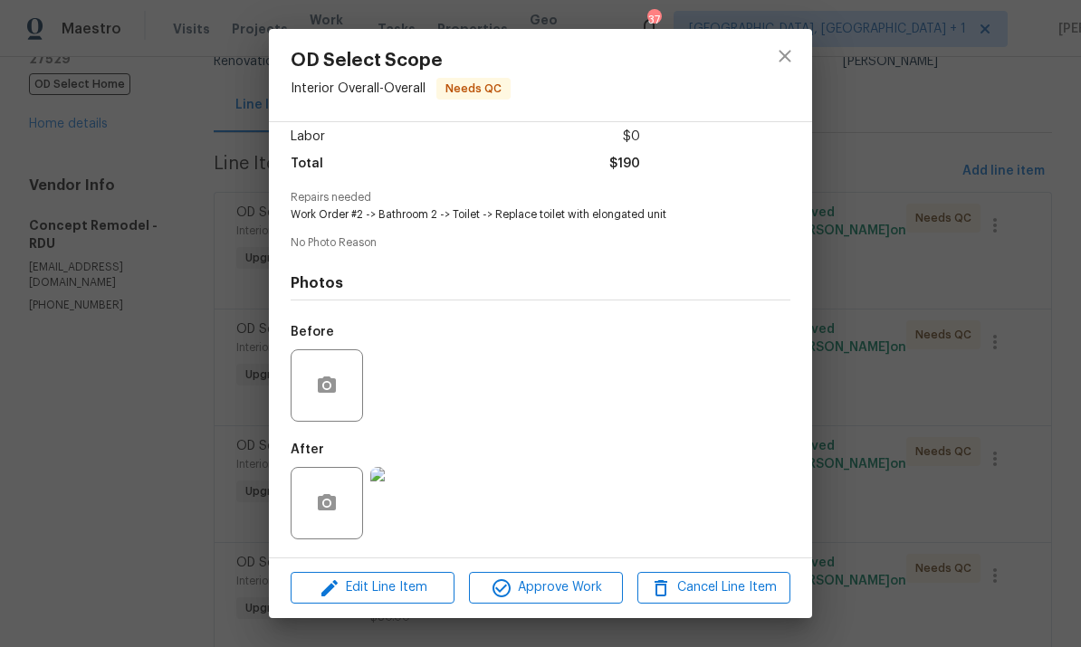
scroll to position [132, 0]
click at [411, 515] on img at bounding box center [406, 503] width 72 height 72
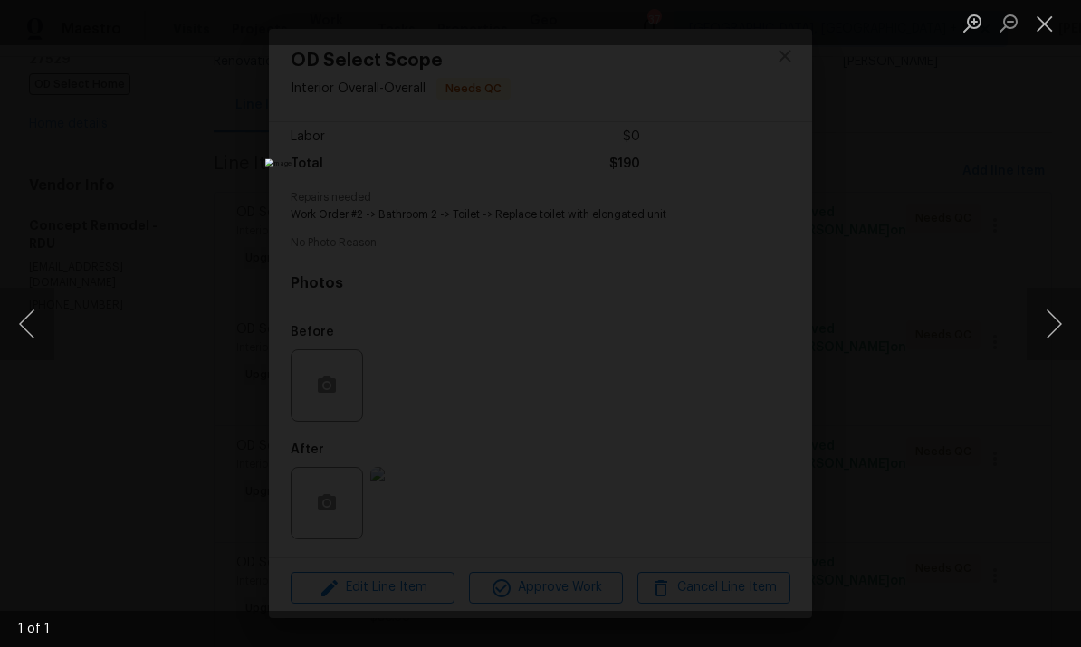
click at [1045, 209] on div "Lightbox" at bounding box center [540, 323] width 1081 height 647
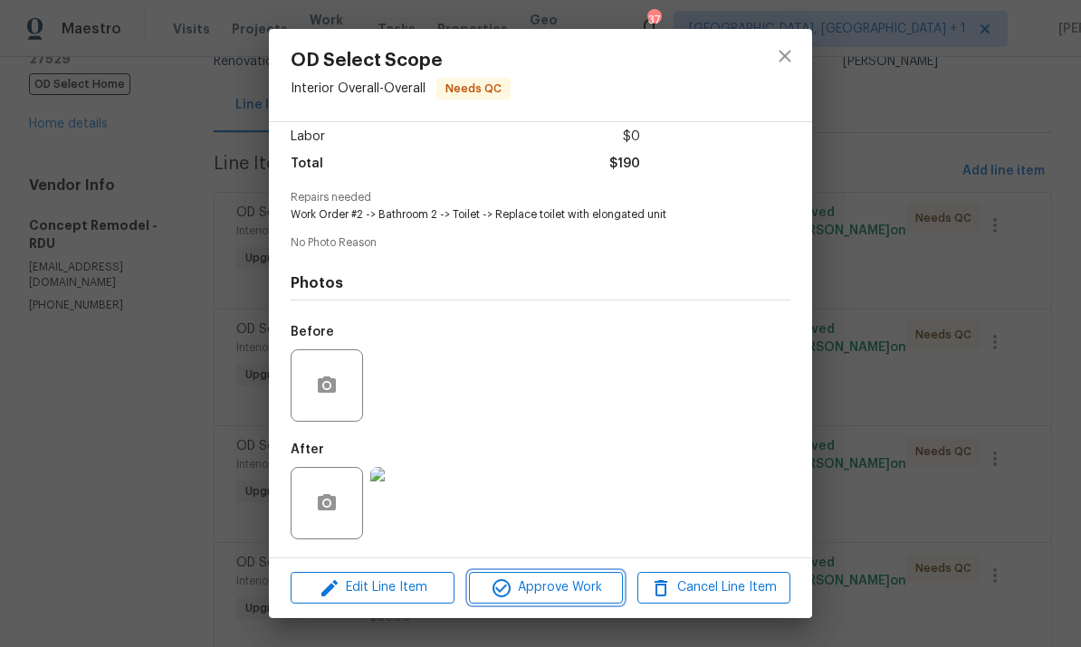
click at [589, 599] on span "Approve Work" at bounding box center [545, 588] width 142 height 23
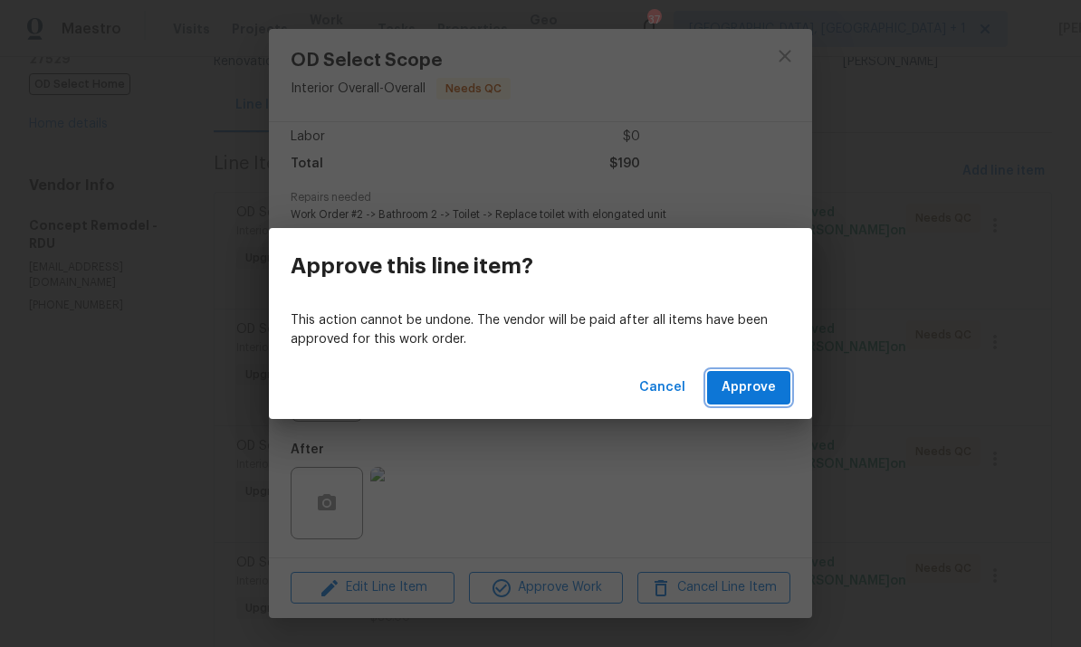
click at [760, 378] on span "Approve" at bounding box center [749, 388] width 54 height 23
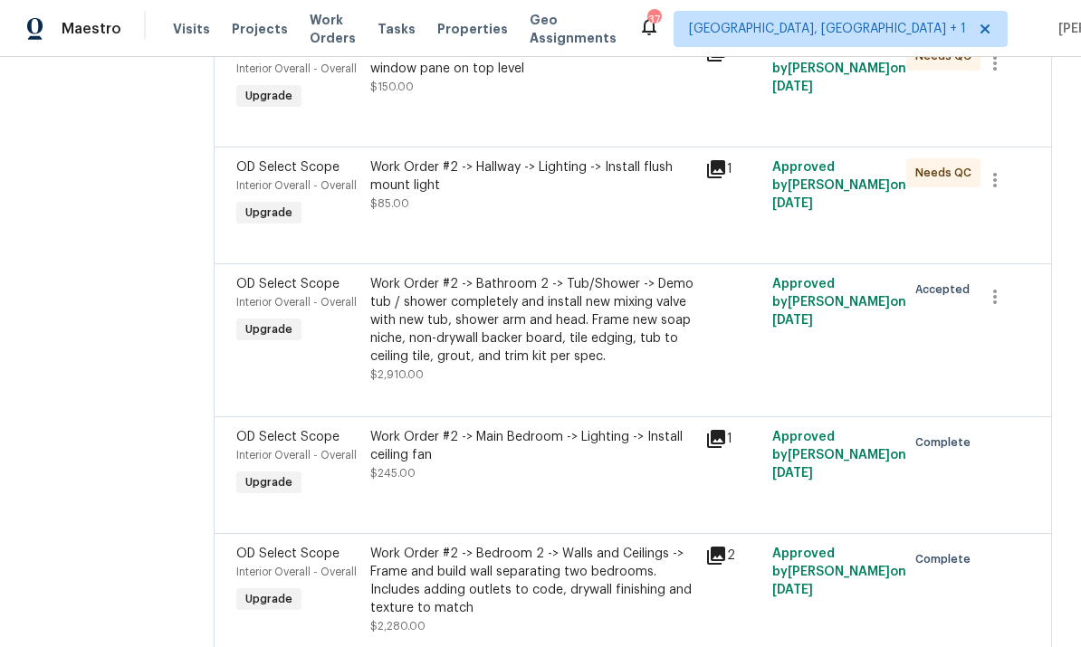
scroll to position [2449, 0]
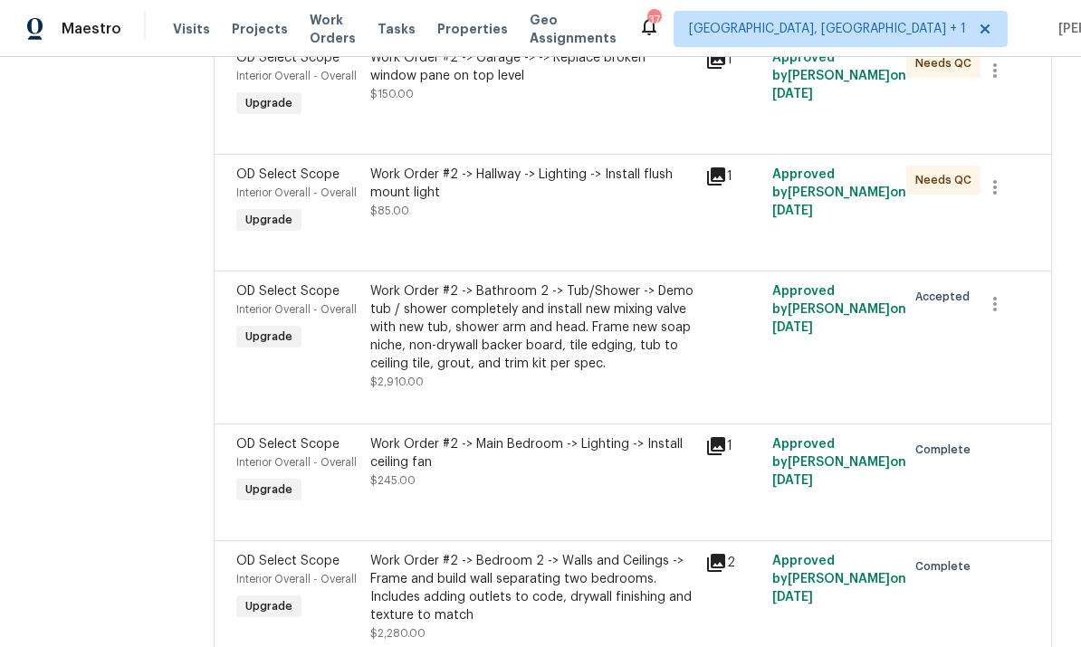
click at [588, 202] on div "Work Order #2 -> Hallway -> Lighting -> Install flush mount light" at bounding box center [532, 184] width 324 height 36
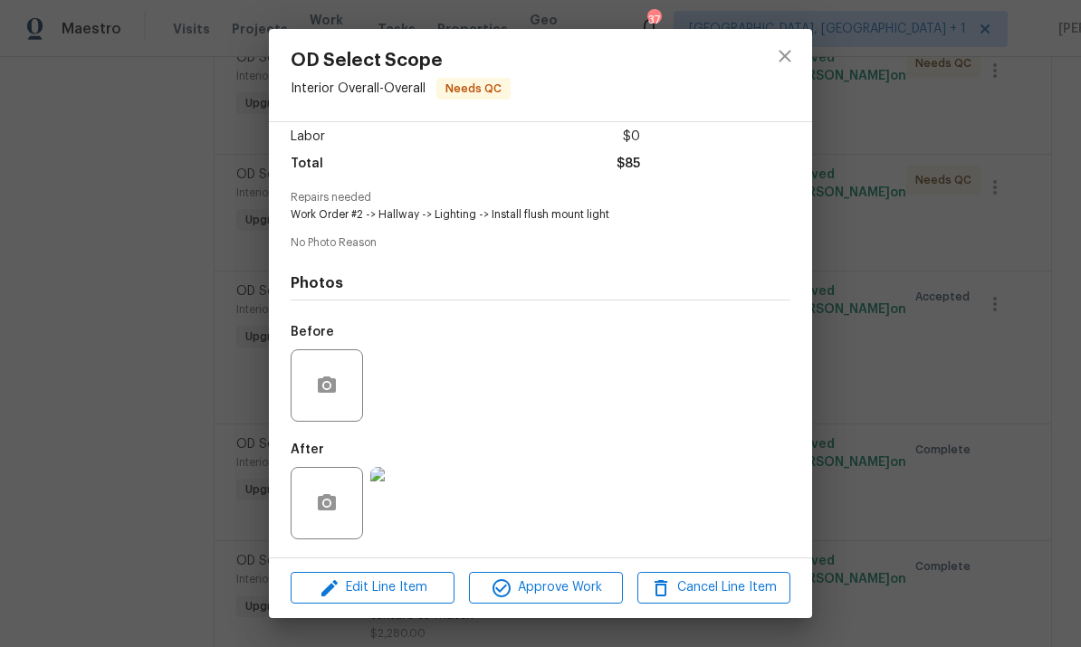
scroll to position [132, 0]
click at [397, 514] on img at bounding box center [406, 503] width 72 height 72
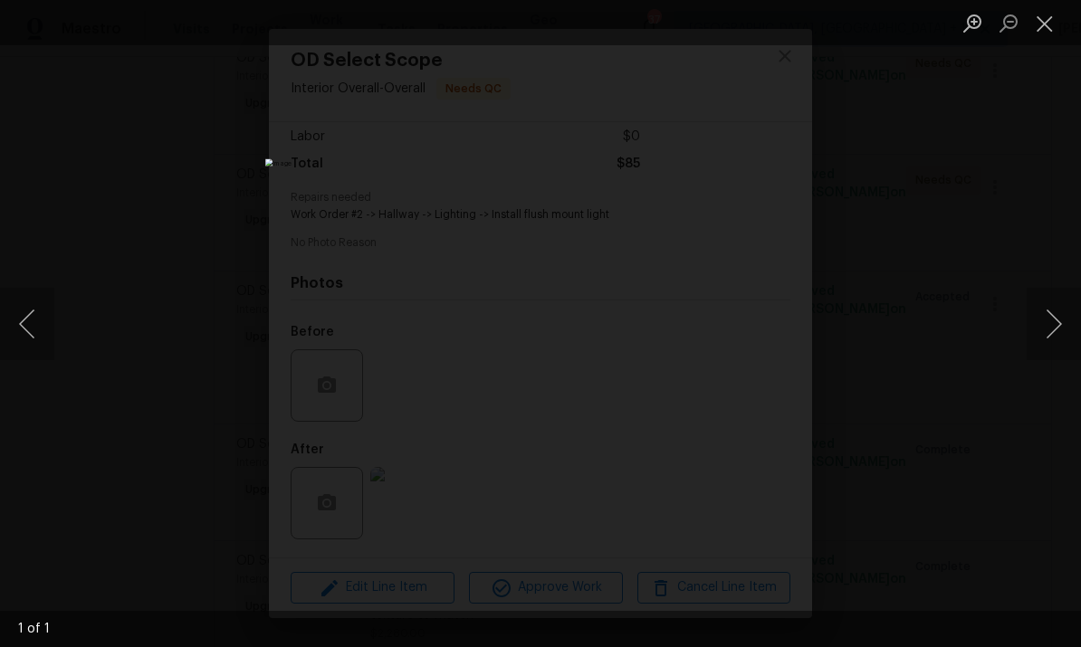
click at [1066, 212] on div "Lightbox" at bounding box center [540, 323] width 1081 height 647
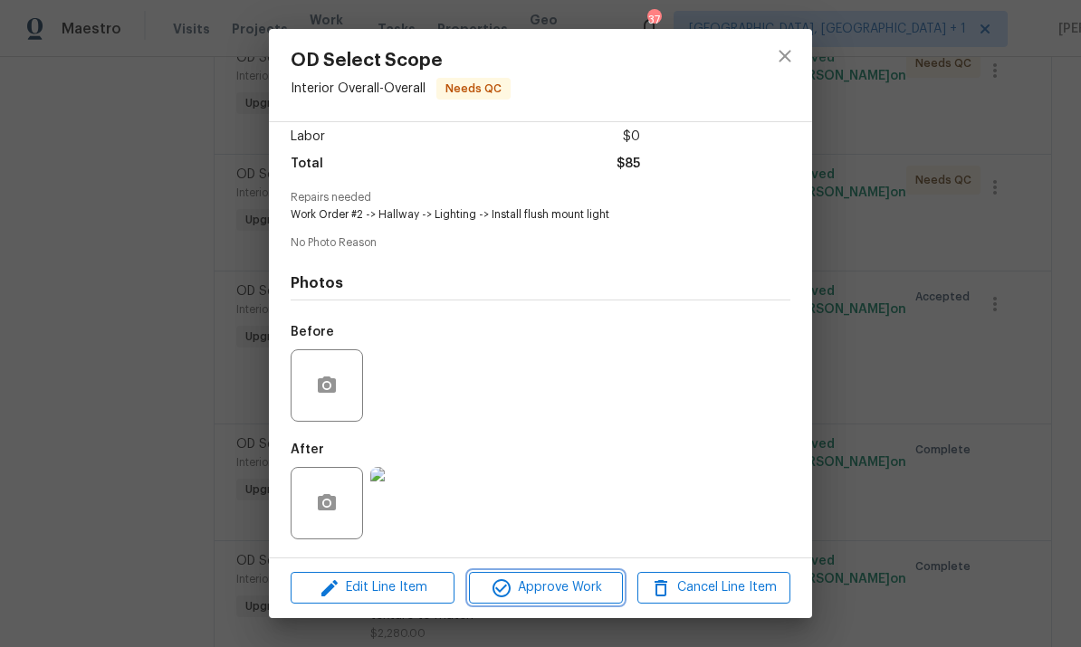
click at [579, 583] on span "Approve Work" at bounding box center [545, 588] width 142 height 23
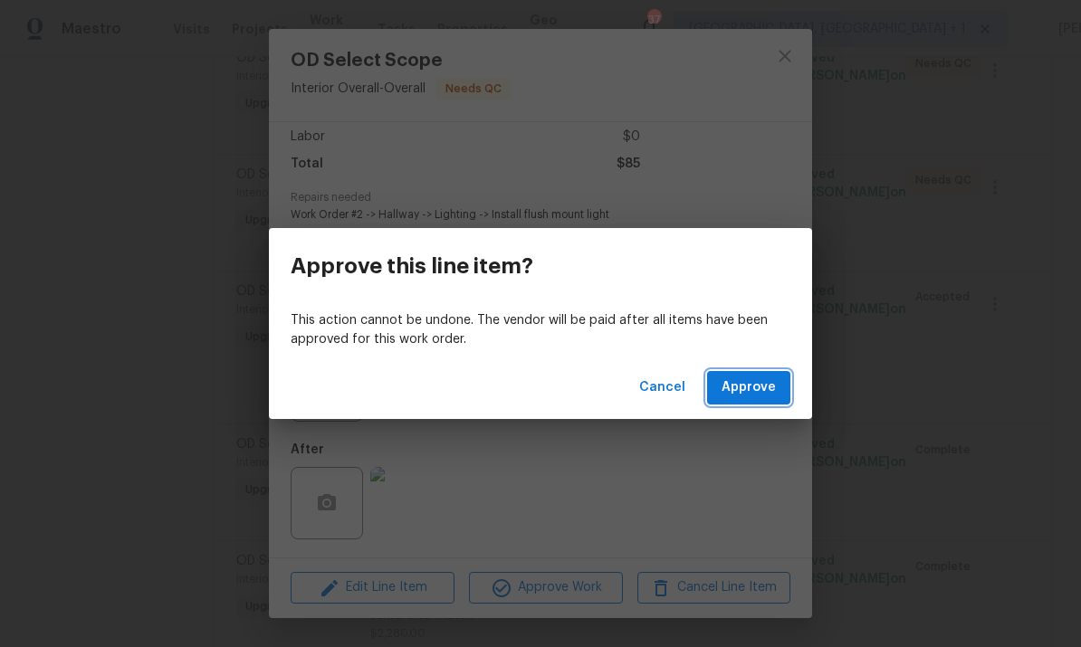
click at [765, 387] on span "Approve" at bounding box center [749, 388] width 54 height 23
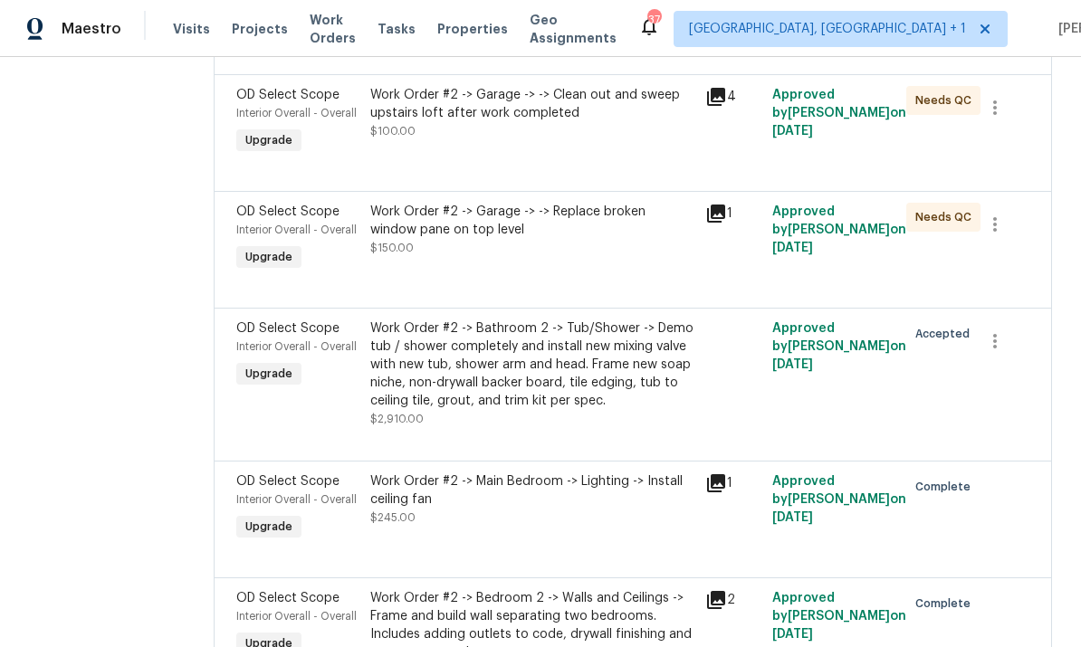
scroll to position [2293, 0]
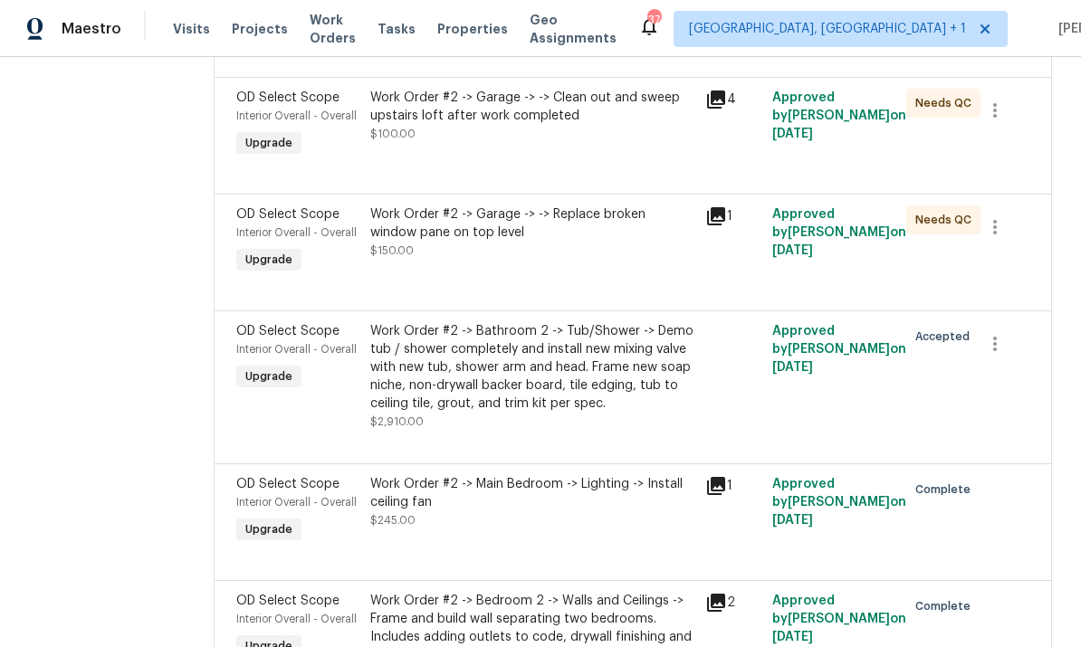
click at [575, 239] on div "Work Order #2 -> Garage -> -> Replace broken window pane on top level" at bounding box center [532, 224] width 324 height 36
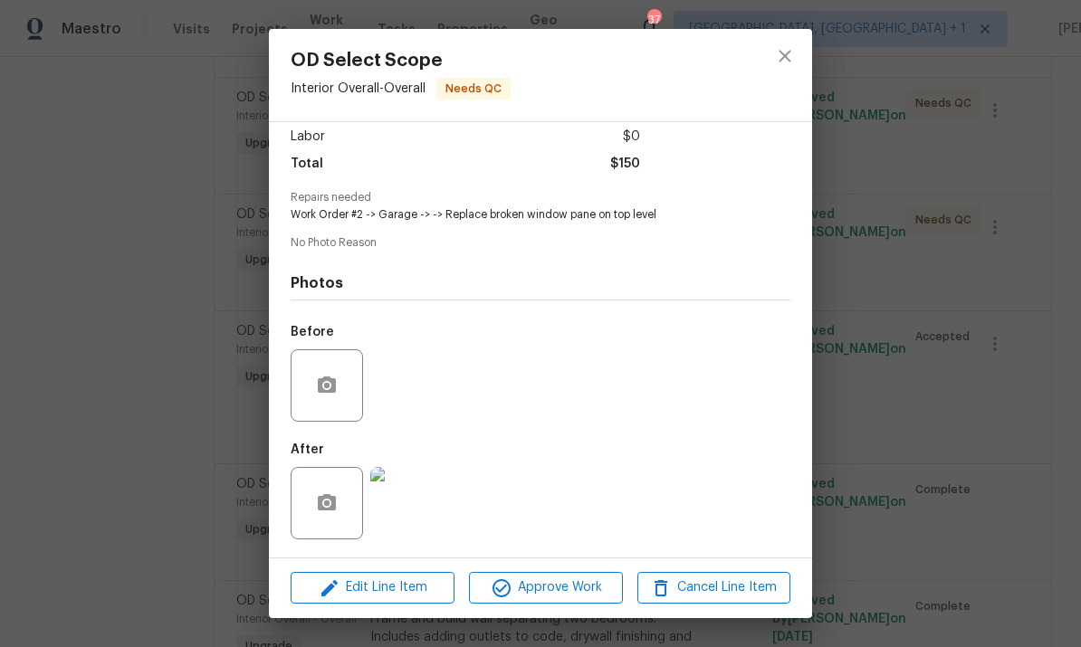
scroll to position [132, 0]
click at [407, 512] on img at bounding box center [406, 503] width 72 height 72
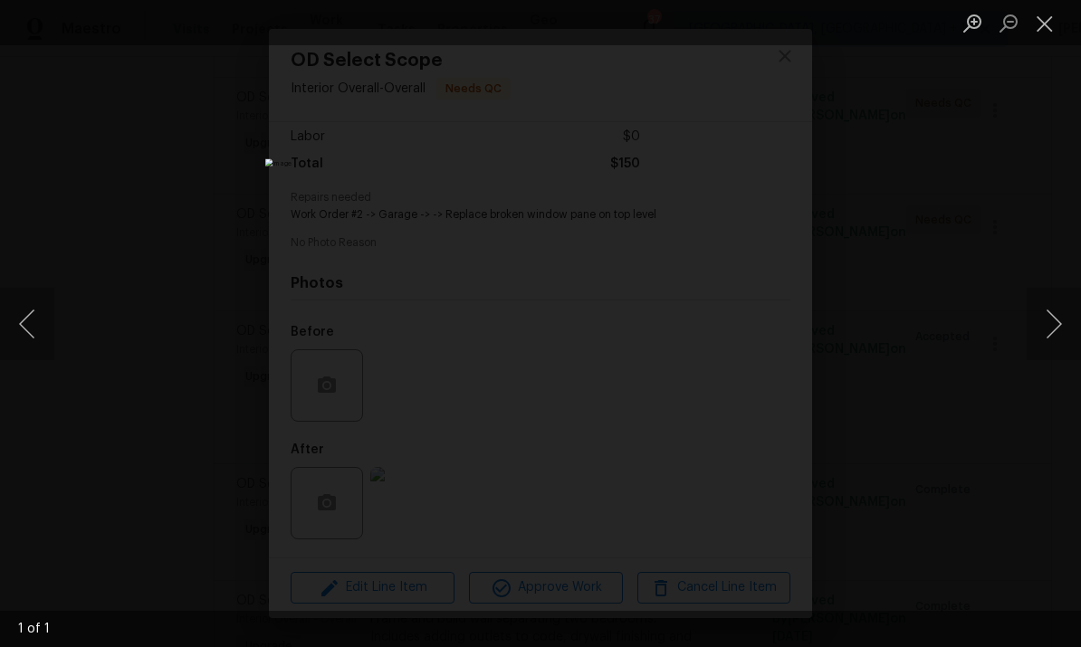
click at [1022, 213] on div "Lightbox" at bounding box center [540, 323] width 1081 height 647
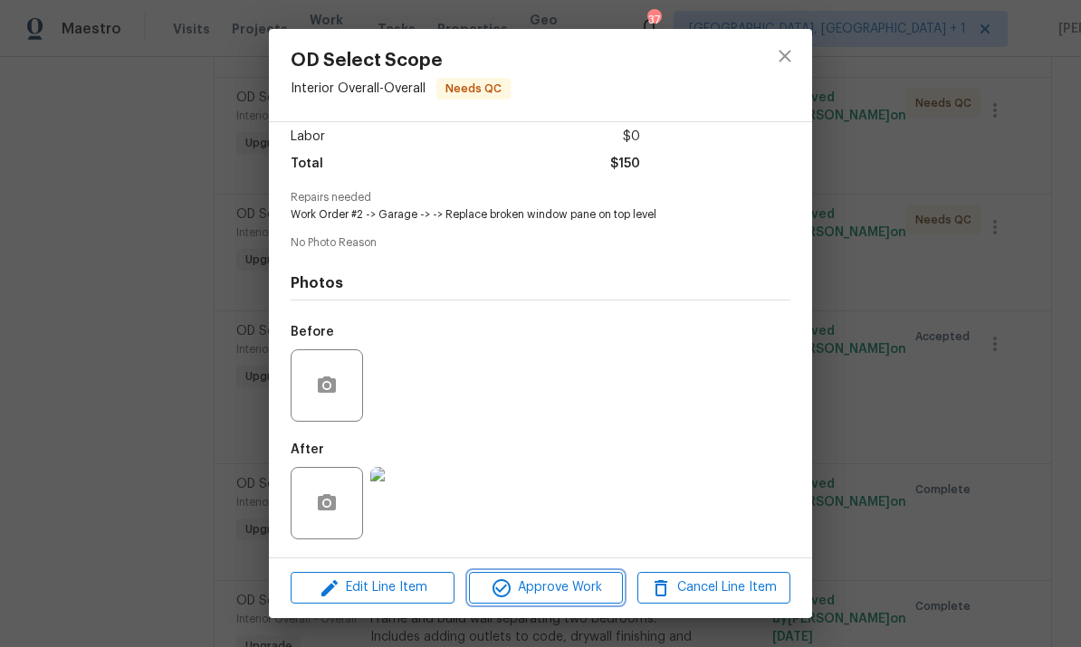
click at [578, 587] on span "Approve Work" at bounding box center [545, 588] width 142 height 23
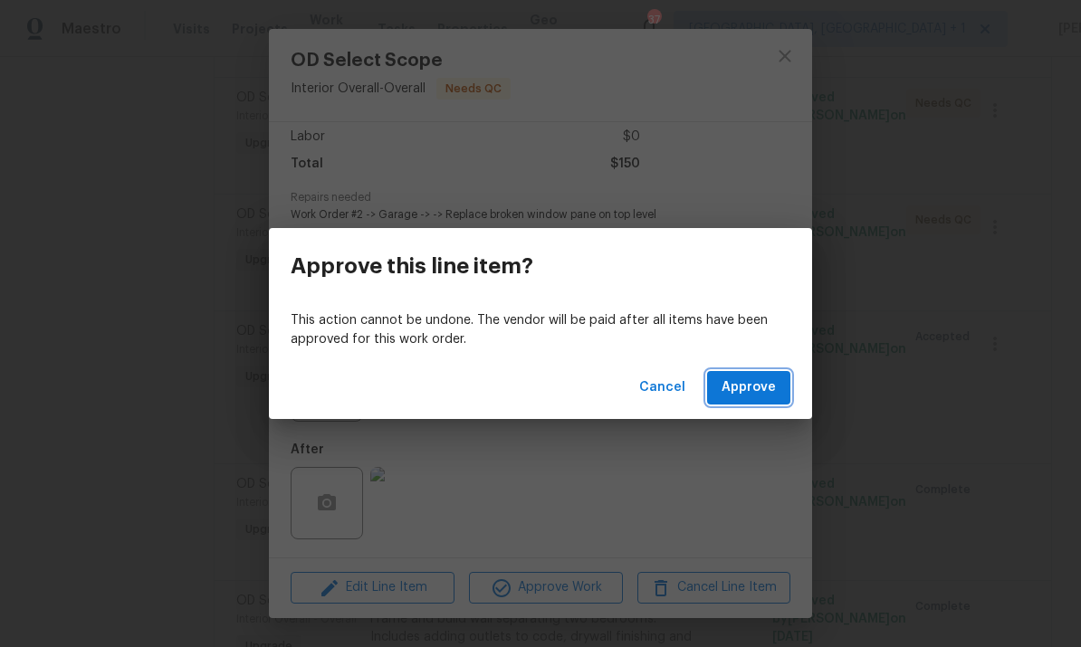
click at [751, 378] on span "Approve" at bounding box center [749, 388] width 54 height 23
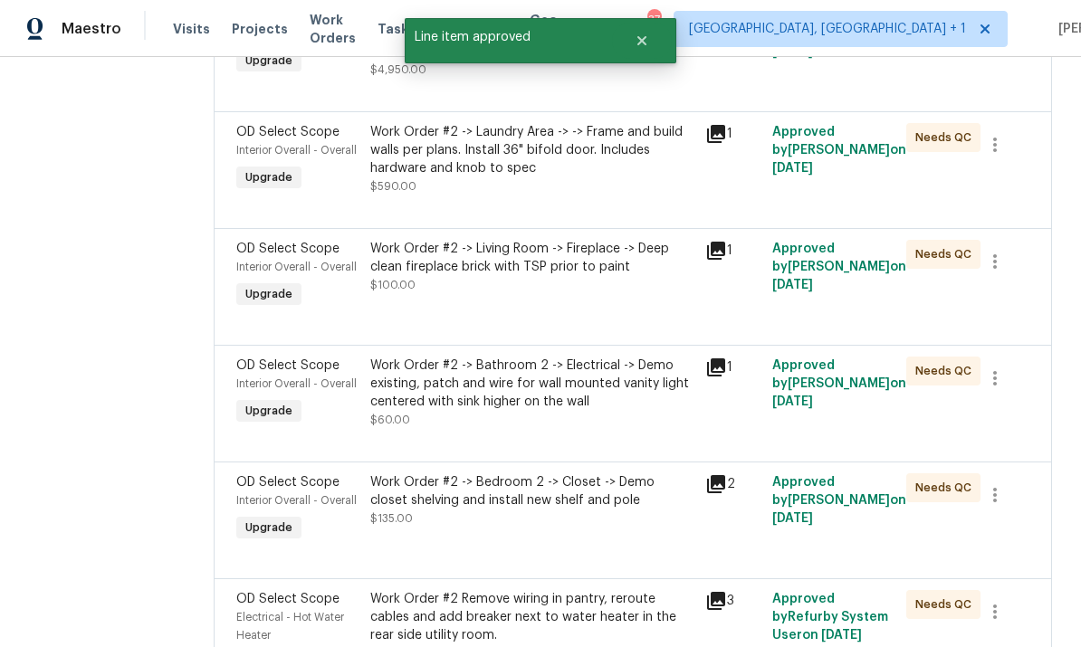
scroll to position [1310, 0]
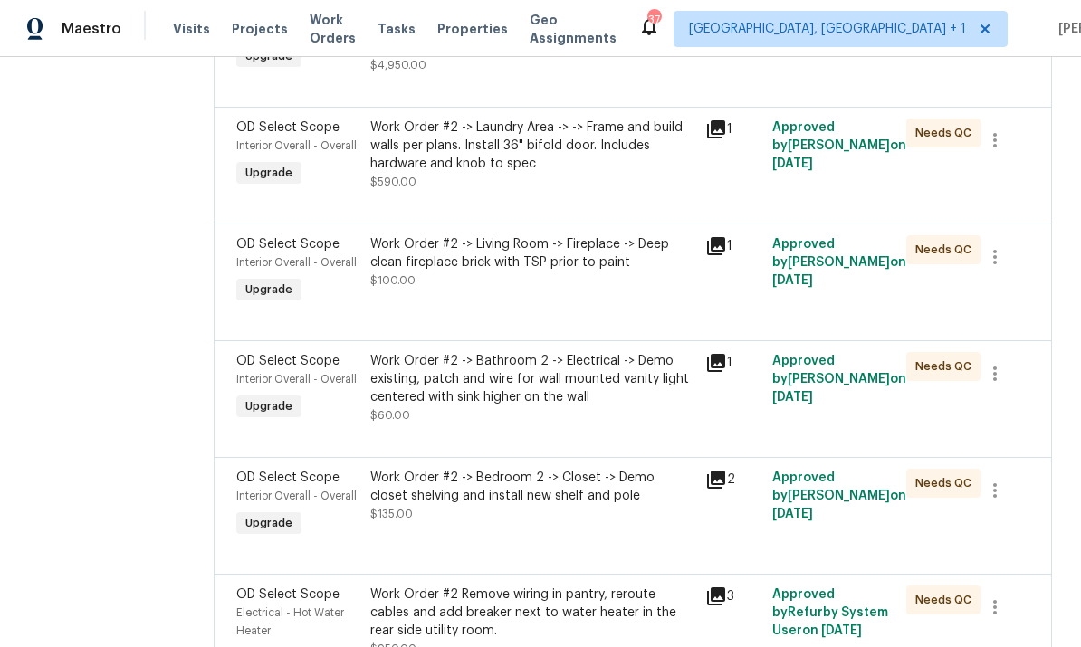
click at [488, 258] on div "Work Order #2 -> Living Room -> Fireplace -> Deep clean fireplace brick with TS…" at bounding box center [532, 253] width 324 height 36
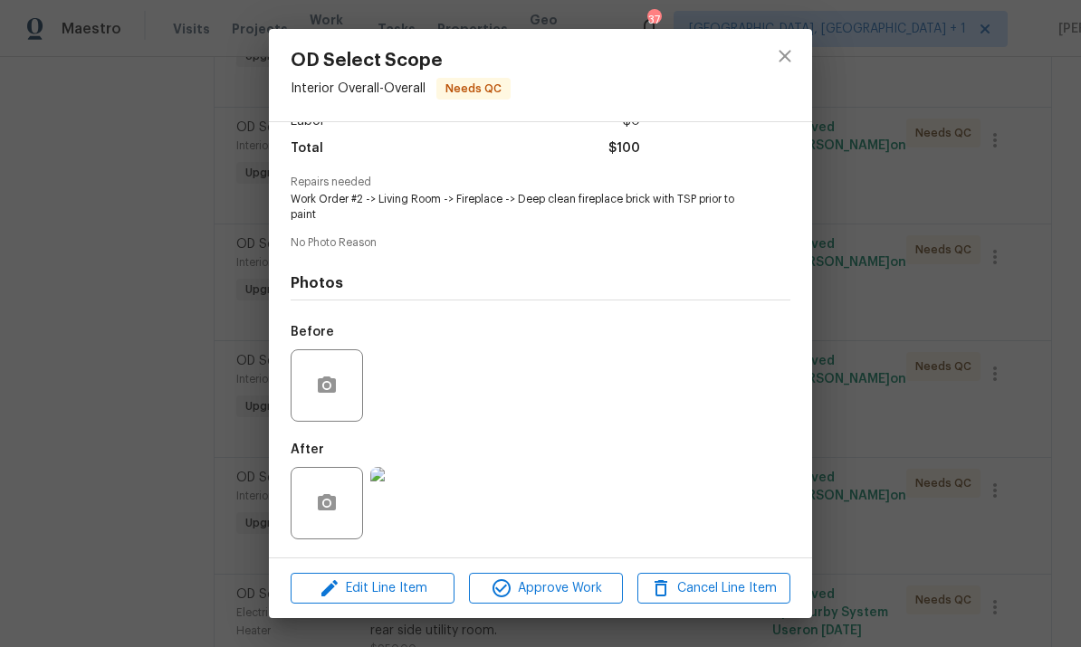
scroll to position [146, 0]
click at [390, 520] on img at bounding box center [406, 503] width 72 height 72
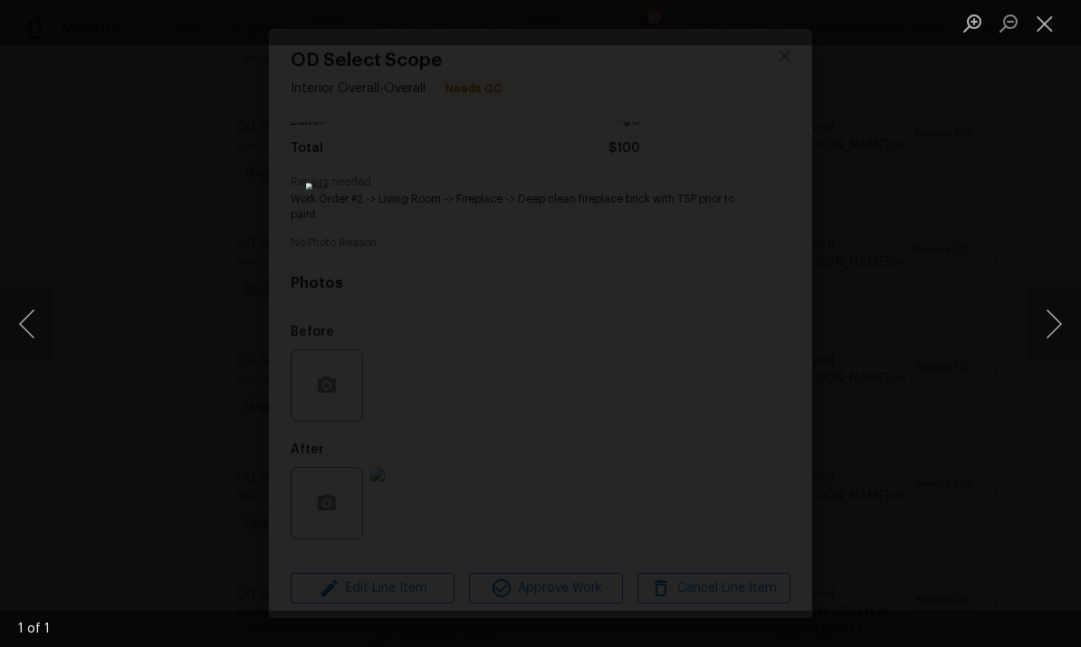
click at [1028, 209] on div "Lightbox" at bounding box center [540, 323] width 1081 height 647
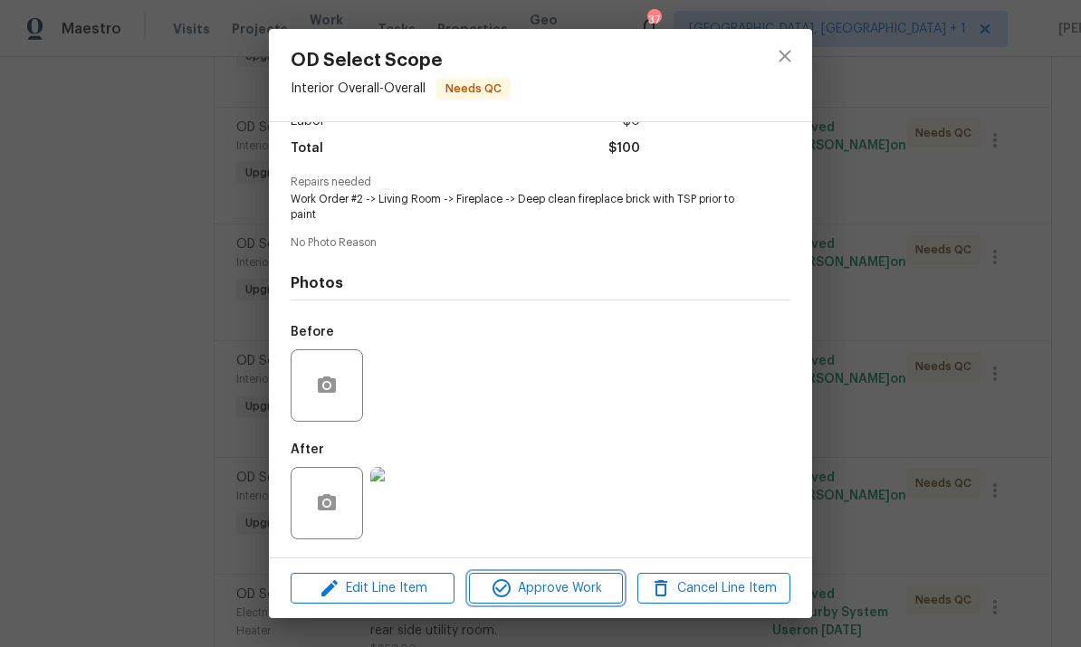
click at [571, 593] on span "Approve Work" at bounding box center [545, 589] width 142 height 23
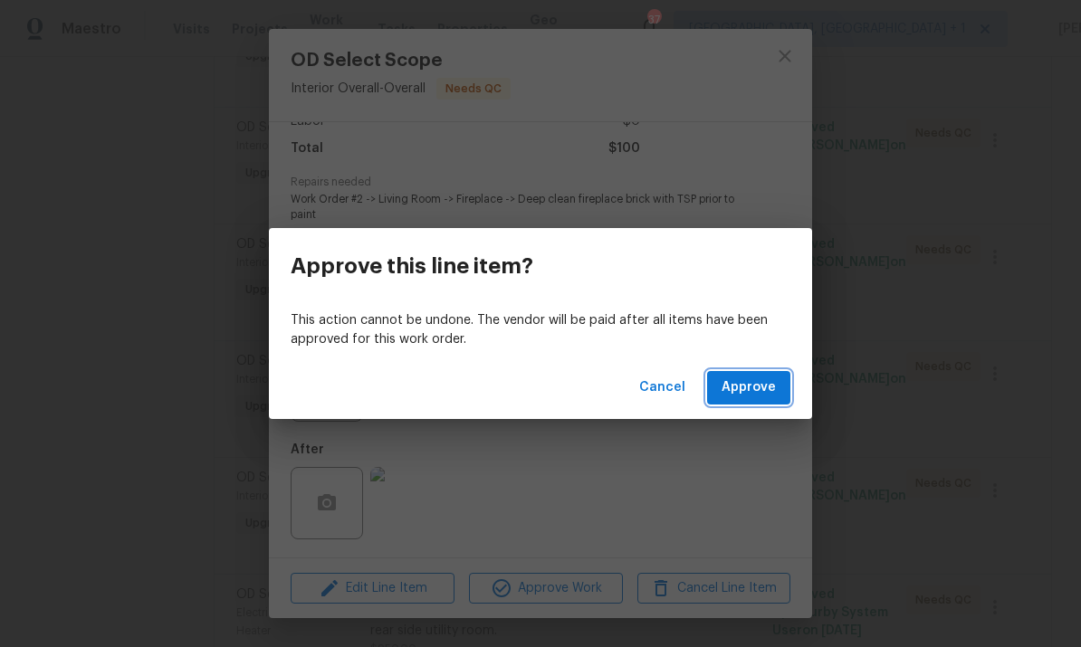
click at [767, 374] on button "Approve" at bounding box center [748, 388] width 83 height 34
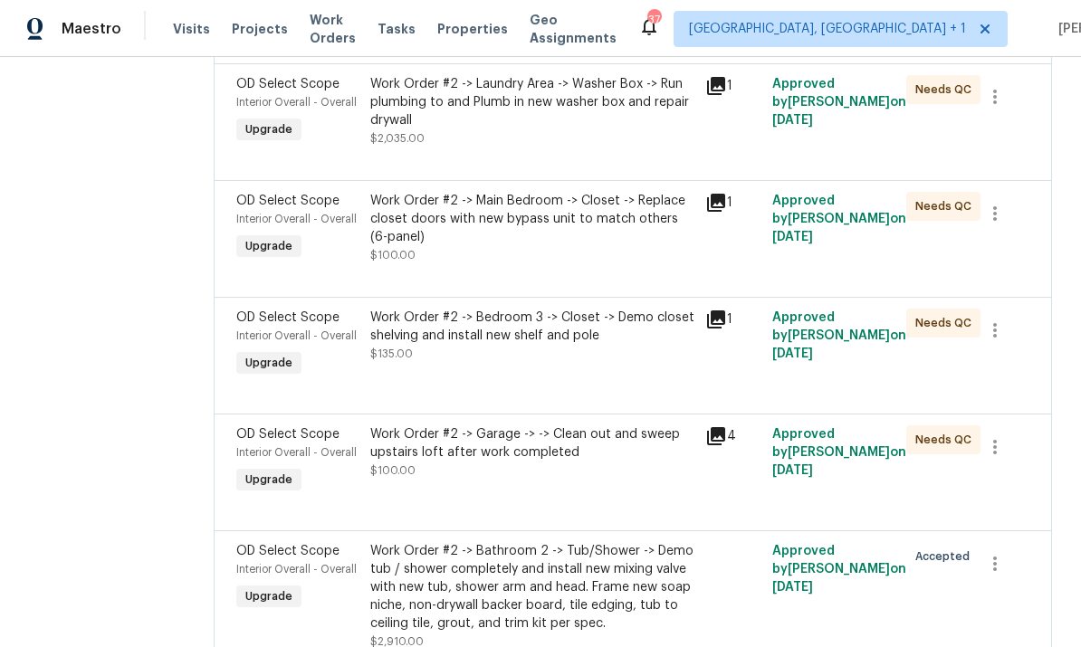
scroll to position [1838, 0]
click at [567, 216] on div "Work Order #2 -> Main Bedroom -> Closet -> Replace closet doors with new bypass…" at bounding box center [532, 220] width 324 height 54
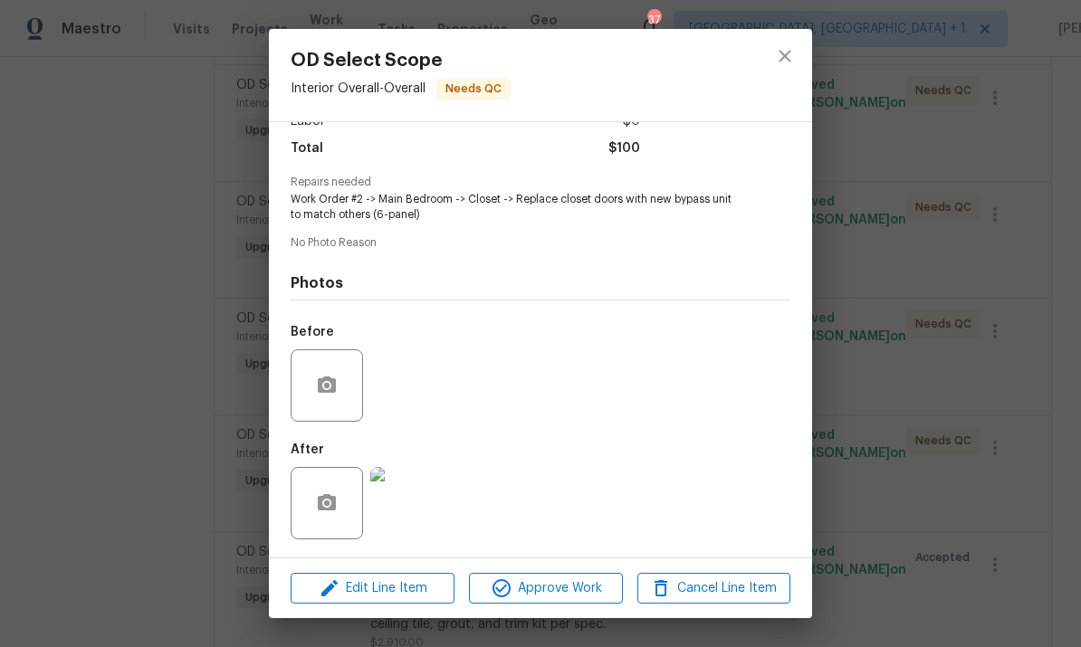
scroll to position [146, 0]
click at [402, 506] on img at bounding box center [406, 503] width 72 height 72
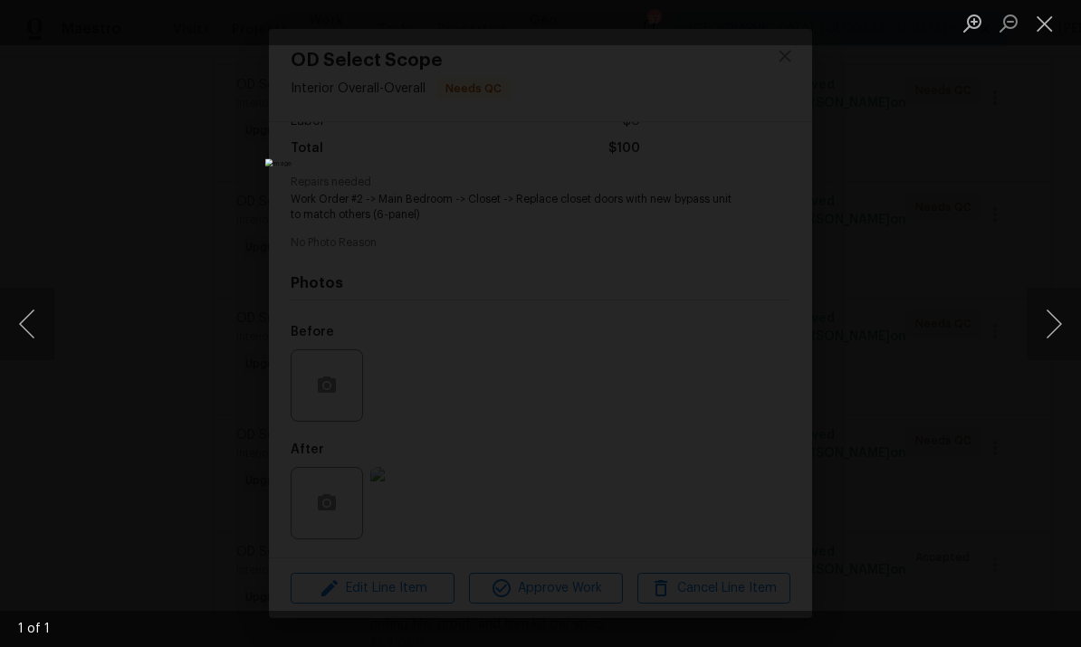
click at [1018, 203] on div "Lightbox" at bounding box center [540, 323] width 1081 height 647
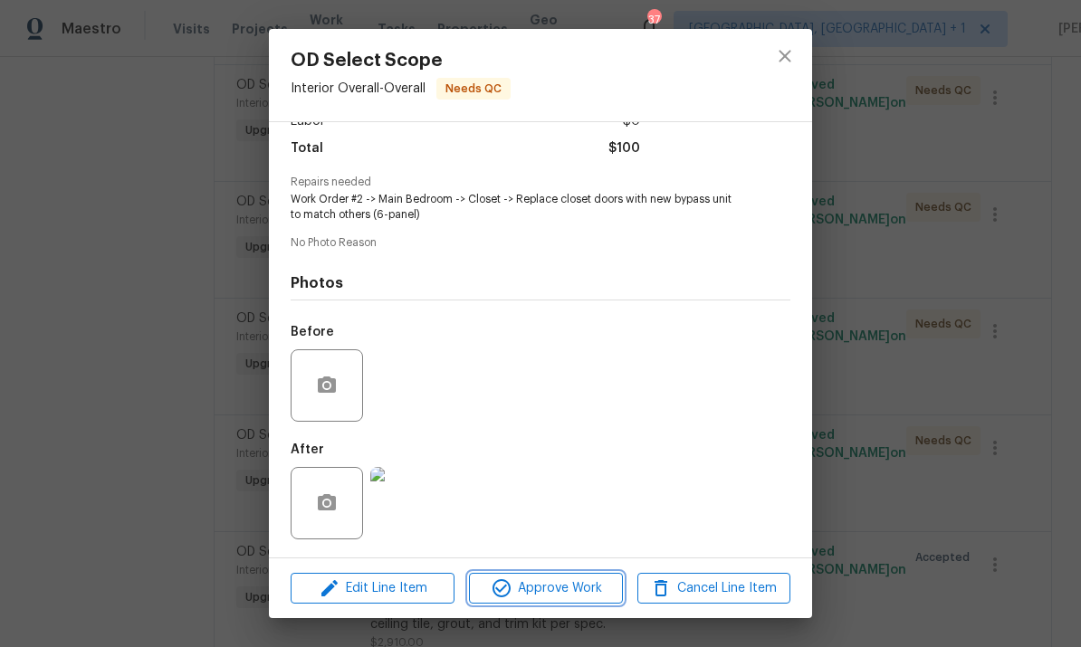
click at [554, 587] on span "Approve Work" at bounding box center [545, 589] width 142 height 23
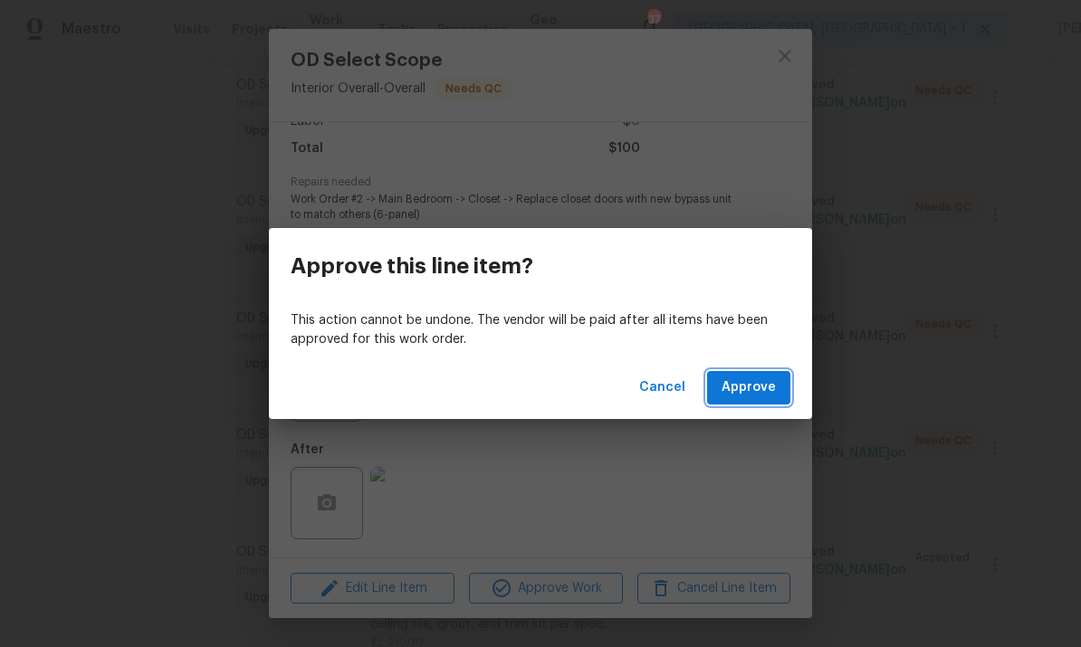
click at [742, 388] on span "Approve" at bounding box center [749, 388] width 54 height 23
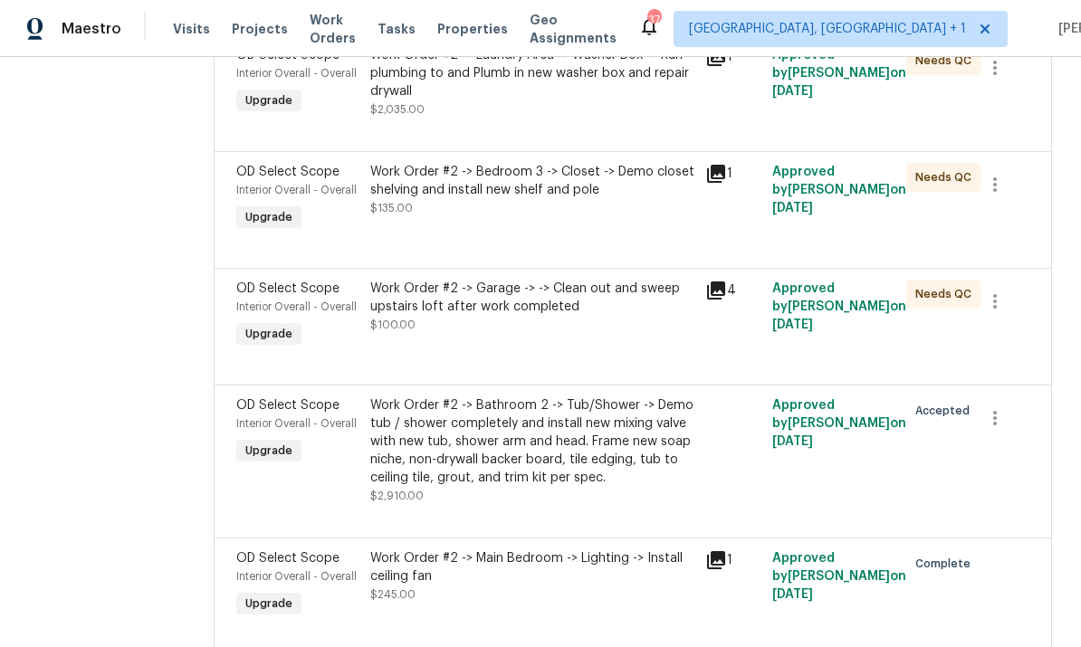
scroll to position [1866, 0]
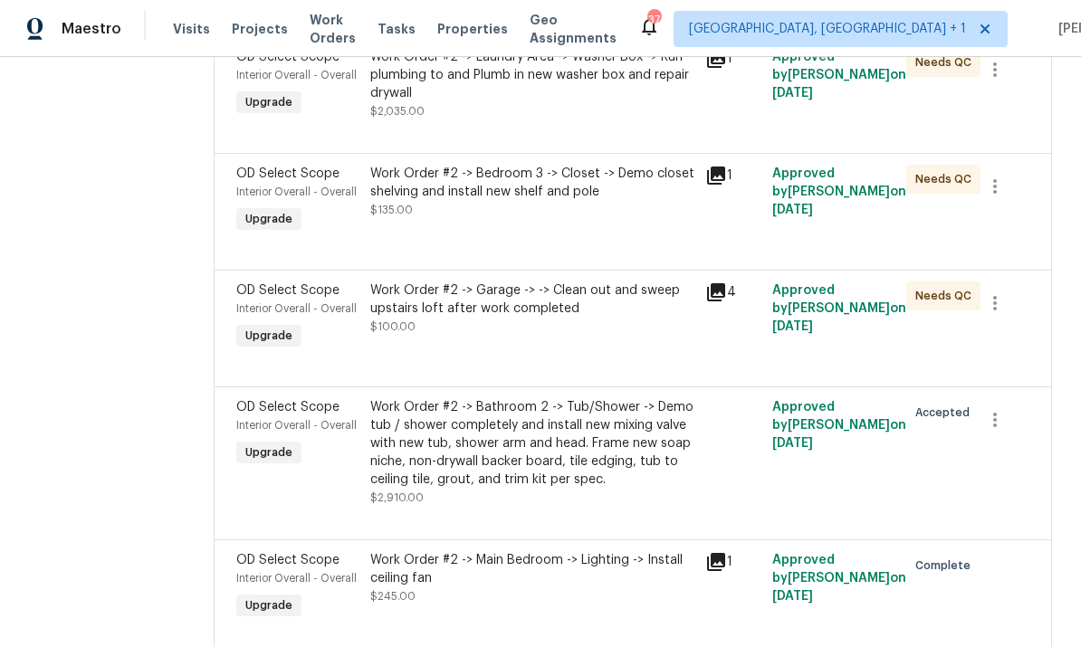
click at [503, 318] on div "Work Order #2 -> Garage -> -> Clean out and sweep upstairs loft after work comp…" at bounding box center [532, 300] width 324 height 36
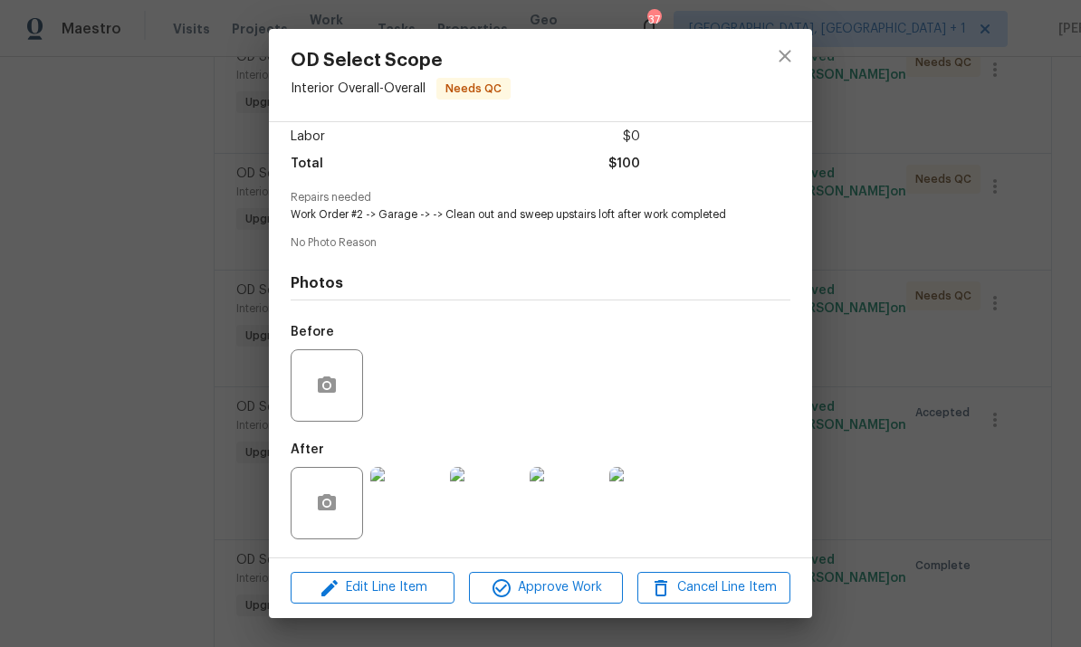
scroll to position [132, 0]
click at [562, 518] on img at bounding box center [566, 503] width 72 height 72
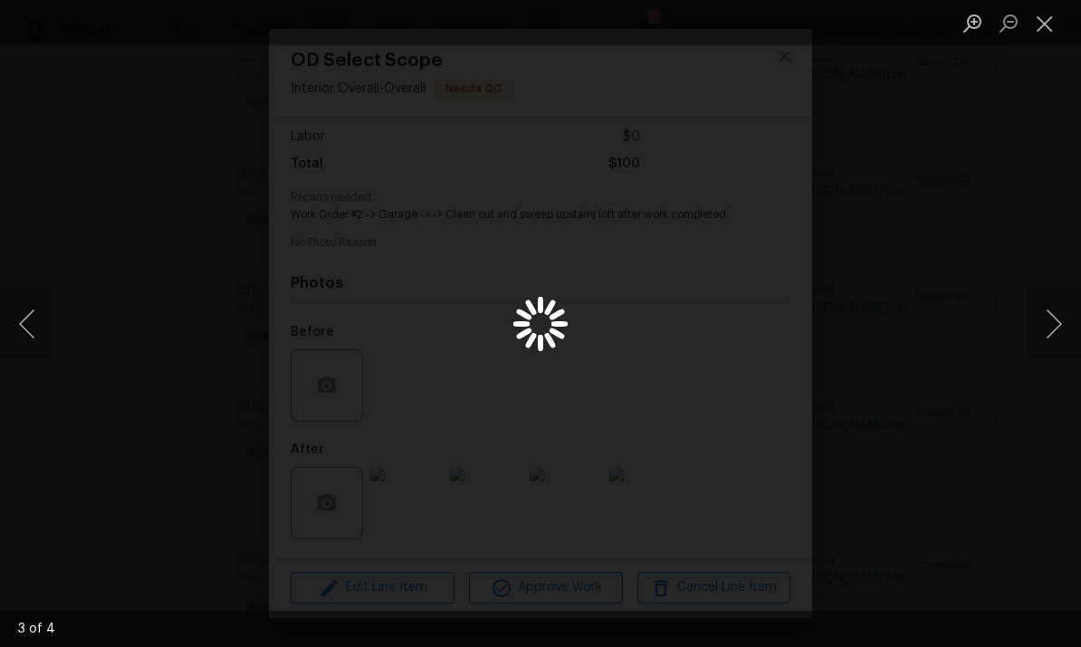
click at [1057, 314] on button "Next image" at bounding box center [1054, 324] width 54 height 72
click at [1063, 330] on button "Next image" at bounding box center [1054, 324] width 54 height 72
click at [1031, 238] on div "Lightbox" at bounding box center [540, 323] width 1081 height 647
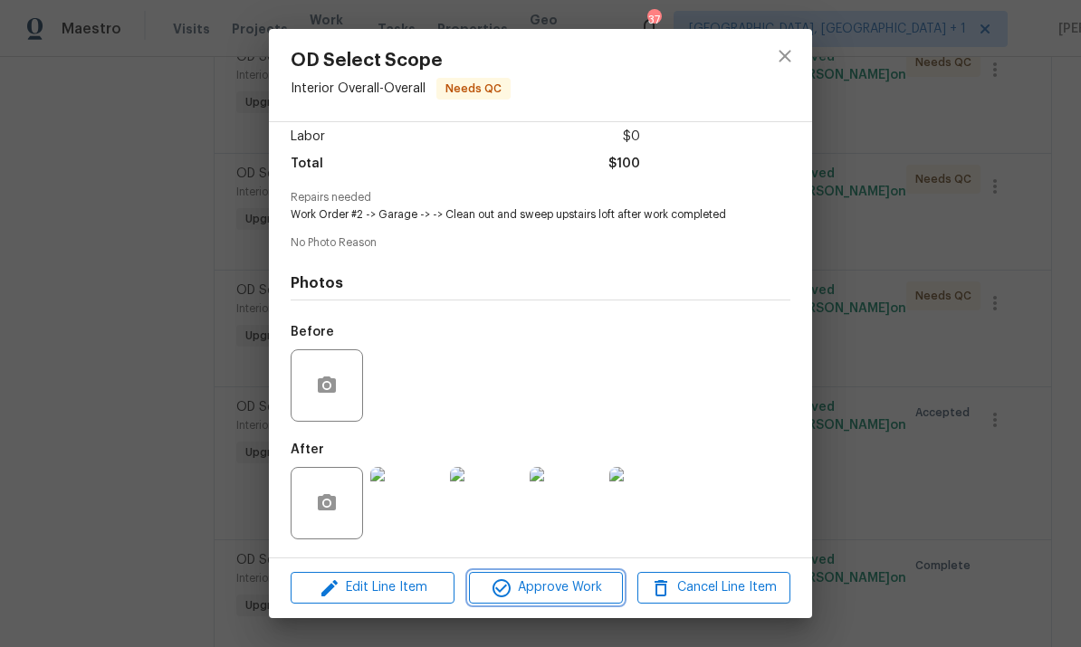
click at [554, 599] on span "Approve Work" at bounding box center [545, 588] width 142 height 23
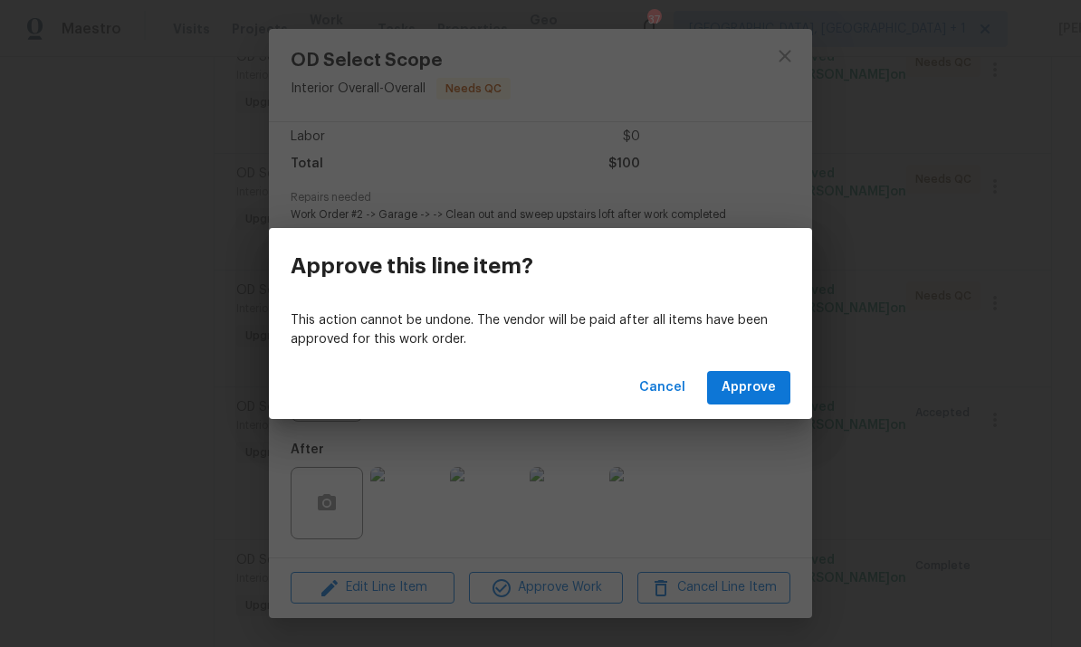
click at [745, 397] on span "Approve" at bounding box center [749, 388] width 54 height 23
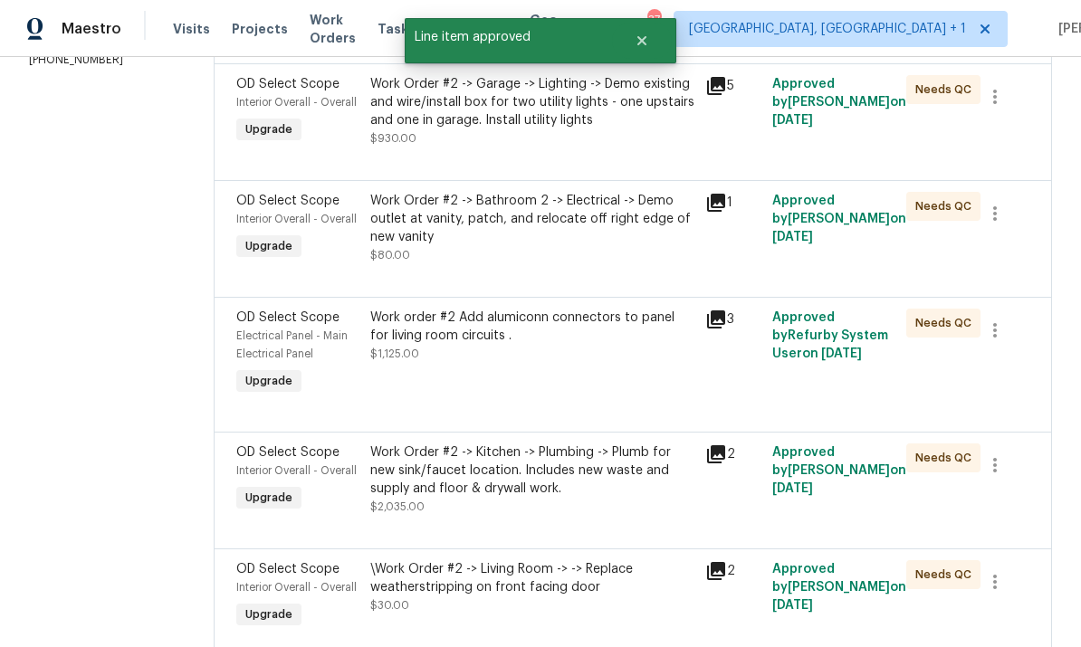
scroll to position [192, 0]
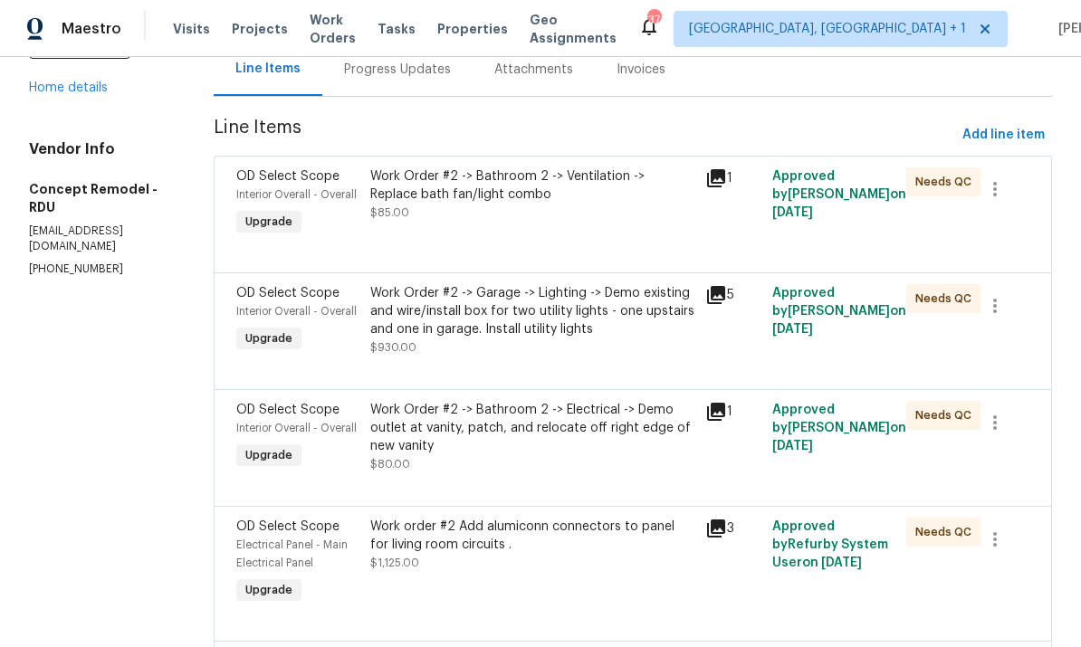
click at [503, 312] on div "Work Order #2 -> Garage -> Lighting -> Demo existing and wire/install box for t…" at bounding box center [532, 311] width 324 height 54
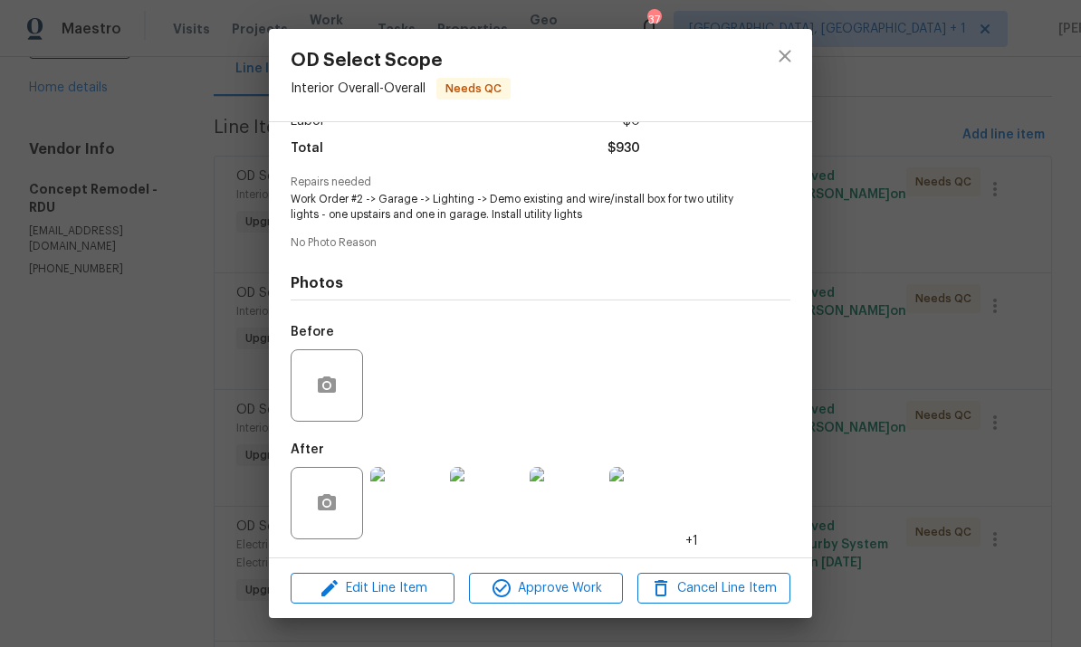
scroll to position [146, 0]
click at [404, 515] on img at bounding box center [406, 503] width 72 height 72
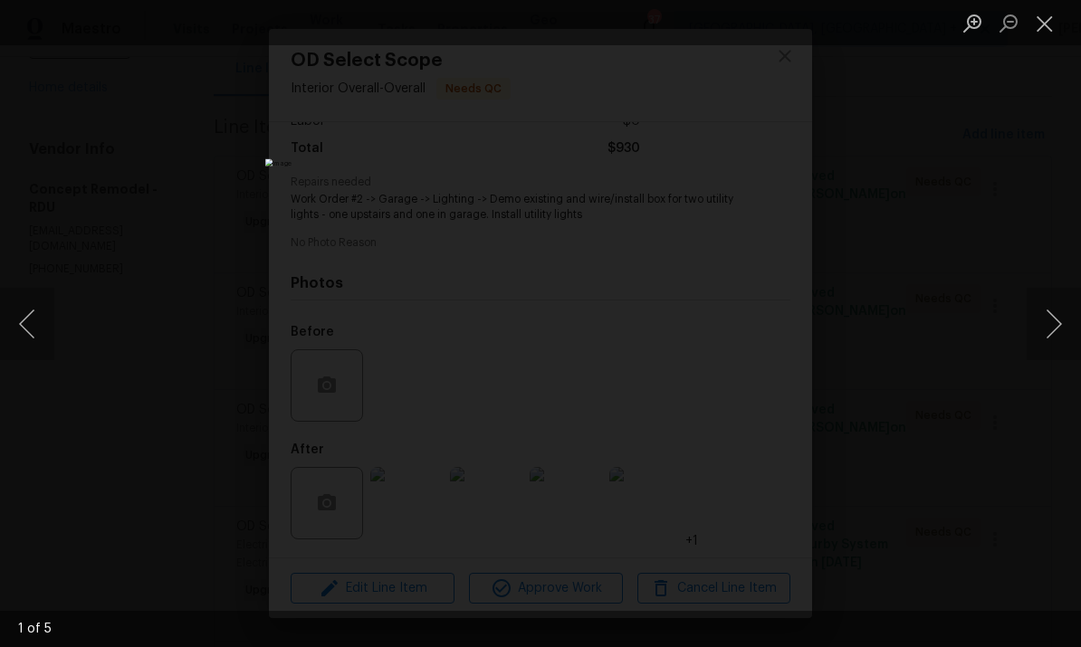
click at [1074, 323] on button "Next image" at bounding box center [1054, 324] width 54 height 72
click at [1061, 320] on button "Next image" at bounding box center [1054, 324] width 54 height 72
click at [1057, 329] on button "Next image" at bounding box center [1054, 324] width 54 height 72
click at [1056, 337] on button "Next image" at bounding box center [1054, 324] width 54 height 72
click at [1065, 329] on button "Next image" at bounding box center [1054, 324] width 54 height 72
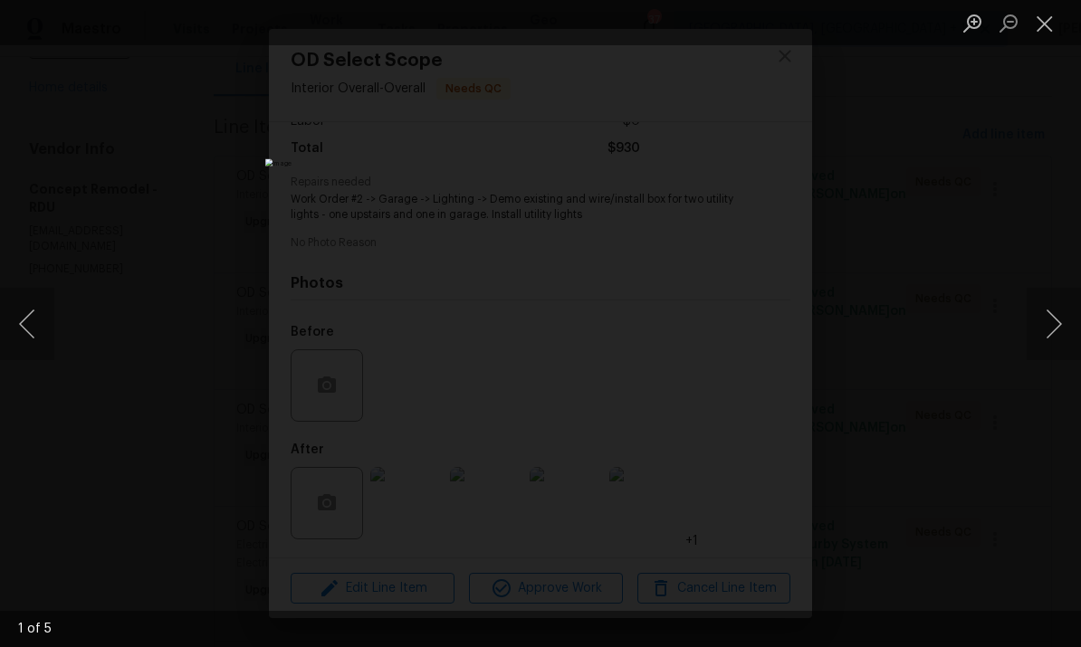
click at [1063, 341] on button "Next image" at bounding box center [1054, 324] width 54 height 72
click at [1060, 261] on div "Lightbox" at bounding box center [540, 323] width 1081 height 647
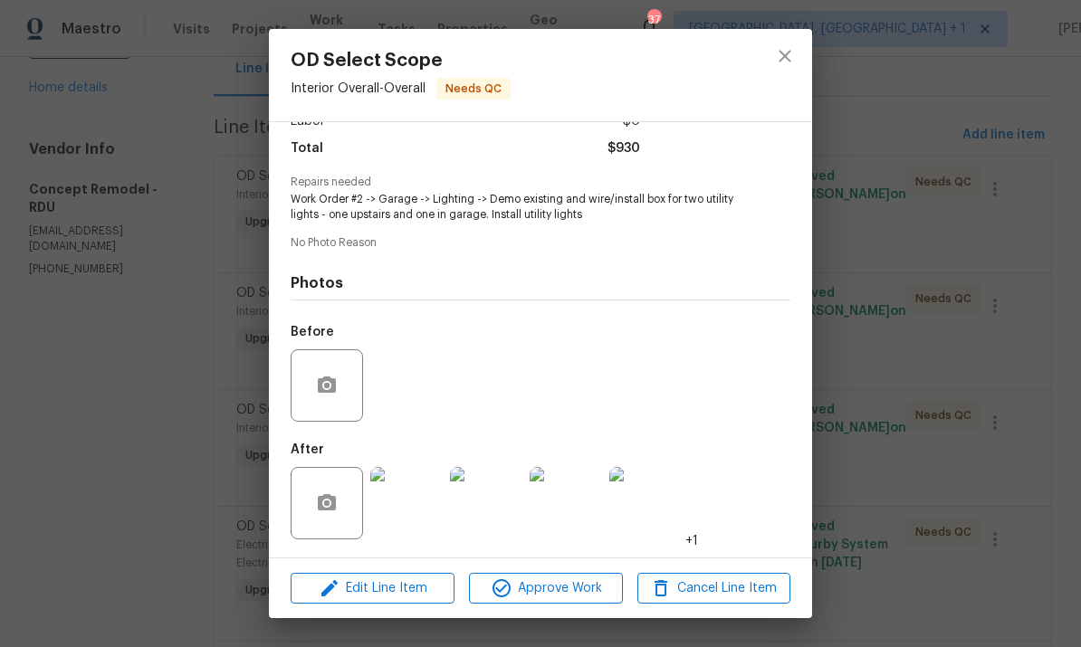
click at [971, 411] on div "OD Select Scope Interior Overall - Overall Needs QC Vendor Concept Remodel Acco…" at bounding box center [540, 323] width 1081 height 647
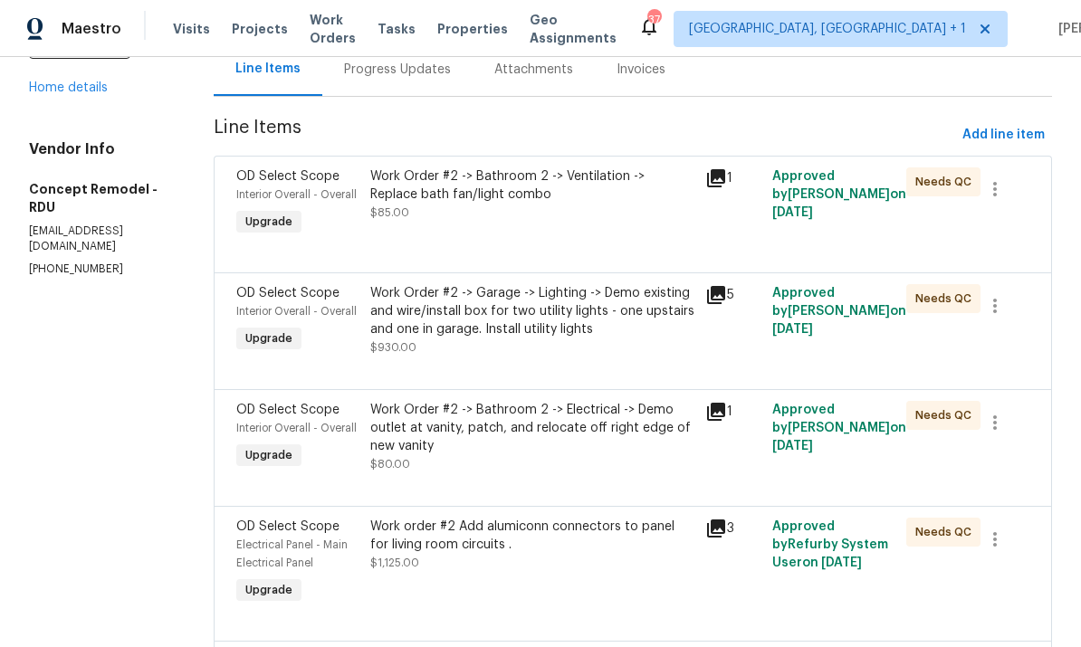
click at [523, 433] on div "Work Order #2 -> Bathroom 2 -> Electrical -> Demo outlet at vanity, patch, and …" at bounding box center [532, 428] width 324 height 54
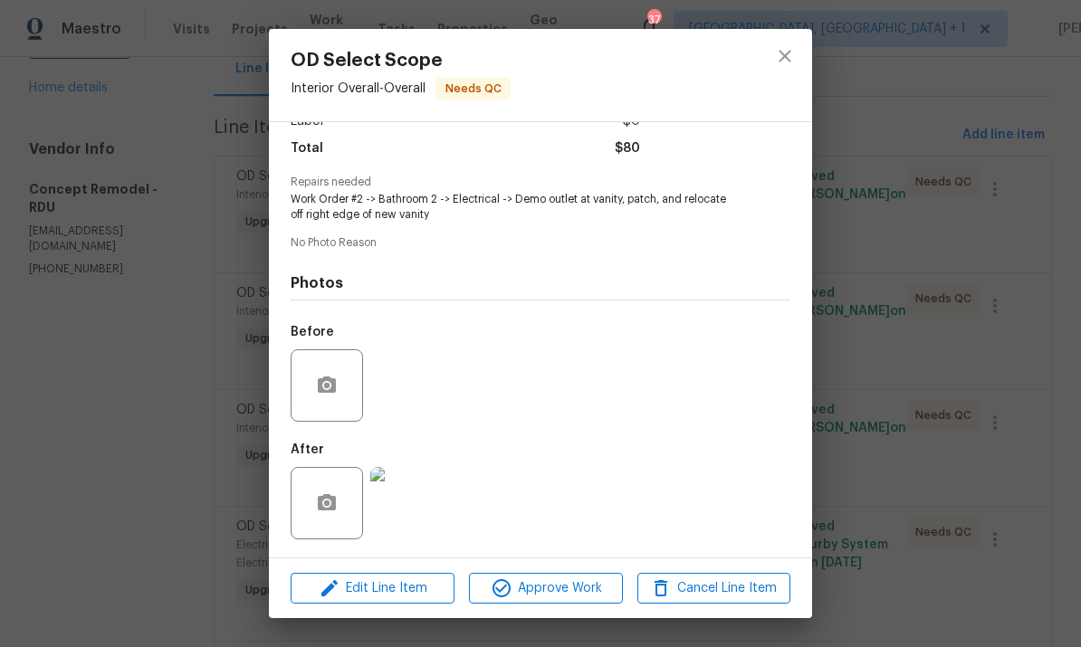
click at [419, 498] on img at bounding box center [406, 503] width 72 height 72
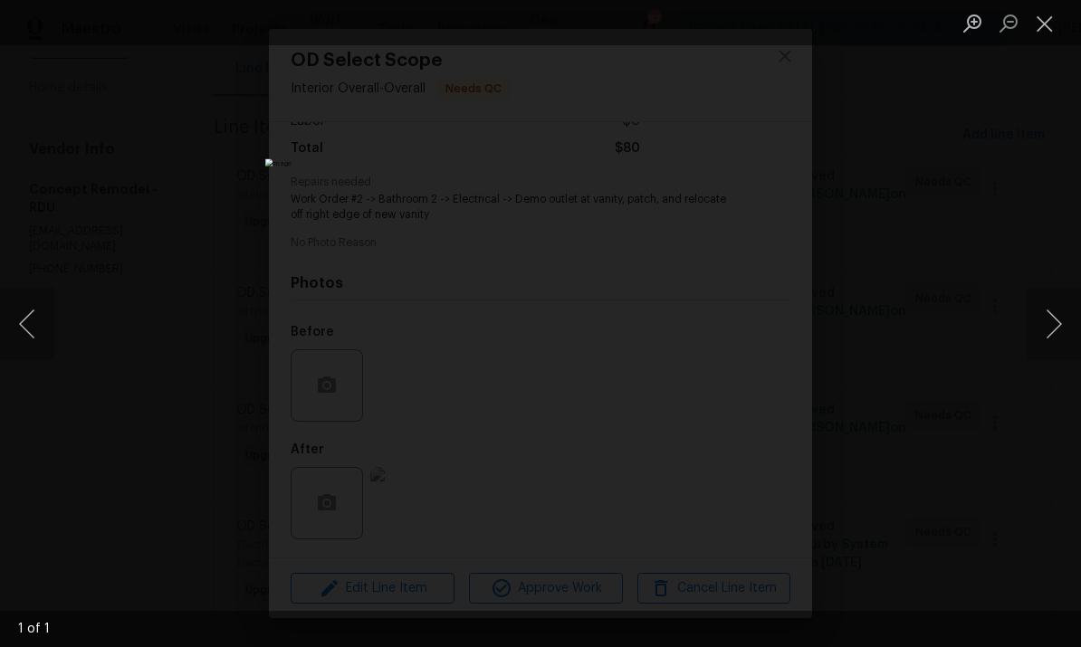
click at [1057, 221] on div "Lightbox" at bounding box center [540, 323] width 1081 height 647
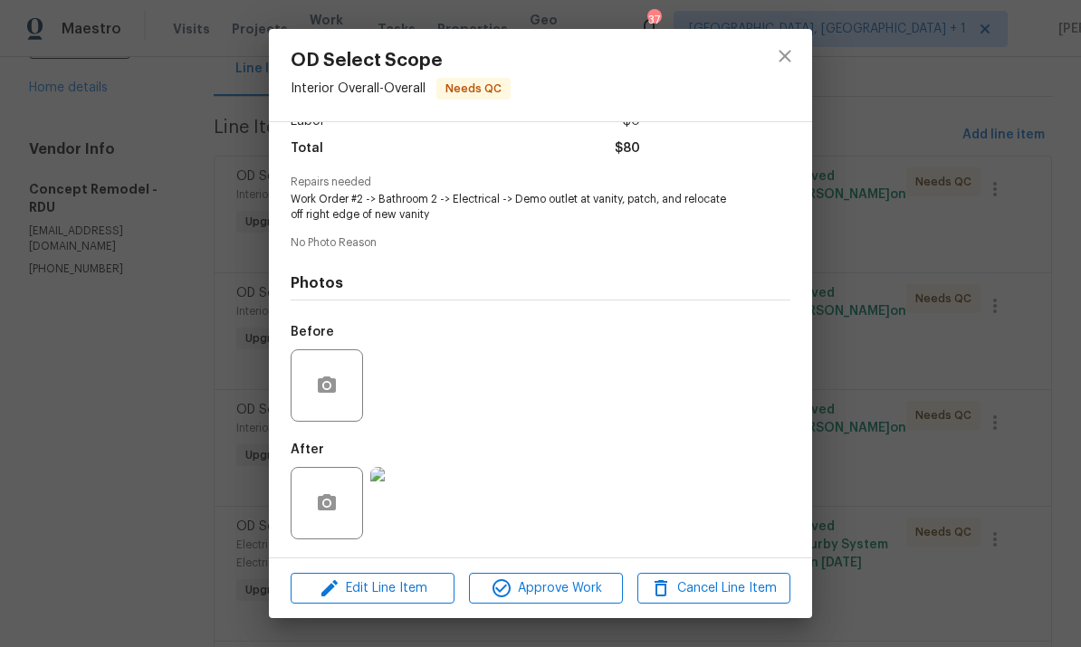
click at [417, 495] on img at bounding box center [406, 503] width 72 height 72
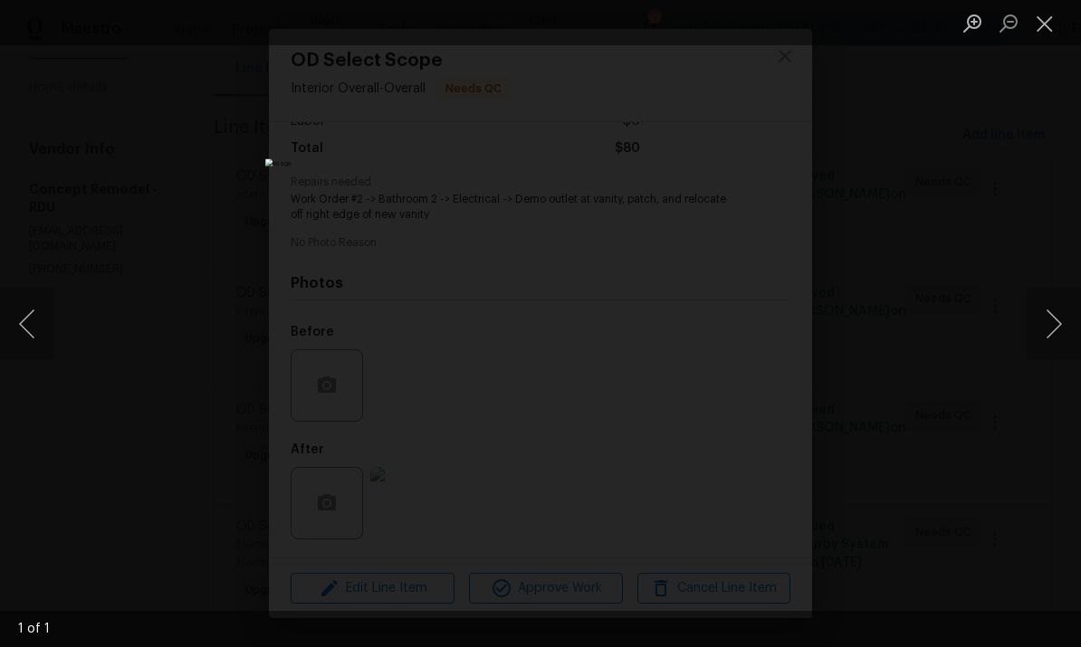
click at [1058, 246] on div "Lightbox" at bounding box center [540, 323] width 1081 height 647
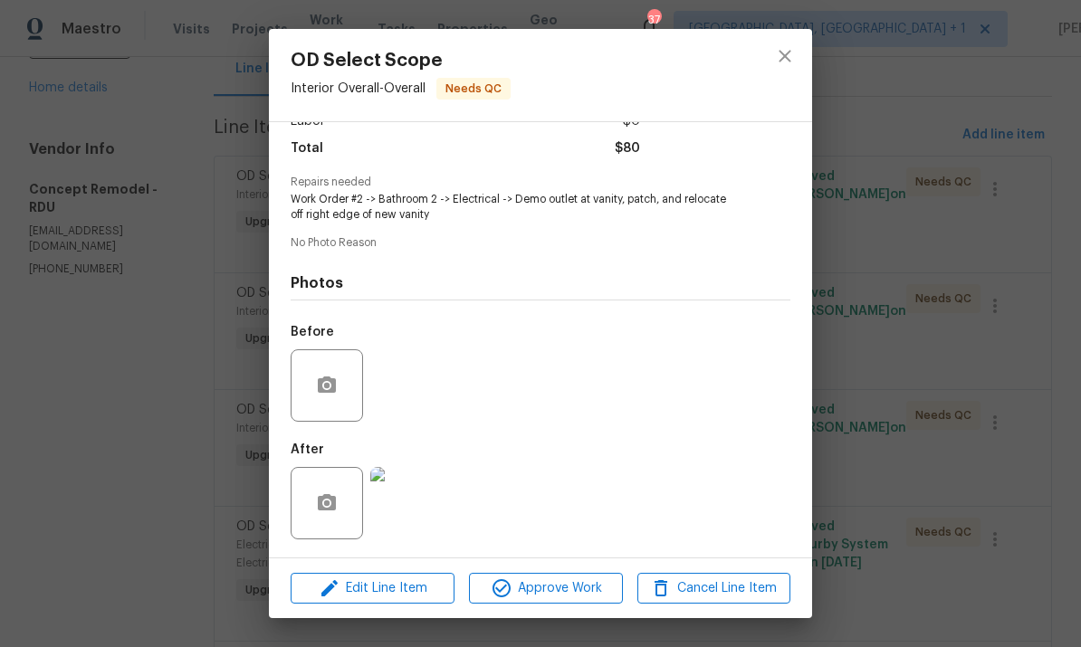
click at [980, 388] on div "OD Select Scope Interior Overall - Overall Needs QC Vendor Concept Remodel Acco…" at bounding box center [540, 323] width 1081 height 647
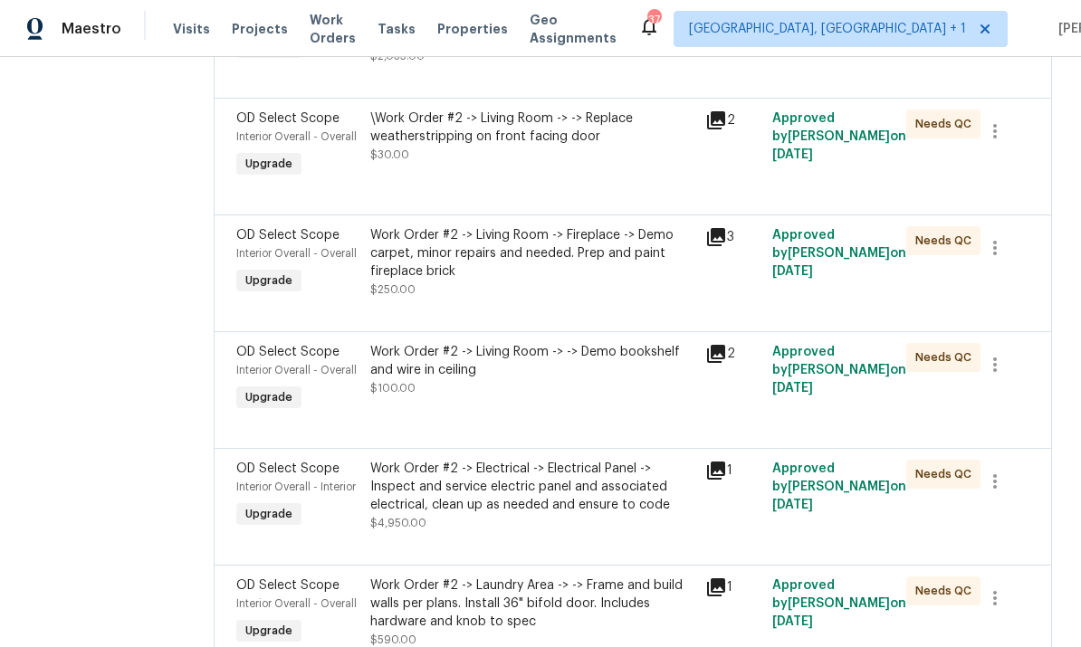
scroll to position [854, 0]
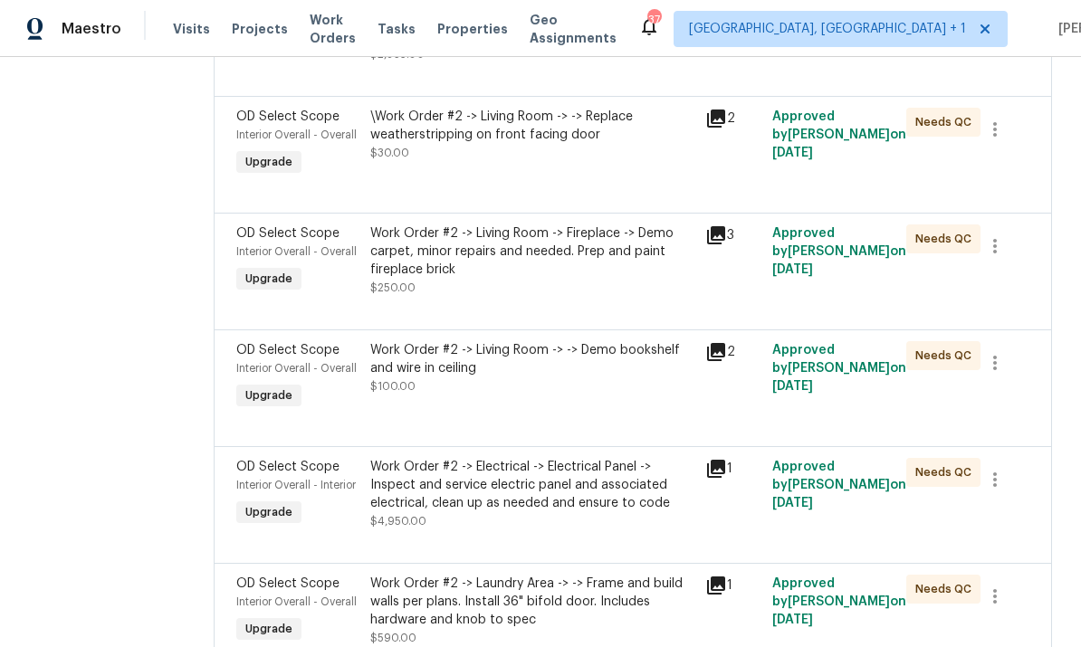
click at [534, 359] on div "Work Order #2 -> Living Room -> -> Demo bookshelf and wire in ceiling" at bounding box center [532, 359] width 324 height 36
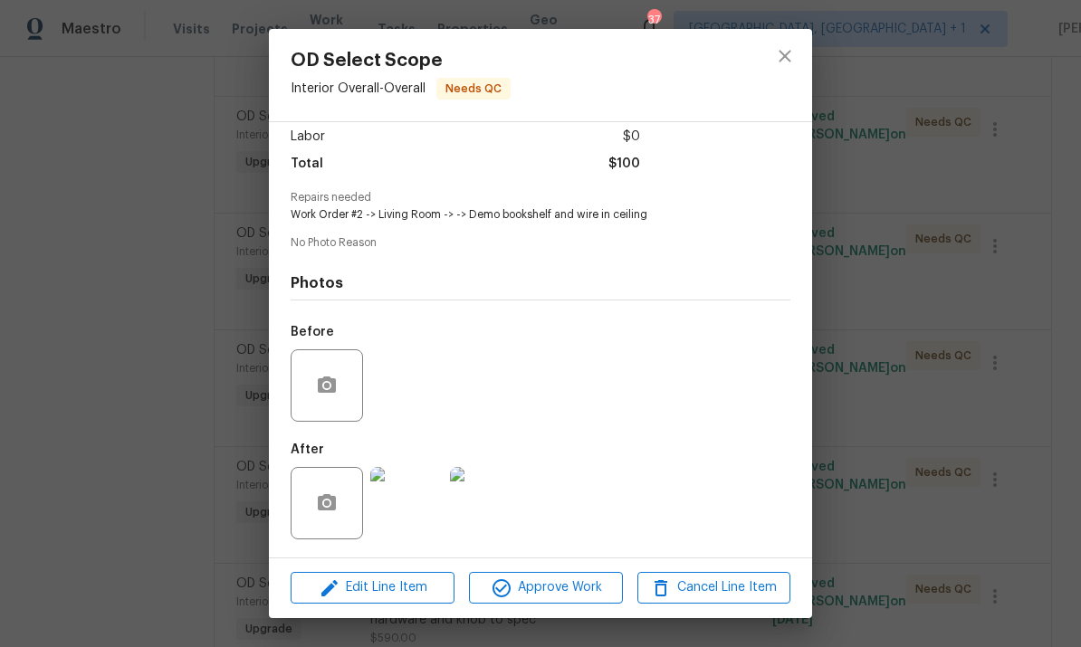
scroll to position [132, 0]
click at [392, 506] on img at bounding box center [406, 503] width 72 height 72
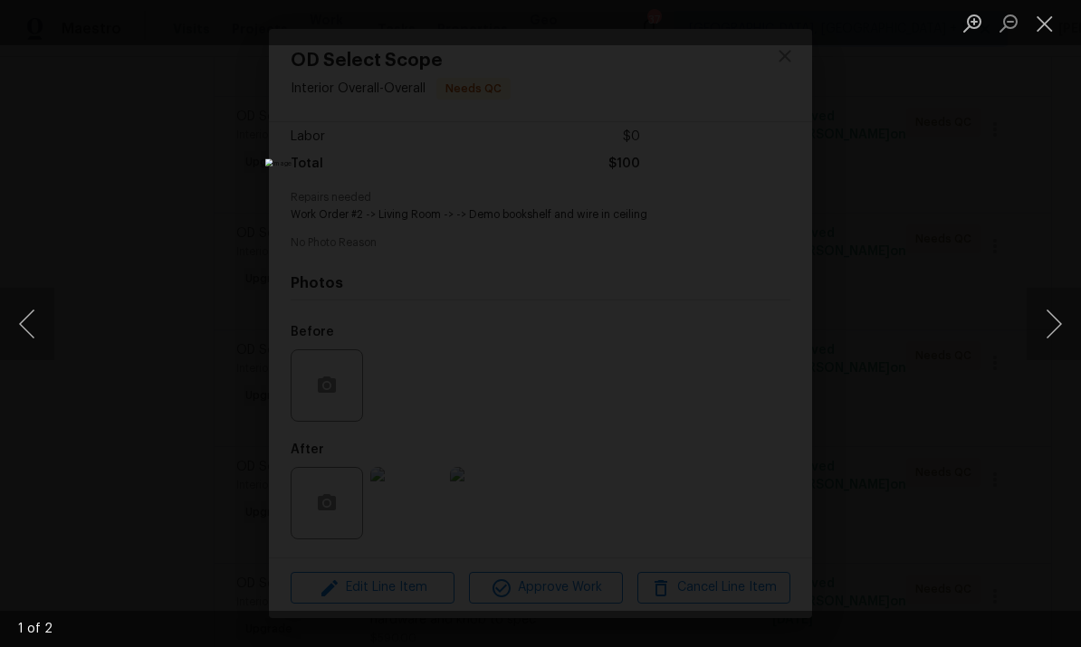
click at [1074, 329] on button "Next image" at bounding box center [1054, 324] width 54 height 72
click at [1067, 345] on button "Next image" at bounding box center [1054, 324] width 54 height 72
click at [1078, 242] on div "Lightbox" at bounding box center [540, 323] width 1081 height 647
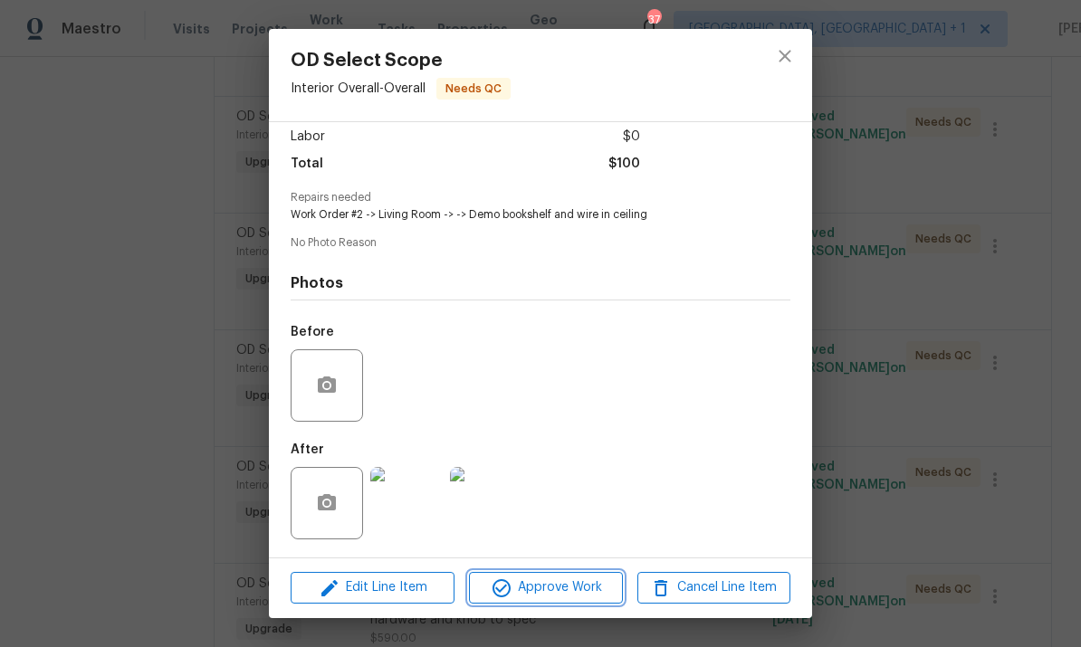
click at [558, 579] on span "Approve Work" at bounding box center [545, 588] width 142 height 23
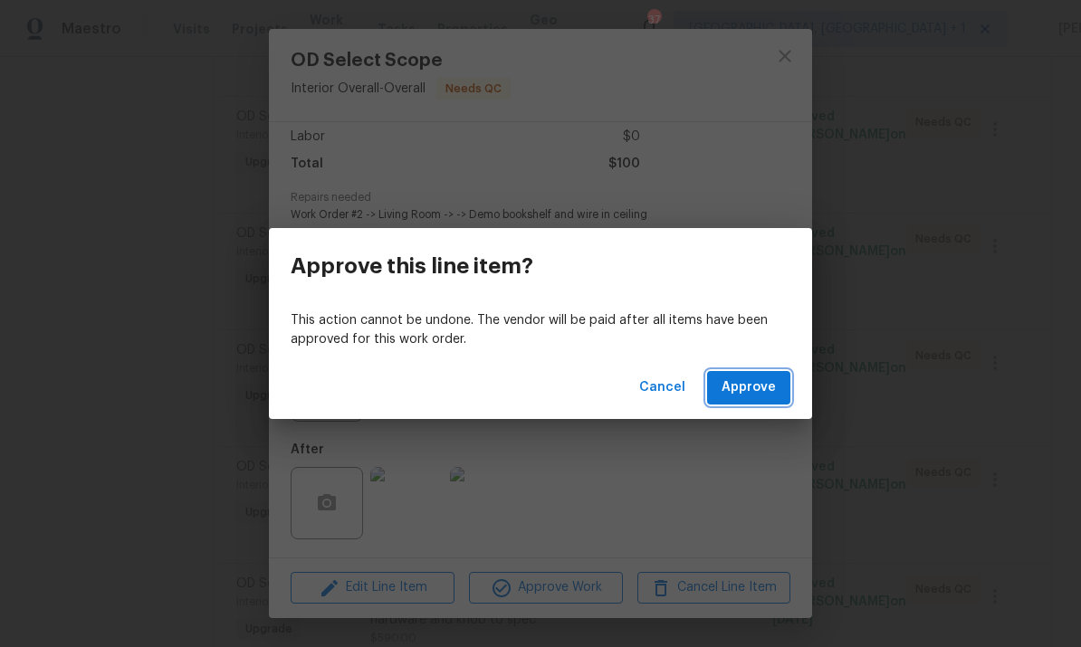
click at [758, 380] on span "Approve" at bounding box center [749, 388] width 54 height 23
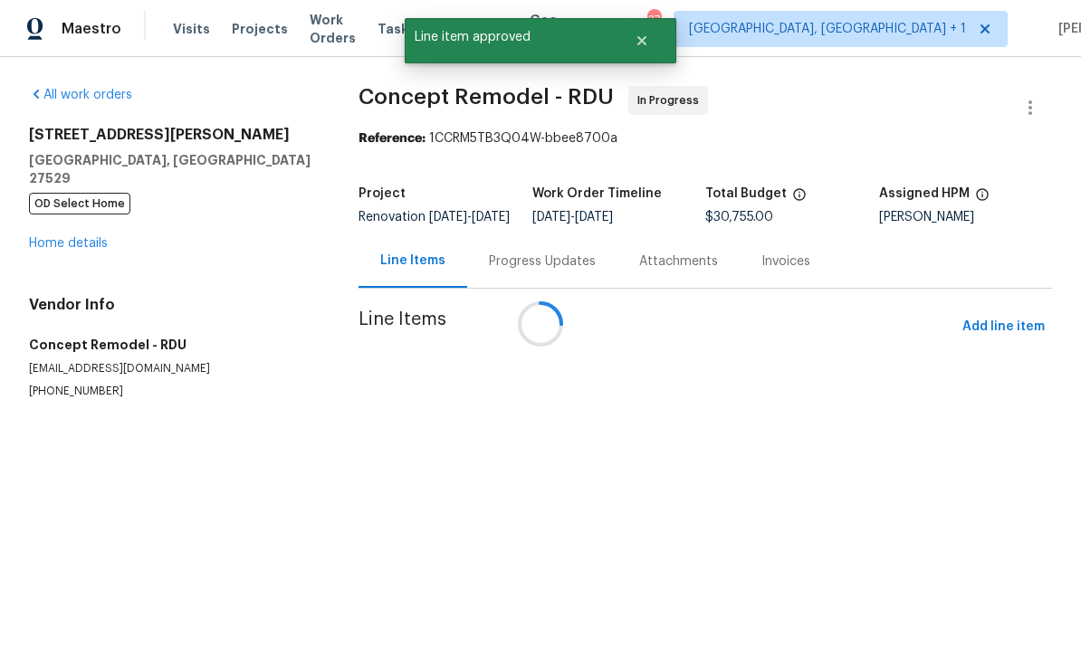
scroll to position [0, 0]
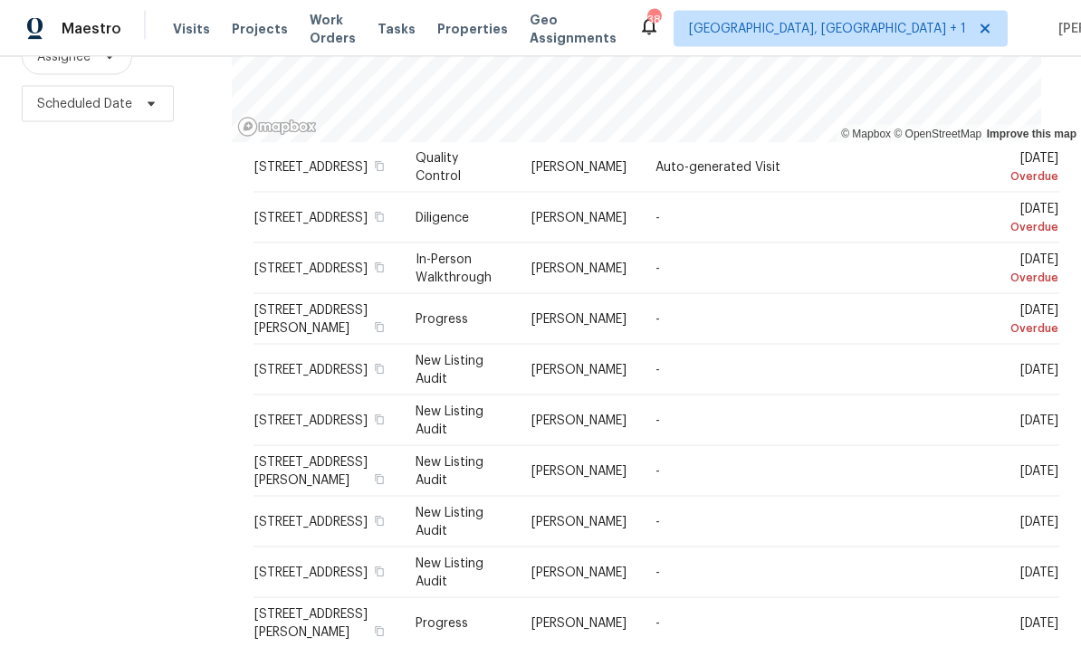
scroll to position [68, 0]
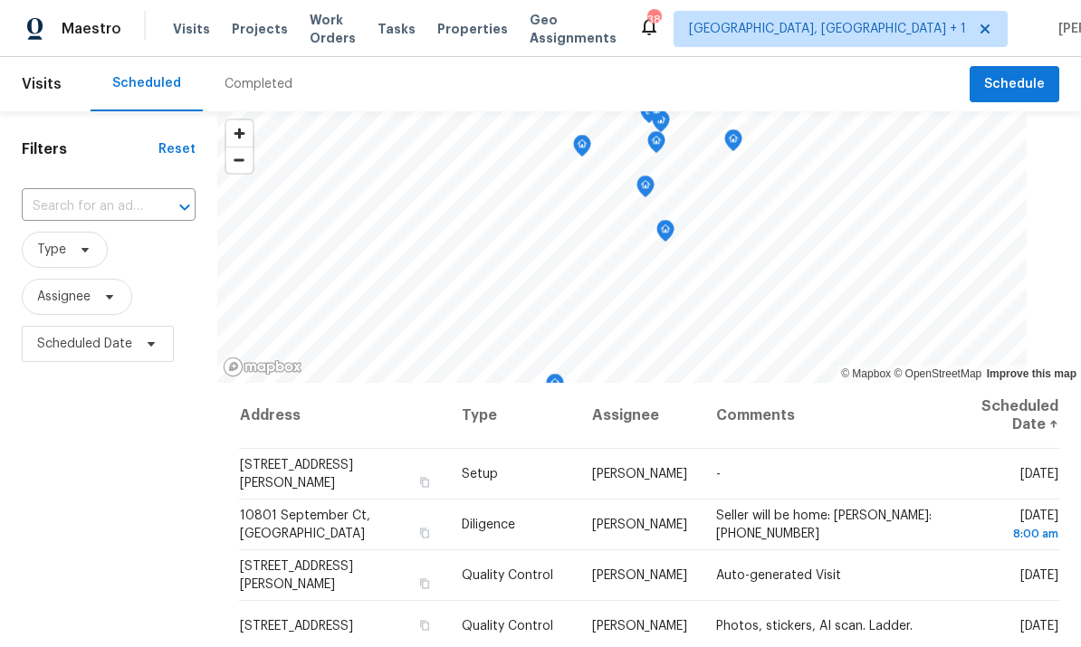
scroll to position [0, 0]
click at [906, 404] on th "Comments" at bounding box center [825, 416] width 246 height 66
click at [370, 513] on span "10801 September Ct, [GEOGRAPHIC_DATA]" at bounding box center [305, 525] width 130 height 31
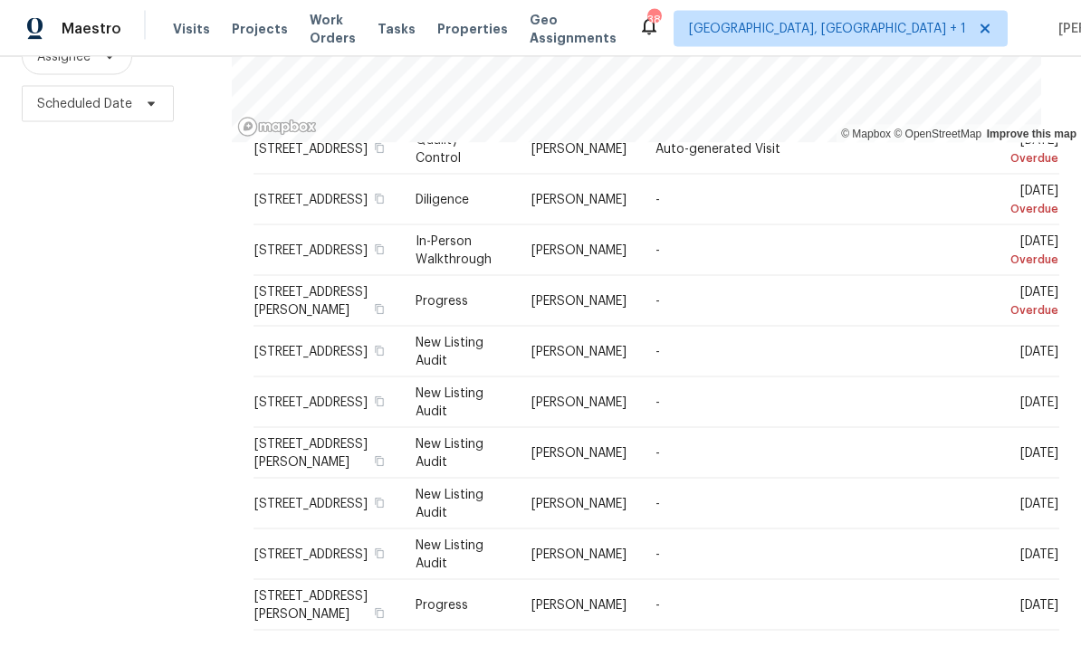
scroll to position [68, 0]
click at [715, 646] on icon at bounding box center [713, 654] width 16 height 16
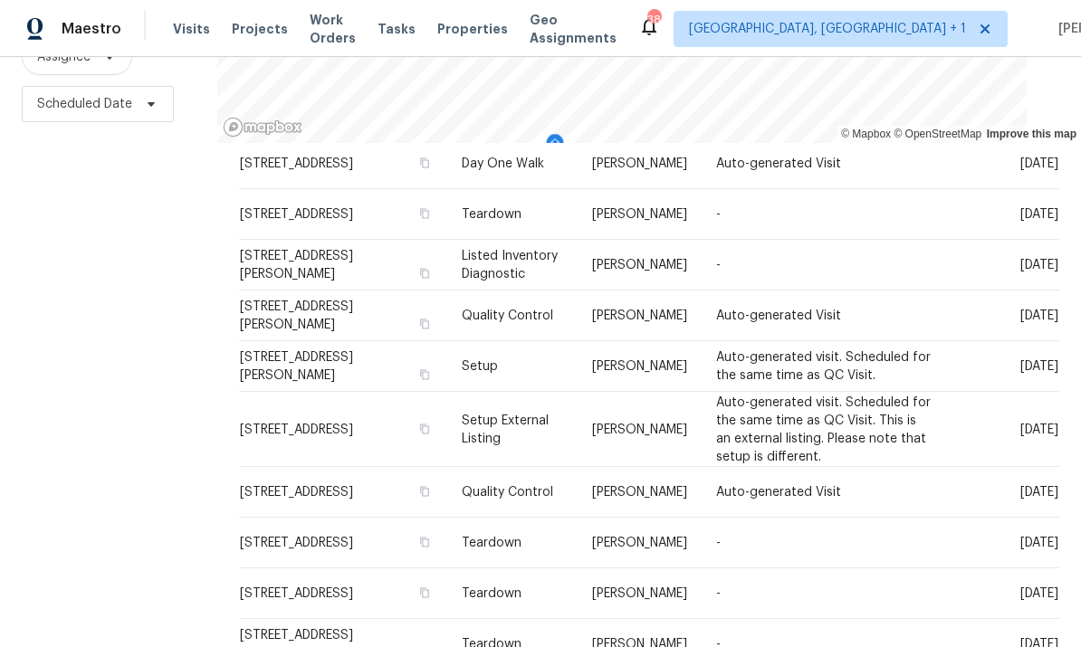
scroll to position [605, 0]
